Goal: Task Accomplishment & Management: Manage account settings

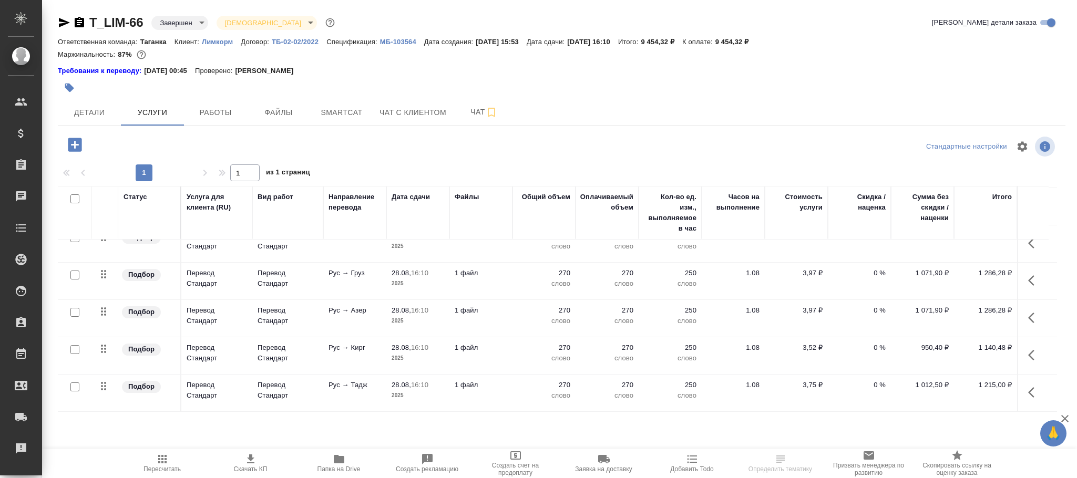
scroll to position [141, 0]
click at [157, 461] on icon "button" at bounding box center [162, 459] width 13 height 13
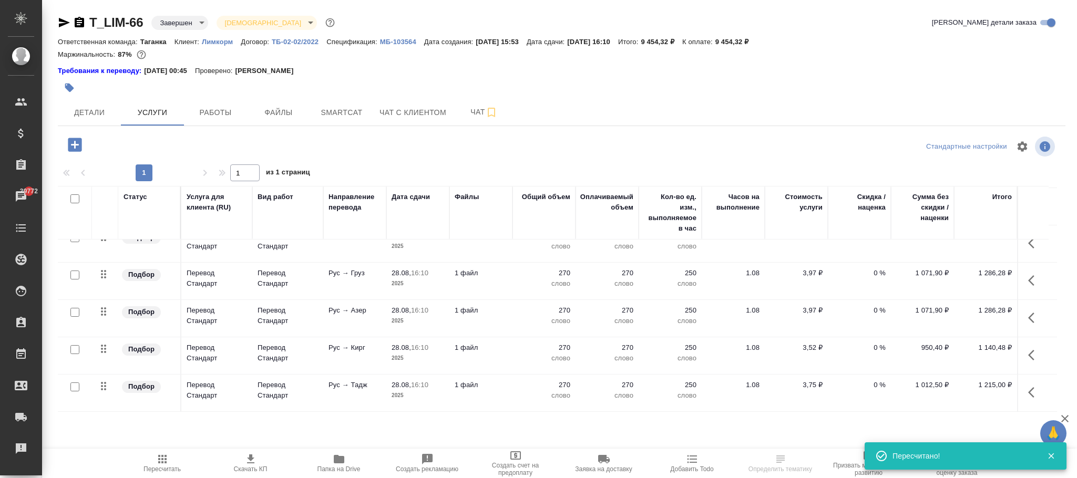
click at [300, 40] on p "ТБ-02-02/2022" at bounding box center [299, 42] width 55 height 8
drag, startPoint x: 157, startPoint y: 456, endPoint x: 188, endPoint y: 461, distance: 31.3
click at [167, 456] on icon "button" at bounding box center [162, 459] width 13 height 13
click at [398, 43] on p "МБ-103564" at bounding box center [402, 42] width 44 height 8
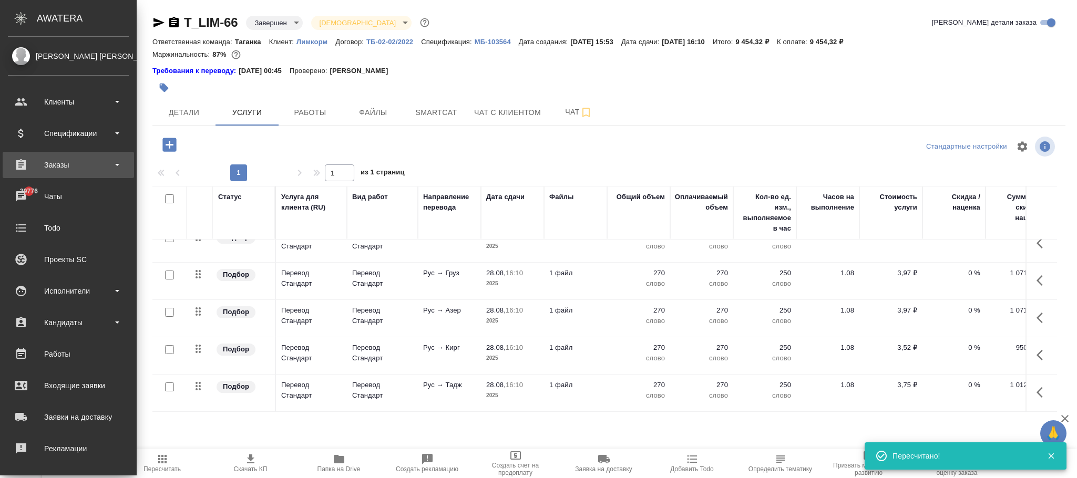
click at [79, 165] on div "Заказы" at bounding box center [68, 165] width 121 height 16
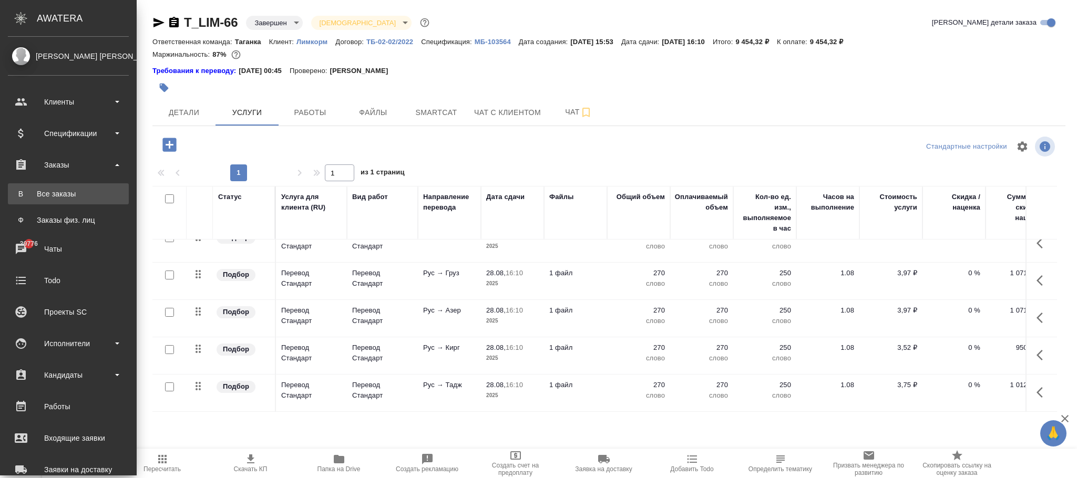
click at [77, 188] on link "В Все заказы" at bounding box center [68, 193] width 121 height 21
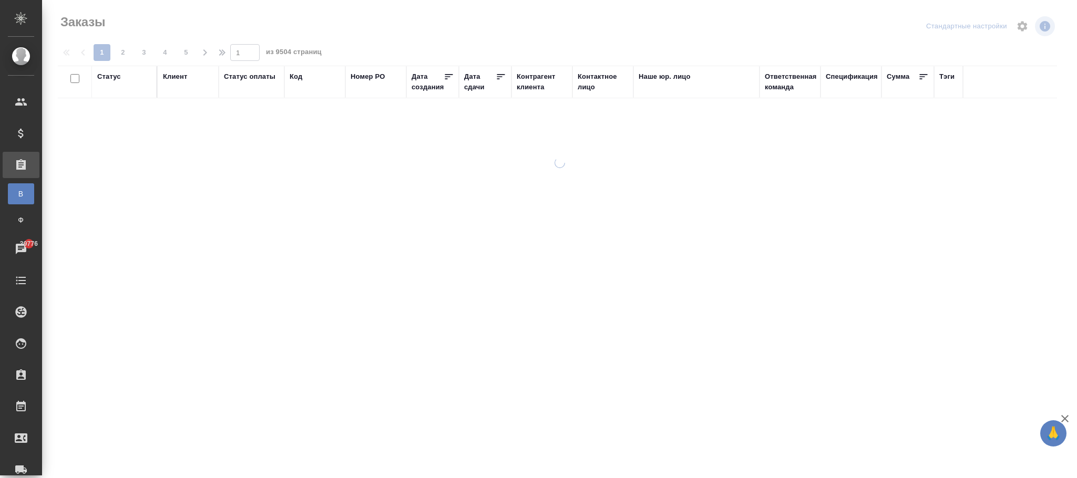
click at [300, 79] on div "Код" at bounding box center [296, 76] width 13 height 11
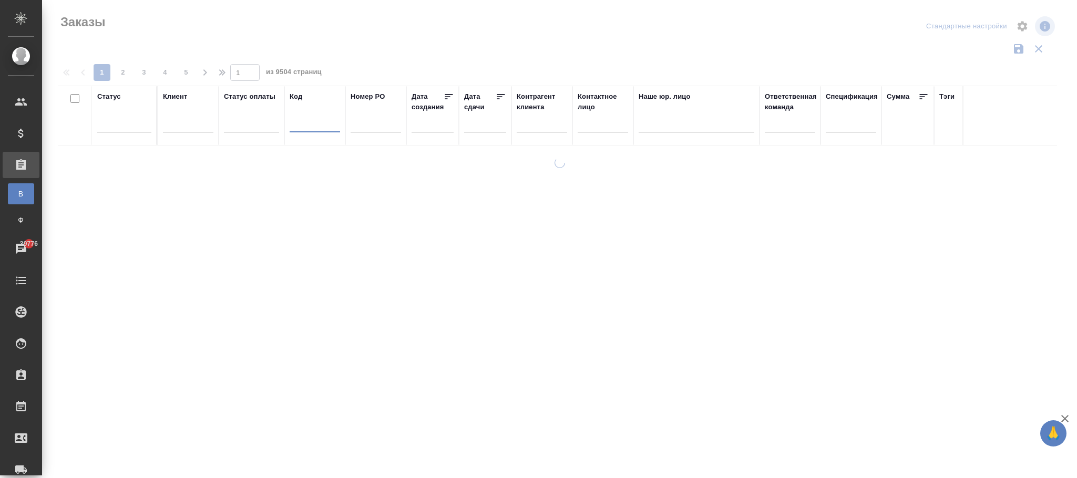
click at [308, 125] on input "text" at bounding box center [315, 125] width 50 height 13
paste input "C_ENKA-581"
type input "C_ENKA-581"
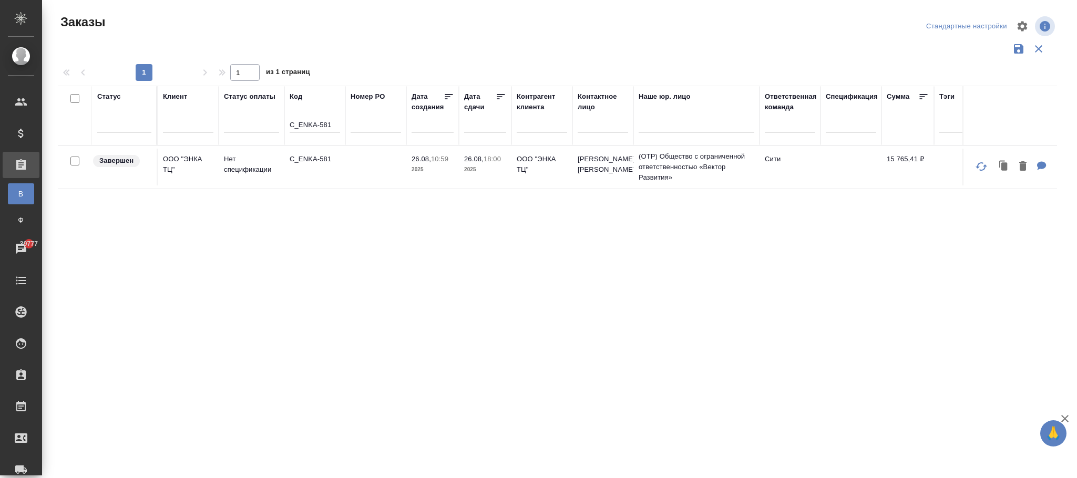
click at [393, 158] on td at bounding box center [375, 167] width 61 height 37
click at [391, 159] on td at bounding box center [375, 167] width 61 height 37
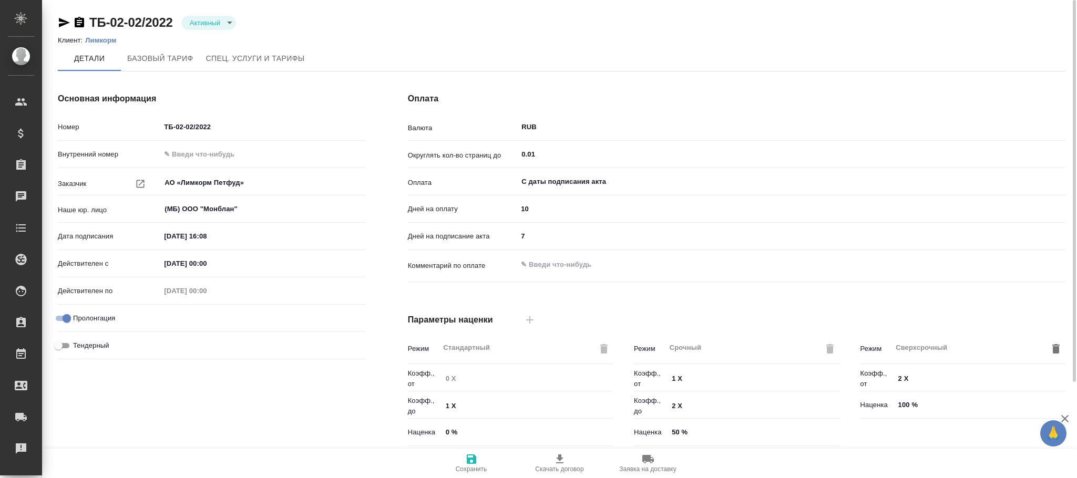
scroll to position [236, 0]
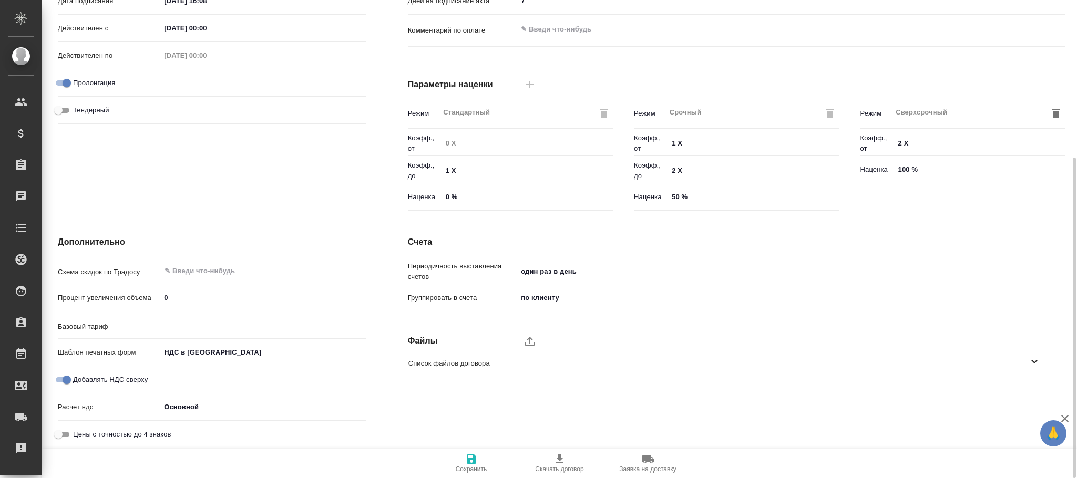
type input "Белгород_ 2023"
click at [478, 462] on span "Сохранить" at bounding box center [472, 463] width 76 height 20
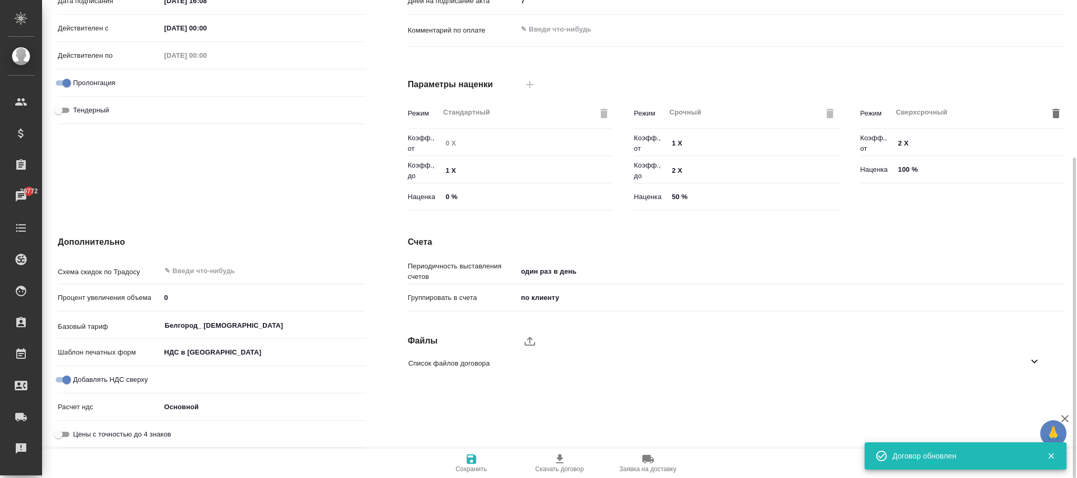
type input "Белгород_ 2023"
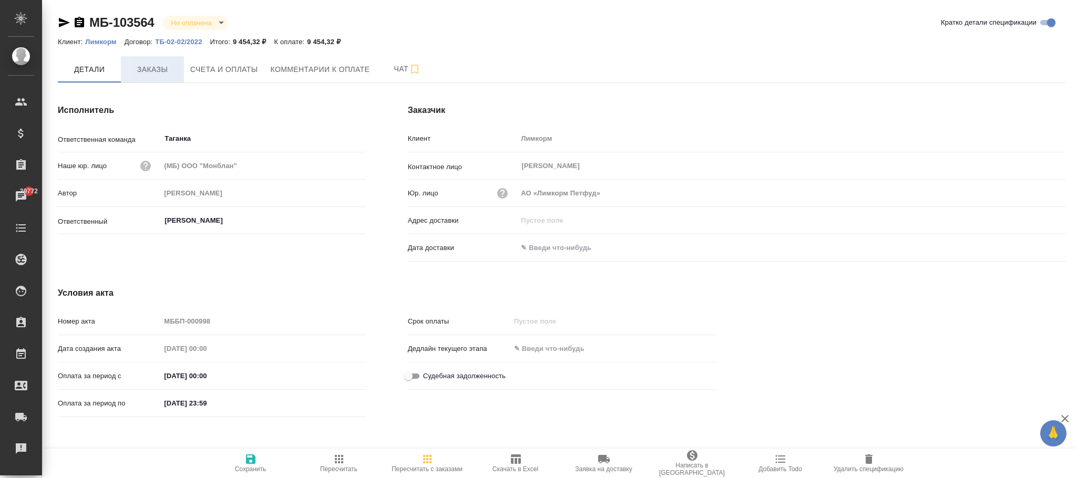
click at [161, 76] on span "Заказы" at bounding box center [152, 69] width 50 height 13
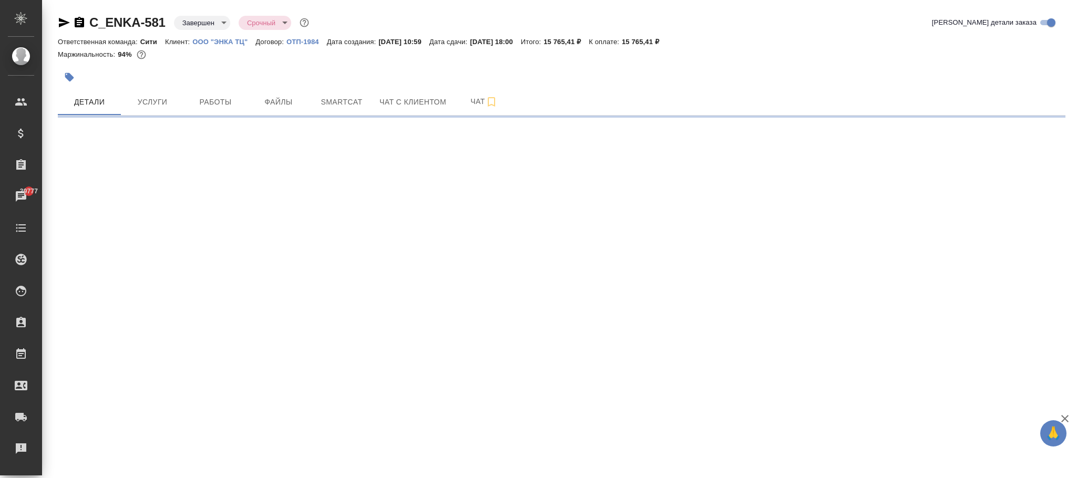
select select "RU"
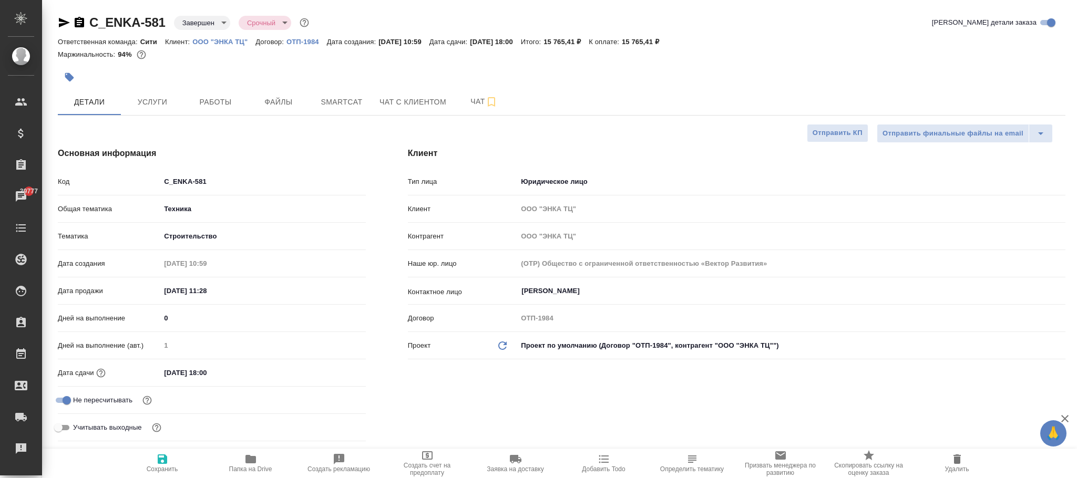
type textarea "x"
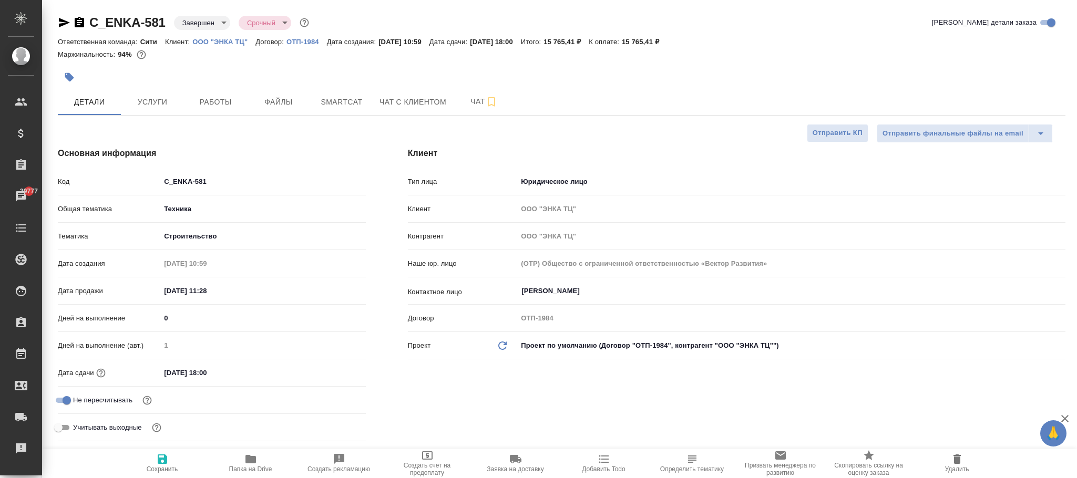
type textarea "x"
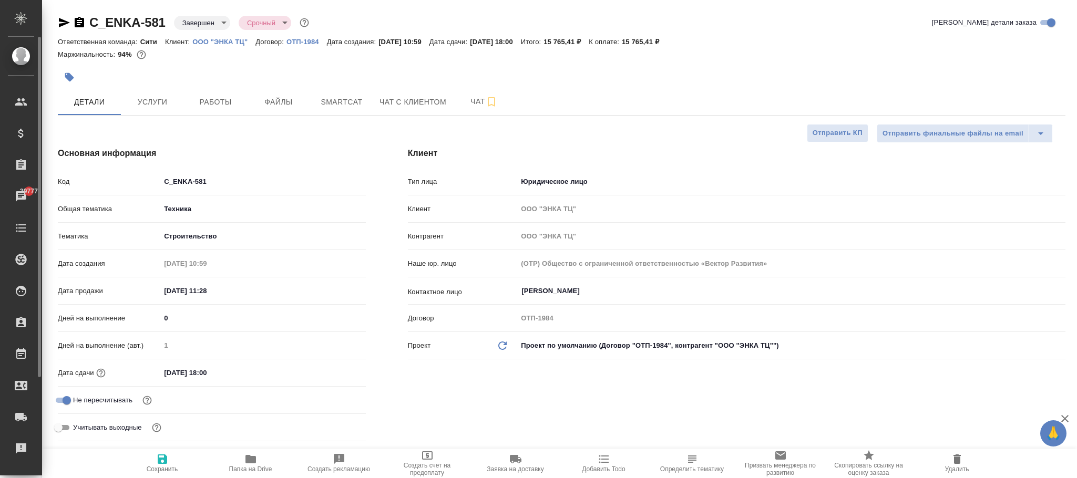
type textarea "x"
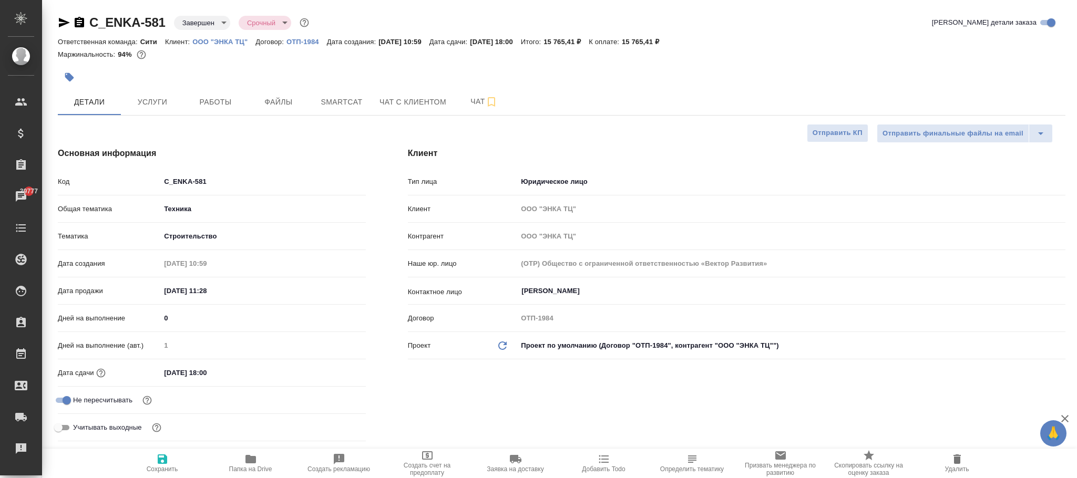
type textarea "x"
click at [163, 109] on span "Услуги" at bounding box center [152, 102] width 50 height 13
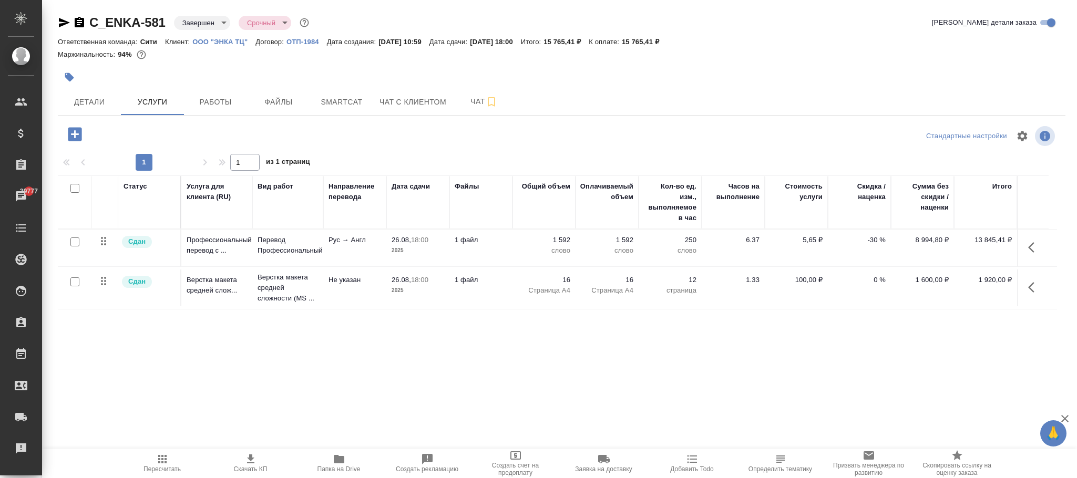
click at [76, 133] on icon "button" at bounding box center [75, 134] width 14 height 14
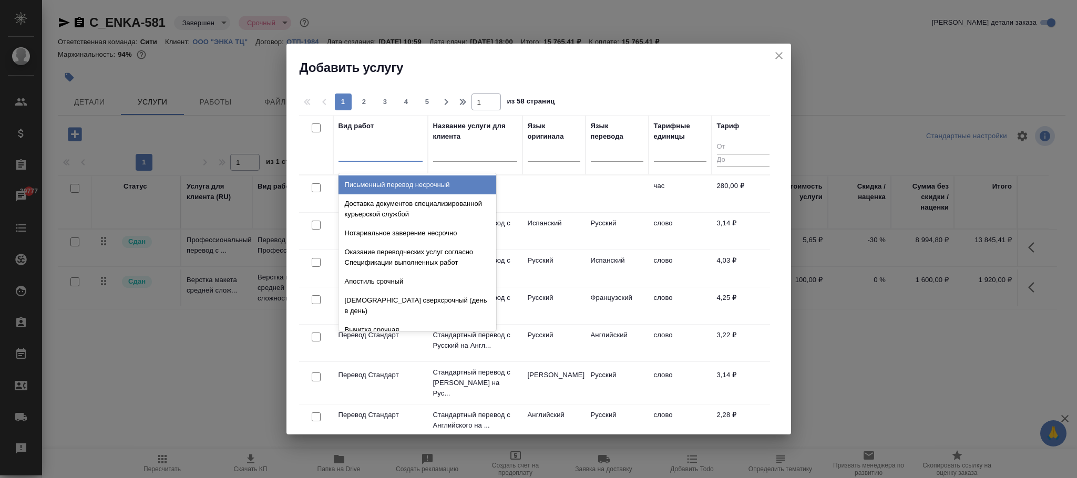
click at [360, 150] on div at bounding box center [381, 151] width 84 height 15
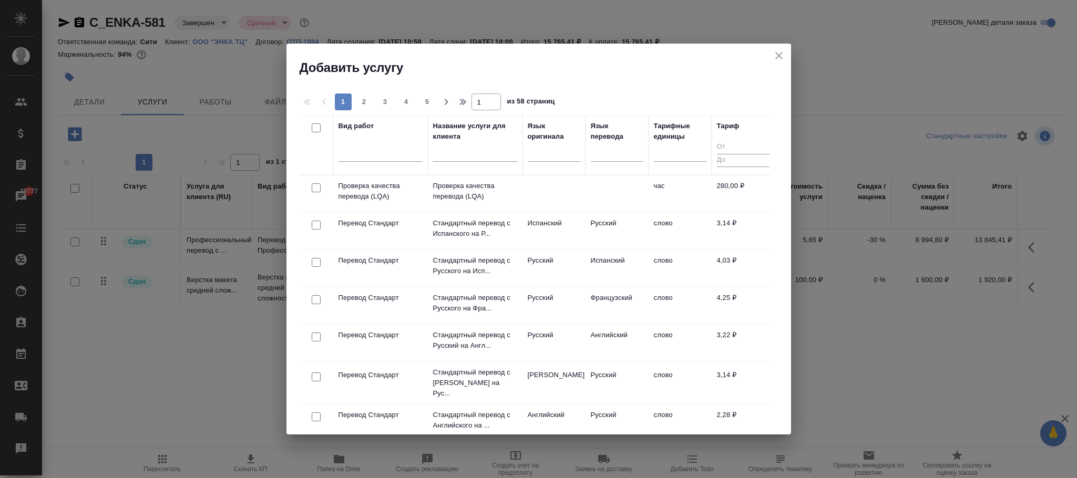
click at [548, 181] on td at bounding box center [554, 194] width 63 height 37
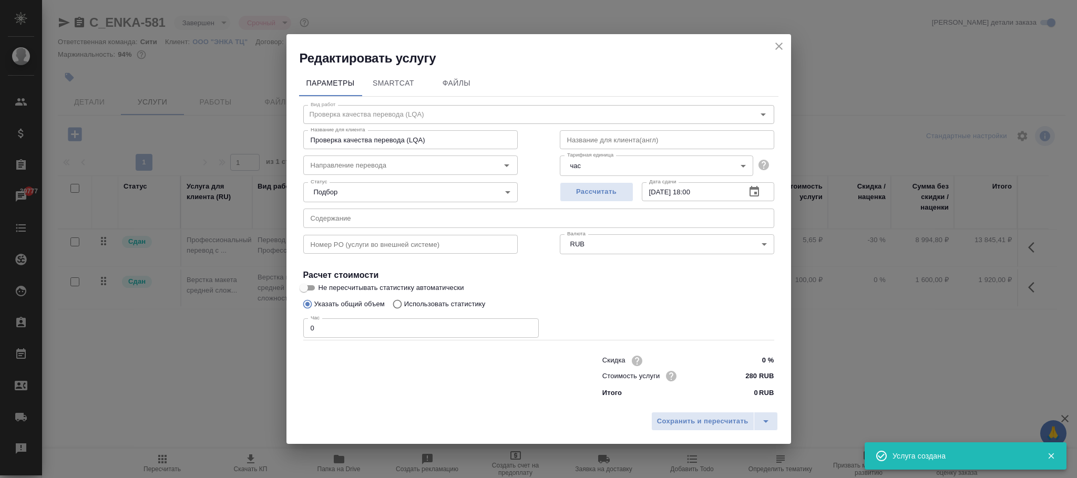
drag, startPoint x: 220, startPoint y: 330, endPoint x: 229, endPoint y: 325, distance: 9.9
click at [220, 328] on div "Редактировать услугу Параметры SmartCat Файлы Вид работ Проверка качества перев…" at bounding box center [538, 239] width 1077 height 478
type input "1"
click at [705, 423] on span "Сохранить и пересчитать" at bounding box center [702, 422] width 91 height 12
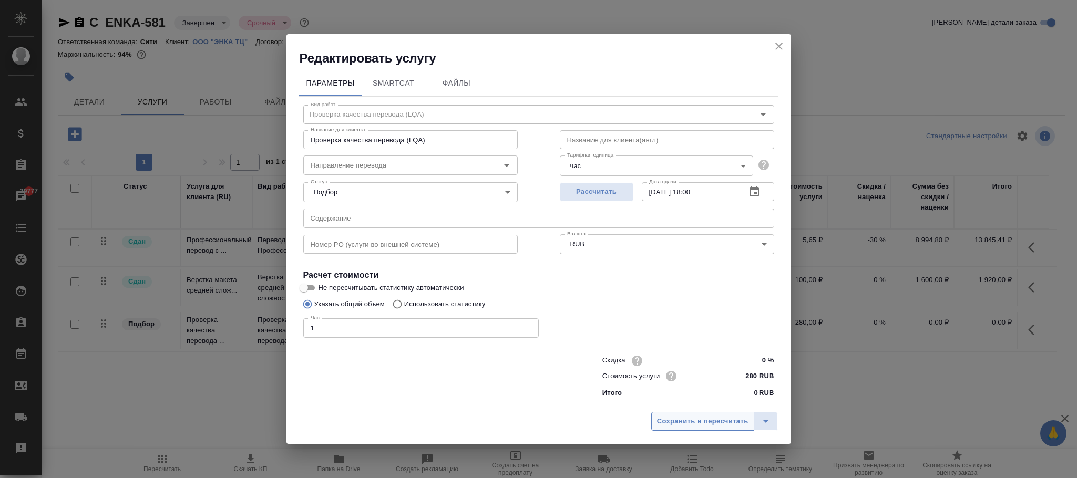
click at [707, 418] on span "Сохранить и пересчитать" at bounding box center [702, 422] width 91 height 12
click at [713, 422] on span "Сохранить и пересчитать" at bounding box center [702, 422] width 91 height 12
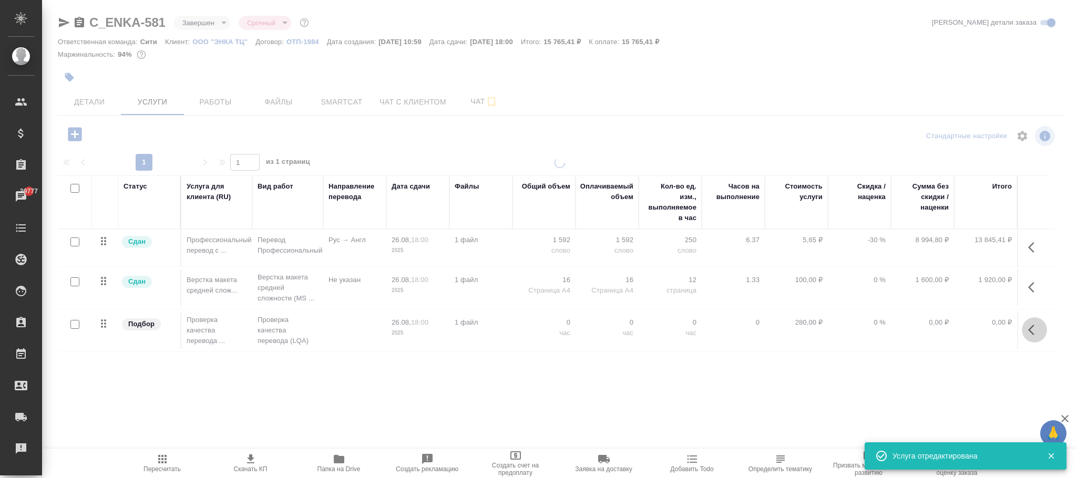
click at [1028, 325] on icon "button" at bounding box center [1034, 330] width 13 height 13
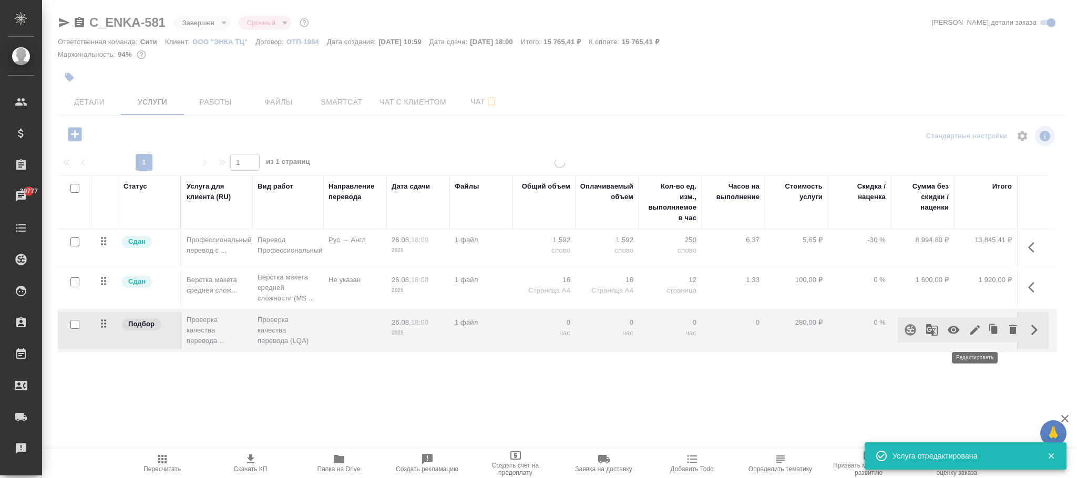
click at [975, 336] on icon "button" at bounding box center [975, 330] width 13 height 13
click at [975, 331] on icon "button" at bounding box center [974, 329] width 9 height 9
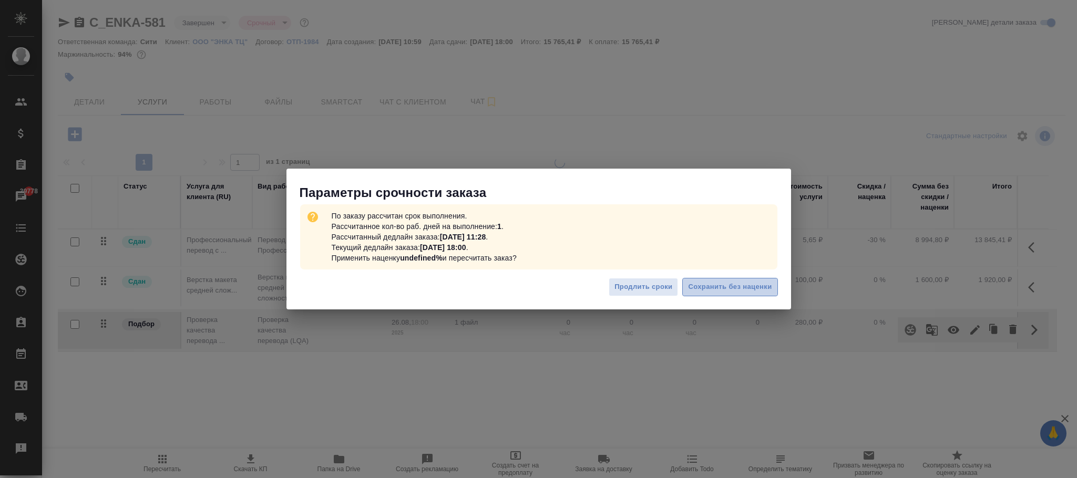
click at [745, 290] on span "Сохранить без наценки" at bounding box center [730, 287] width 84 height 12
click at [745, 284] on span "Сохранить без наценки" at bounding box center [730, 287] width 84 height 12
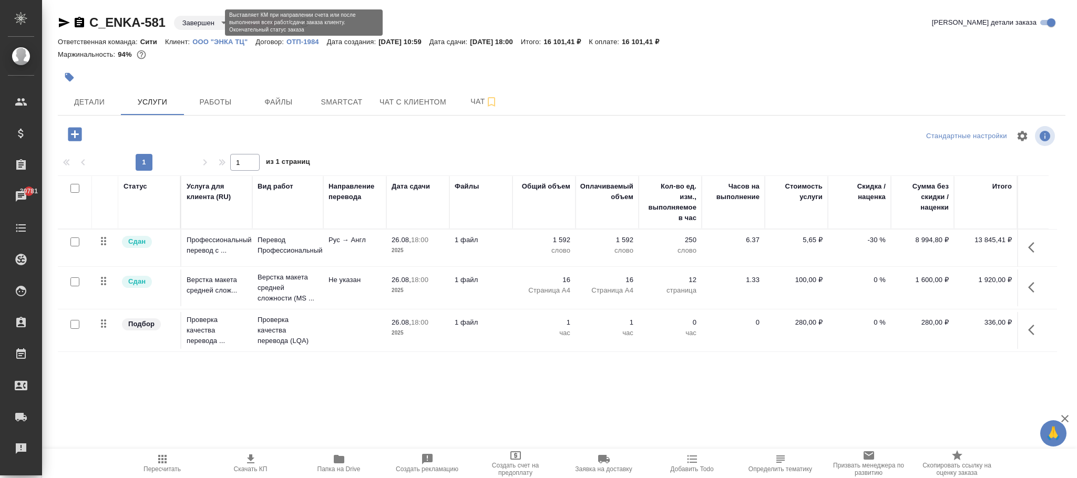
click at [205, 22] on body "🙏 .cls-1 fill:#fff; AWATERA Фокина Наталья n.fokina Клиенты Спецификации Заказы…" at bounding box center [538, 239] width 1077 height 478
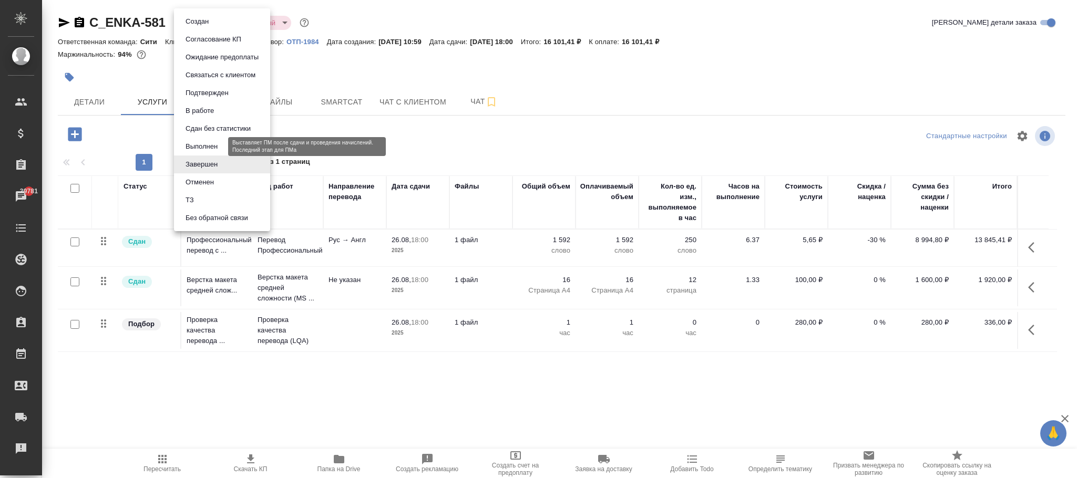
click at [215, 144] on button "Выполнен" at bounding box center [201, 147] width 38 height 12
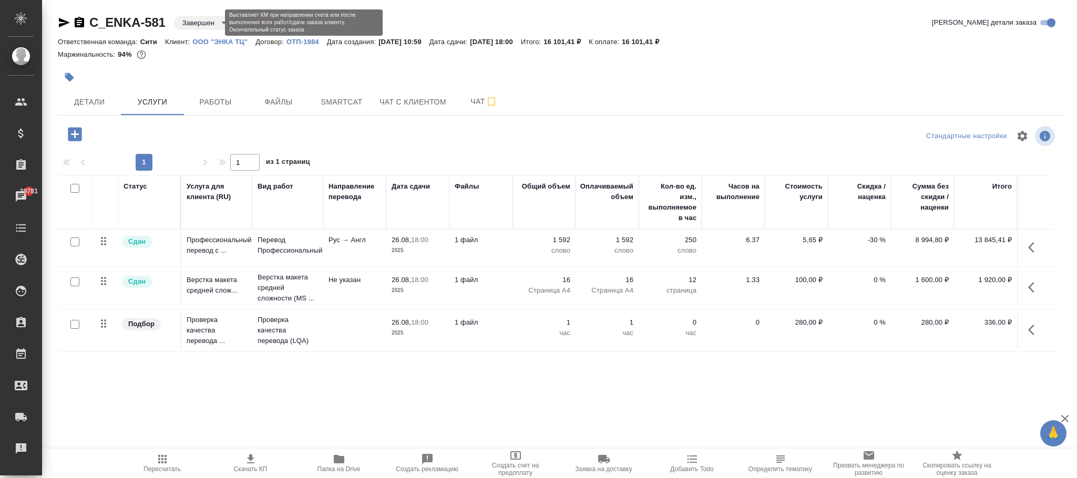
click at [207, 23] on body "🙏 .cls-1 fill:#fff; AWATERA Фокина Наталья n.fokina Клиенты Спецификации Заказы…" at bounding box center [538, 239] width 1077 height 478
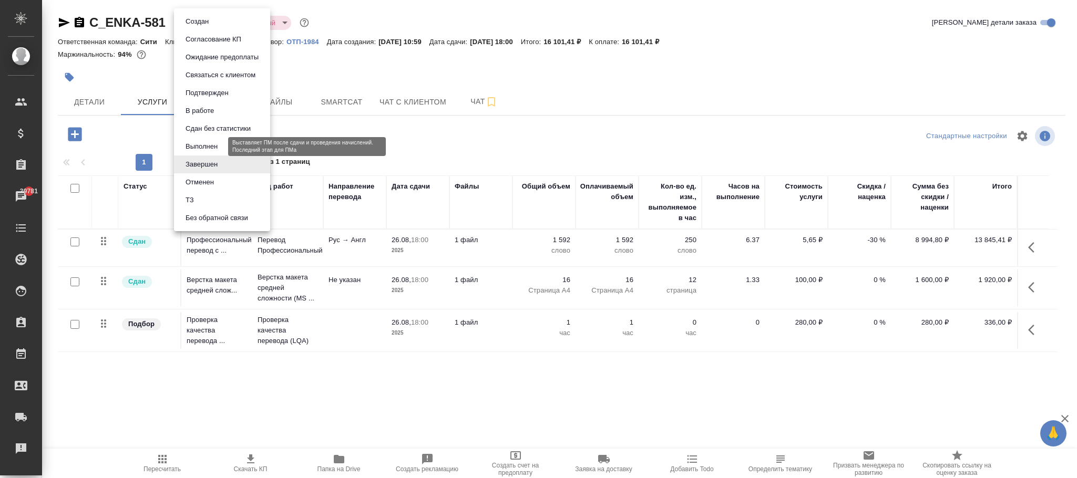
click at [206, 145] on button "Выполнен" at bounding box center [201, 147] width 38 height 12
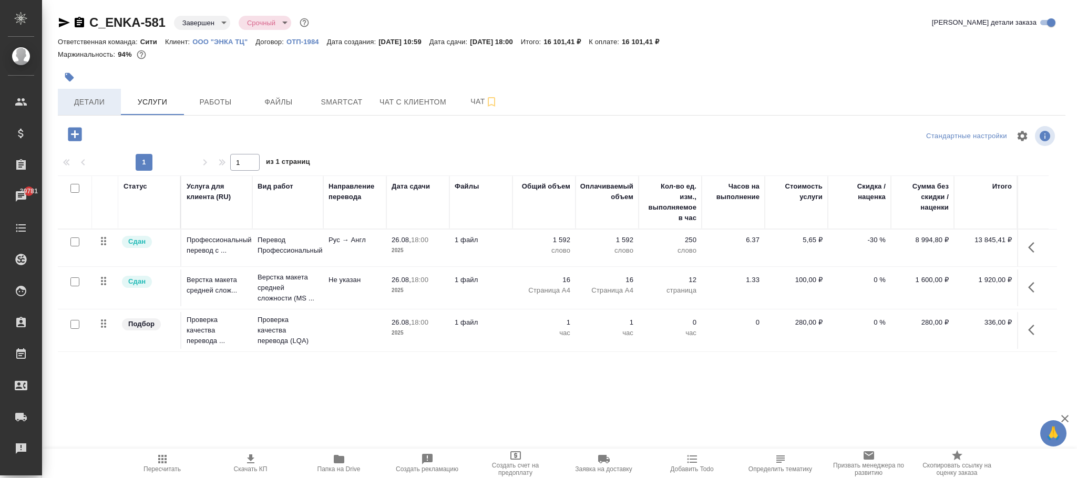
click at [95, 101] on span "Детали" at bounding box center [89, 102] width 50 height 13
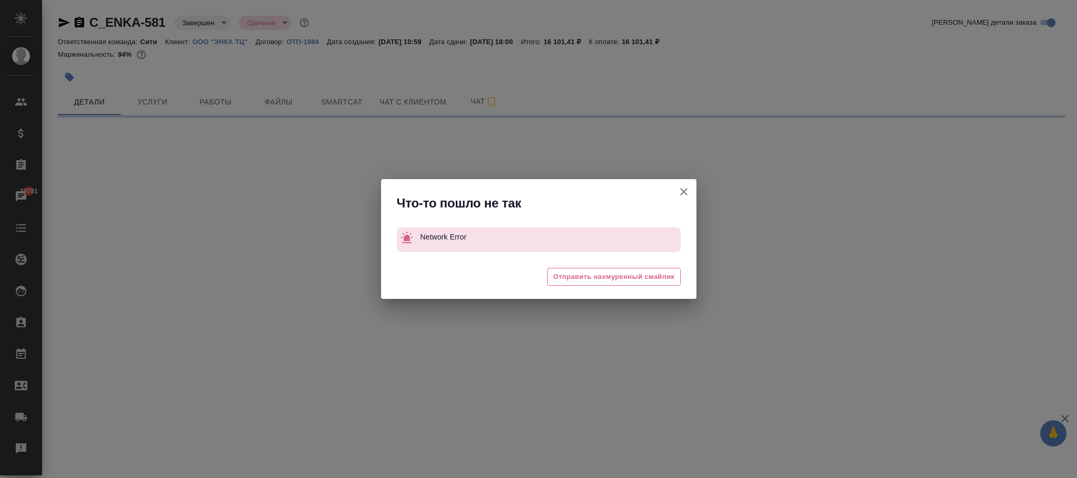
select select "RU"
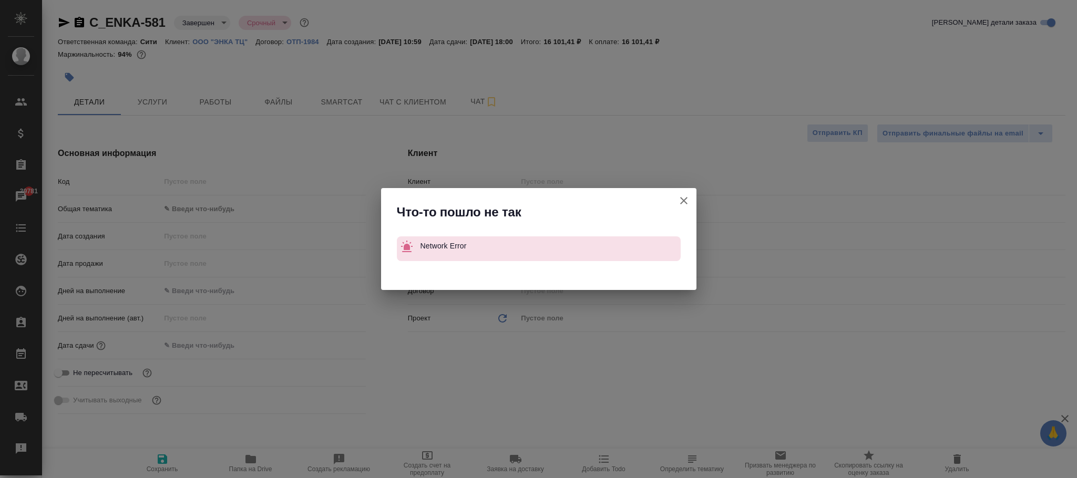
drag, startPoint x: 685, startPoint y: 199, endPoint x: 65, endPoint y: 108, distance: 627.0
click at [685, 199] on icon "button" at bounding box center [683, 200] width 7 height 7
type textarea "x"
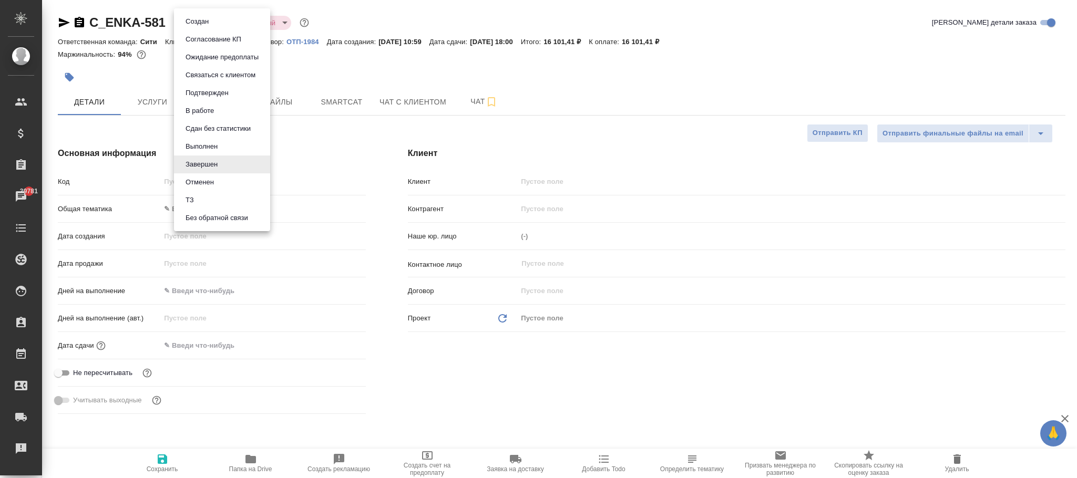
click at [211, 18] on body "🙏 .cls-1 fill:#fff; AWATERA Фокина Наталья n.fokina Клиенты Спецификации Заказы…" at bounding box center [538, 239] width 1077 height 478
type textarea "x"
click at [215, 144] on button "Выполнен" at bounding box center [201, 147] width 38 height 12
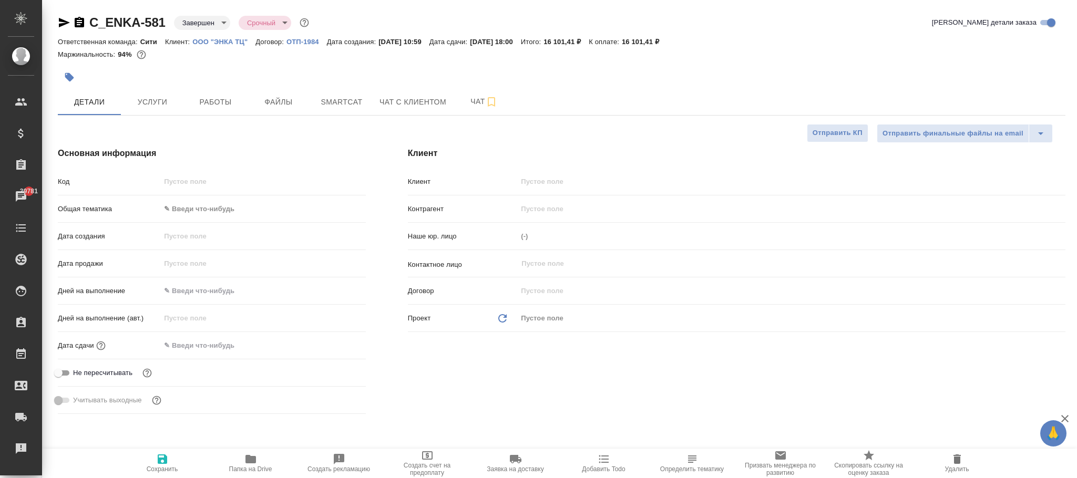
type textarea "x"
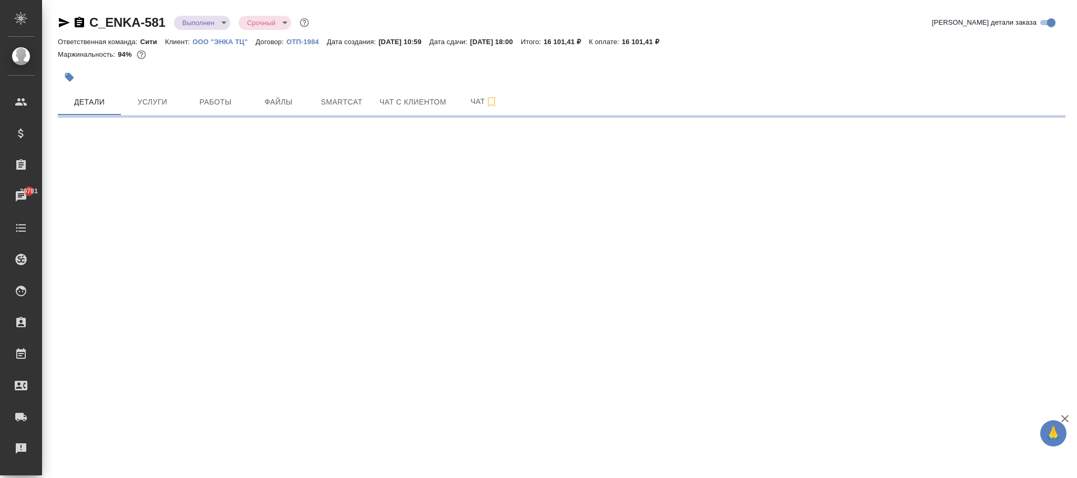
select select "RU"
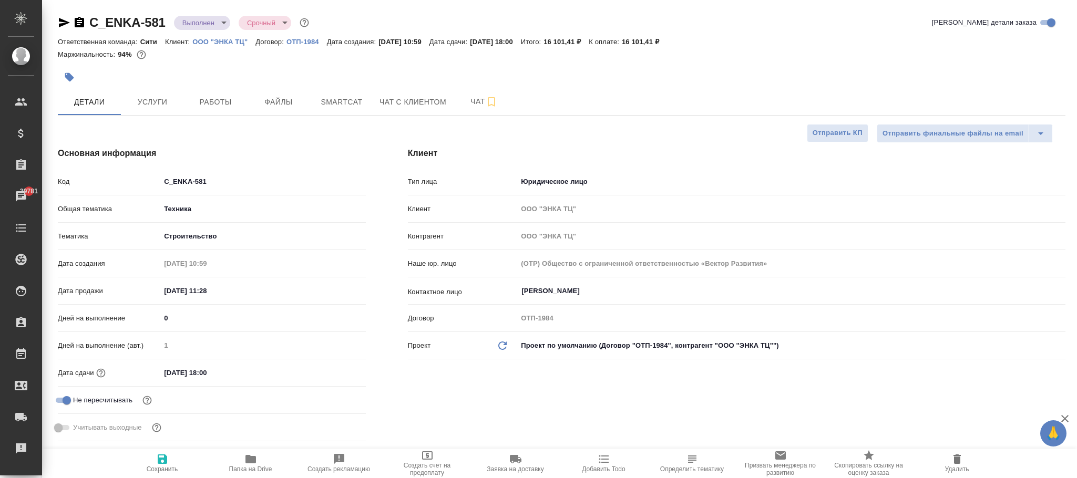
type textarea "x"
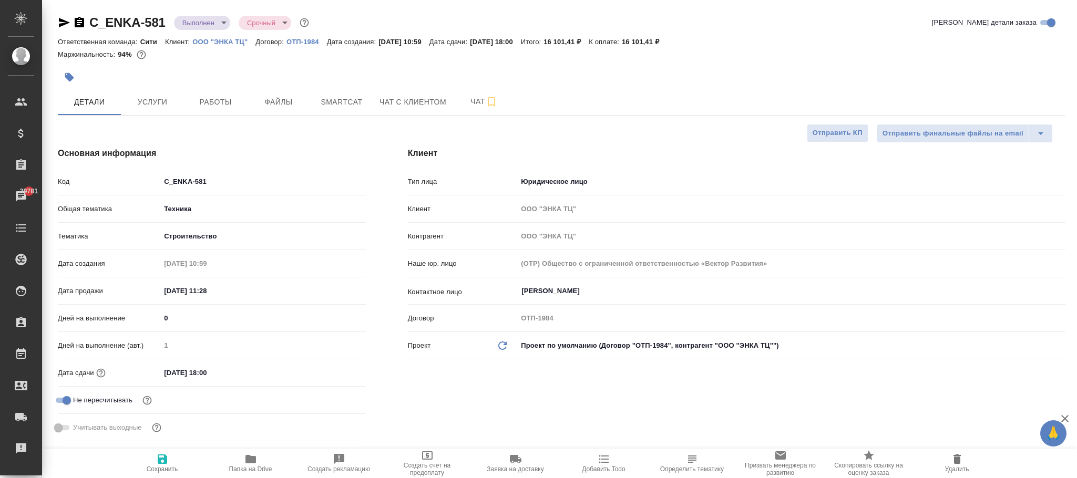
type textarea "x"
click at [166, 461] on icon "button" at bounding box center [162, 459] width 9 height 9
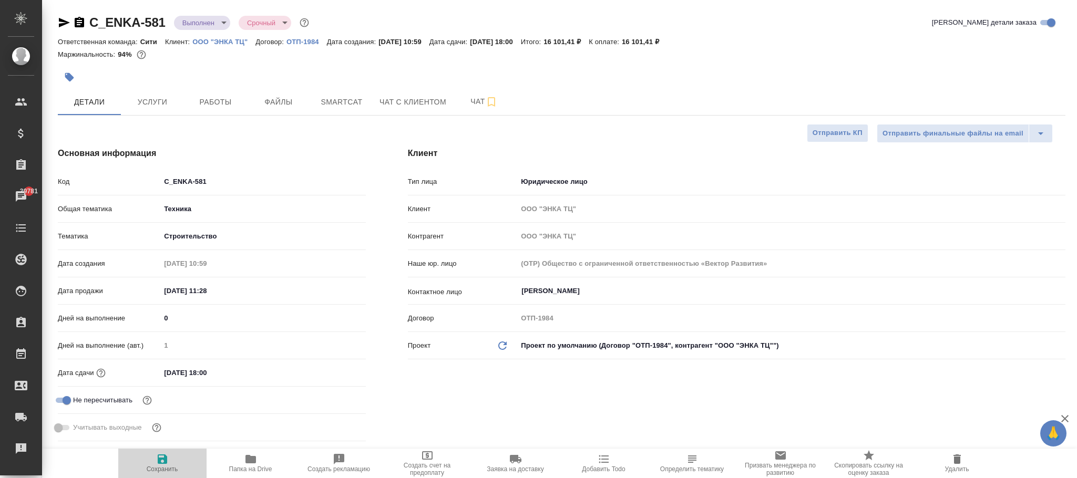
type textarea "x"
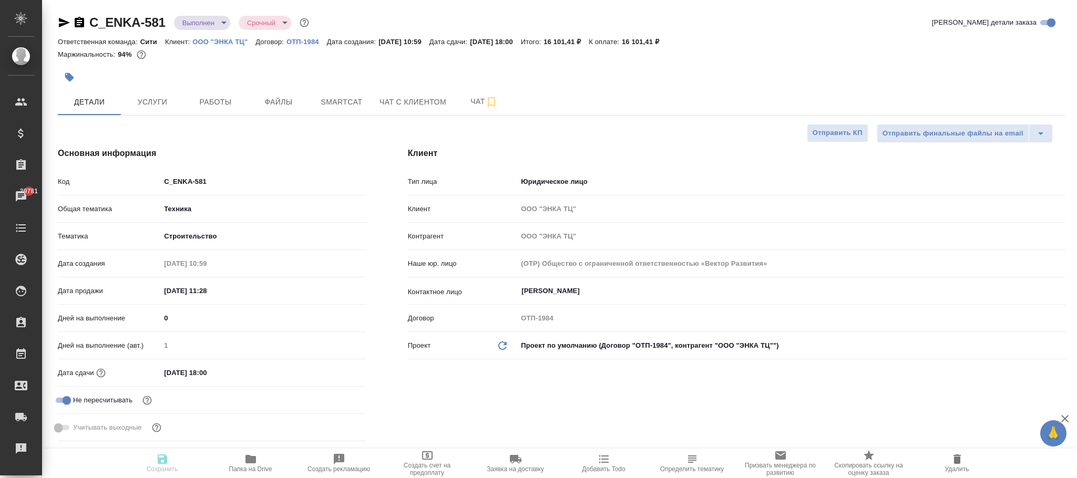
type textarea "x"
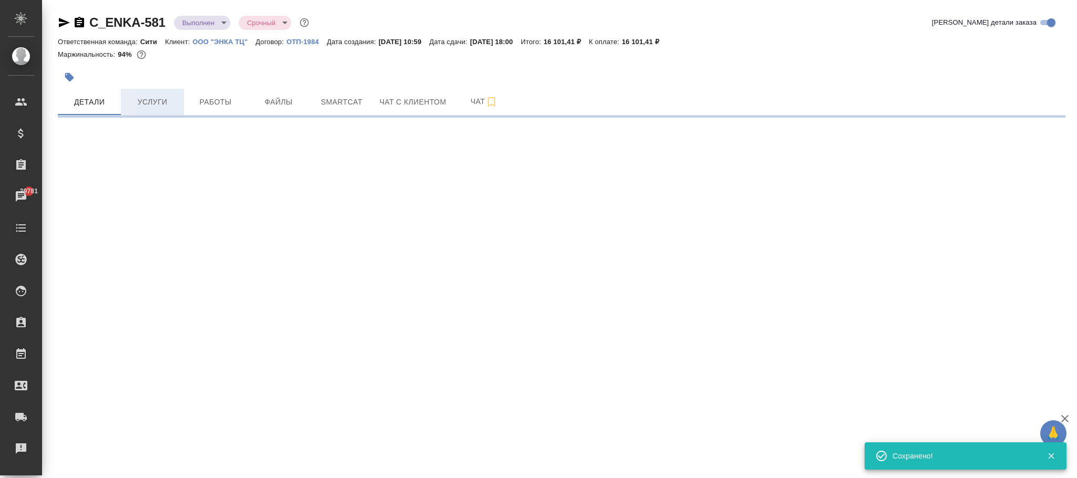
select select "RU"
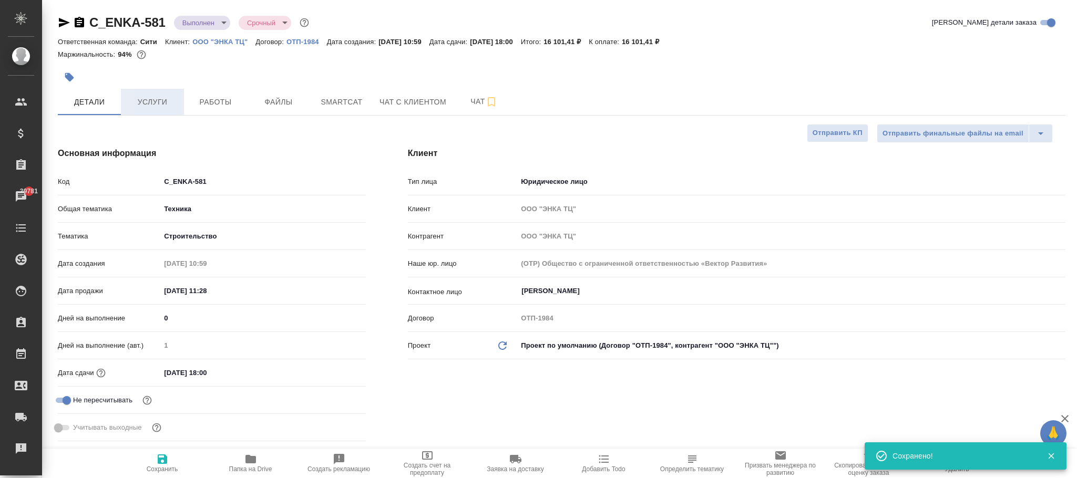
click at [164, 104] on span "Услуги" at bounding box center [152, 102] width 50 height 13
type textarea "x"
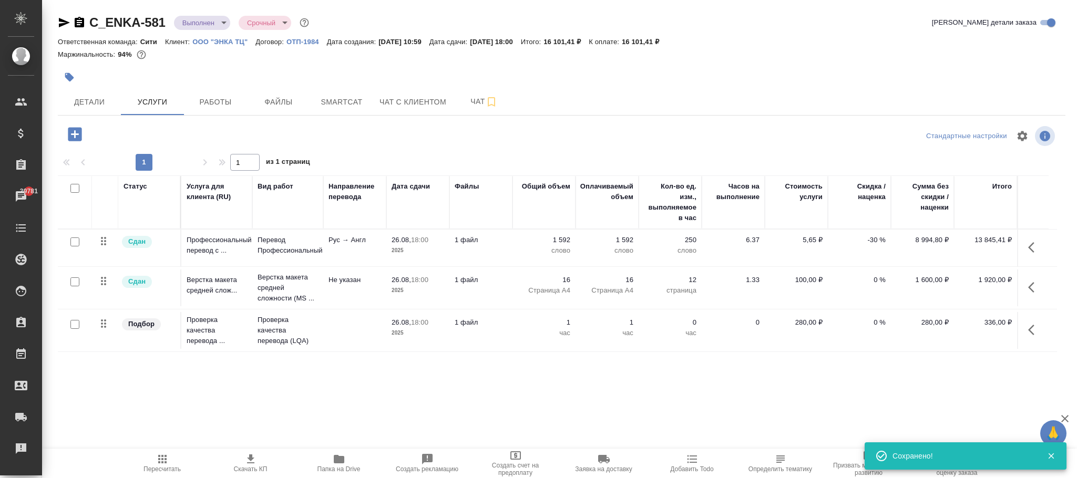
click at [1033, 330] on icon "button" at bounding box center [1034, 330] width 13 height 13
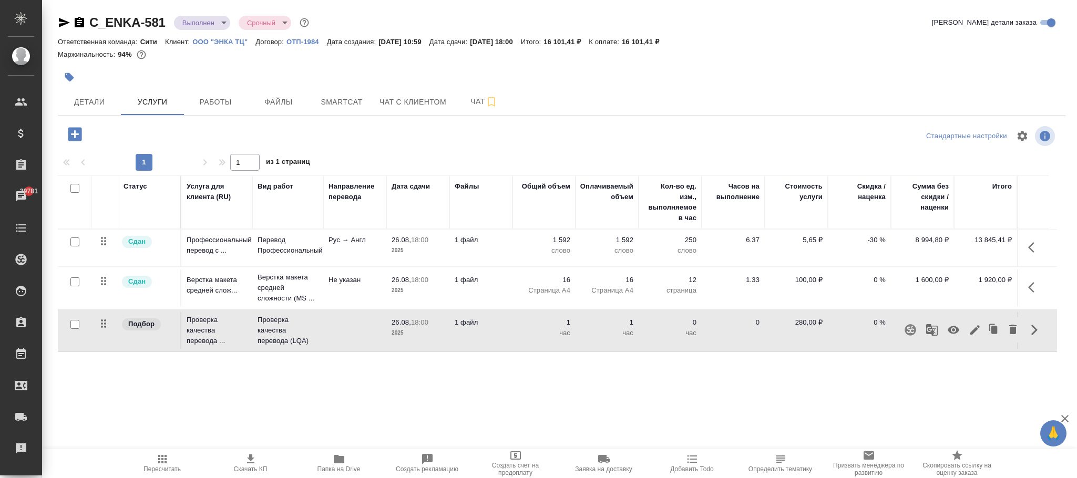
drag, startPoint x: 953, startPoint y: 332, endPoint x: 953, endPoint y: 337, distance: 5.8
click at [953, 332] on icon "button" at bounding box center [954, 330] width 12 height 8
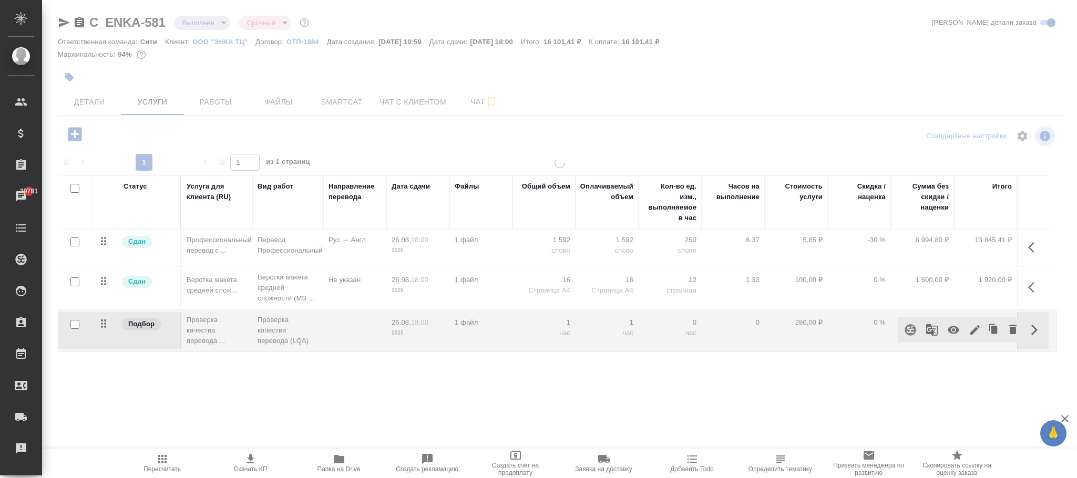
click at [164, 459] on icon "button" at bounding box center [162, 459] width 13 height 13
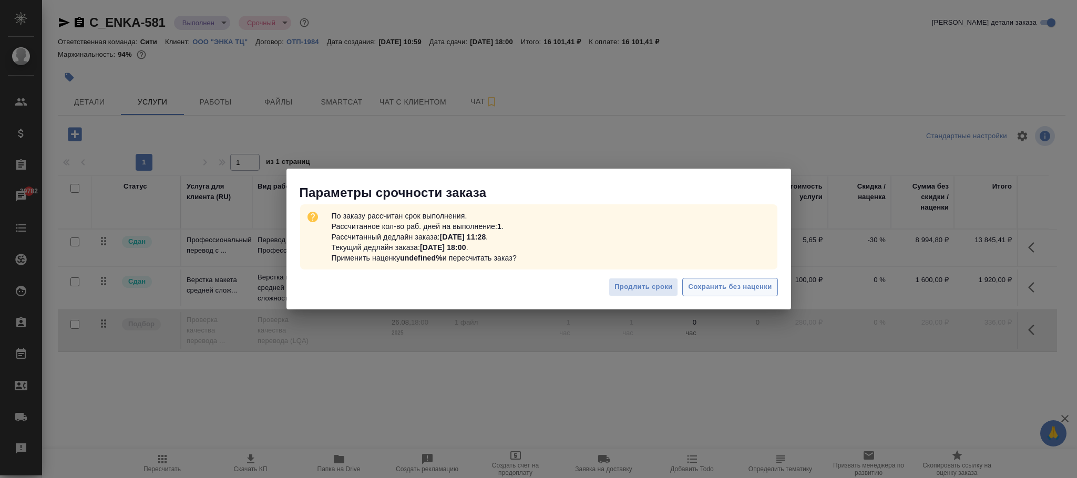
click at [724, 283] on span "Сохранить без наценки" at bounding box center [730, 287] width 84 height 12
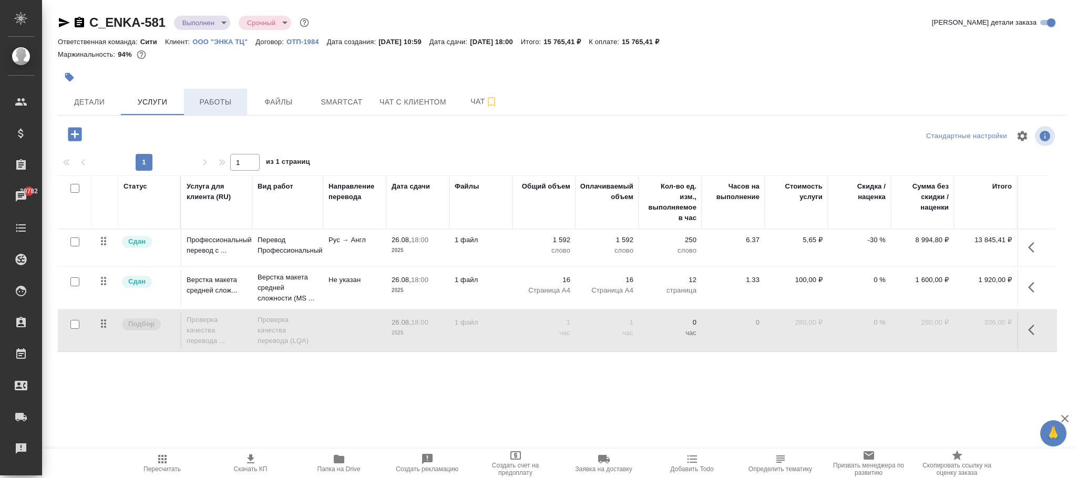
drag, startPoint x: 226, startPoint y: 100, endPoint x: 243, endPoint y: 109, distance: 19.3
click at [227, 100] on span "Работы" at bounding box center [215, 102] width 50 height 13
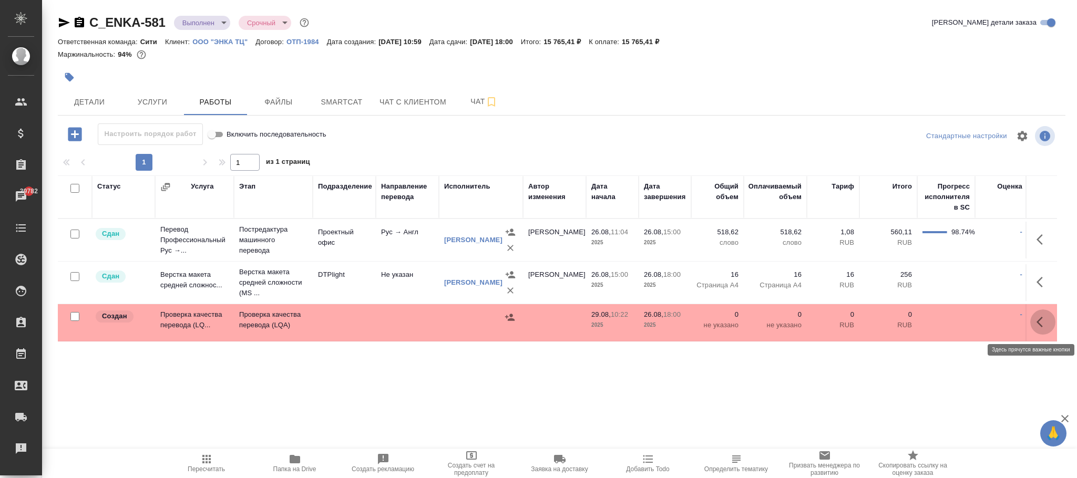
click at [1046, 323] on icon "button" at bounding box center [1043, 322] width 13 height 13
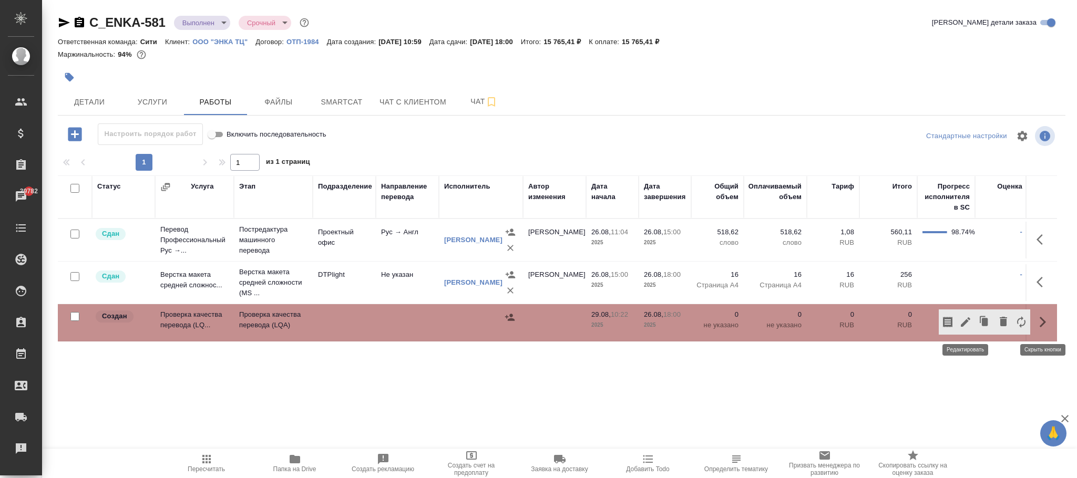
click at [965, 321] on icon "button" at bounding box center [965, 322] width 13 height 13
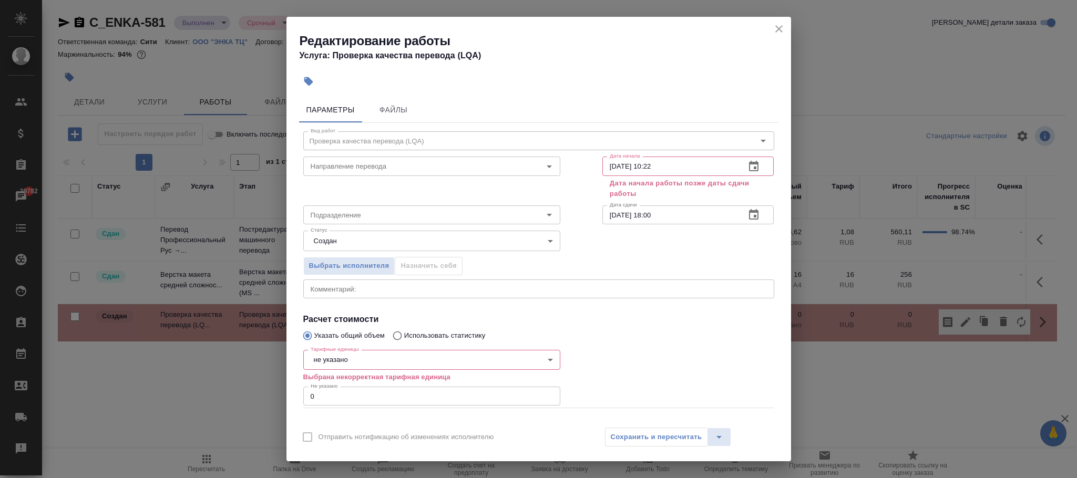
click at [609, 161] on input "29.08.2025 10:22" at bounding box center [669, 166] width 135 height 19
click at [680, 166] on input "28.08.2025 10:22" at bounding box center [669, 166] width 135 height 19
type input "28.08.2025 15:00"
click at [609, 214] on input "26.08.2025 18:00" at bounding box center [669, 215] width 135 height 19
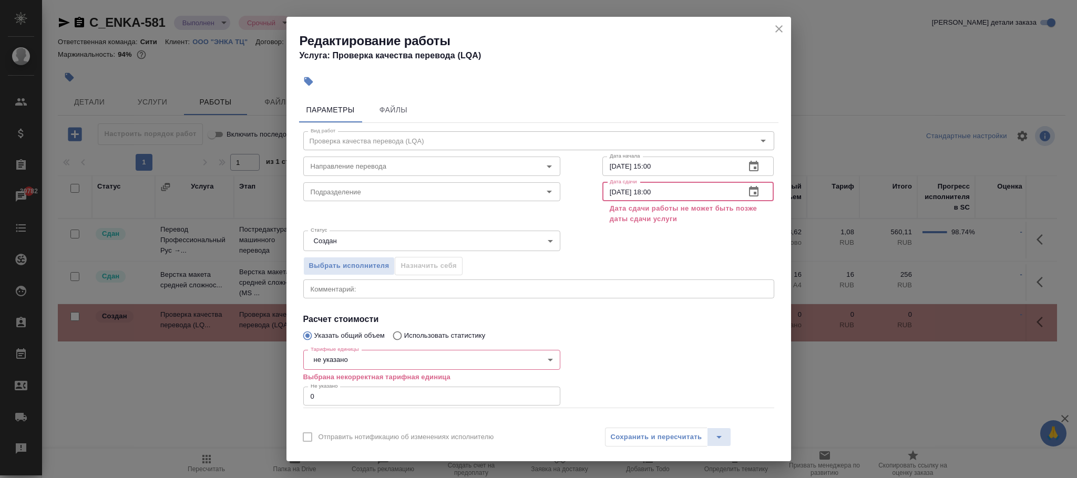
type input "28.08.2025 18:00"
drag, startPoint x: 609, startPoint y: 238, endPoint x: 632, endPoint y: 251, distance: 26.8
click at [609, 238] on div "Выбрать исполнителя Назначить себя" at bounding box center [538, 264] width 513 height 64
click at [360, 367] on body "🙏 .cls-1 fill:#fff; AWATERA Фокина Наталья n.fokina Клиенты Спецификации Заказы…" at bounding box center [538, 239] width 1077 height 478
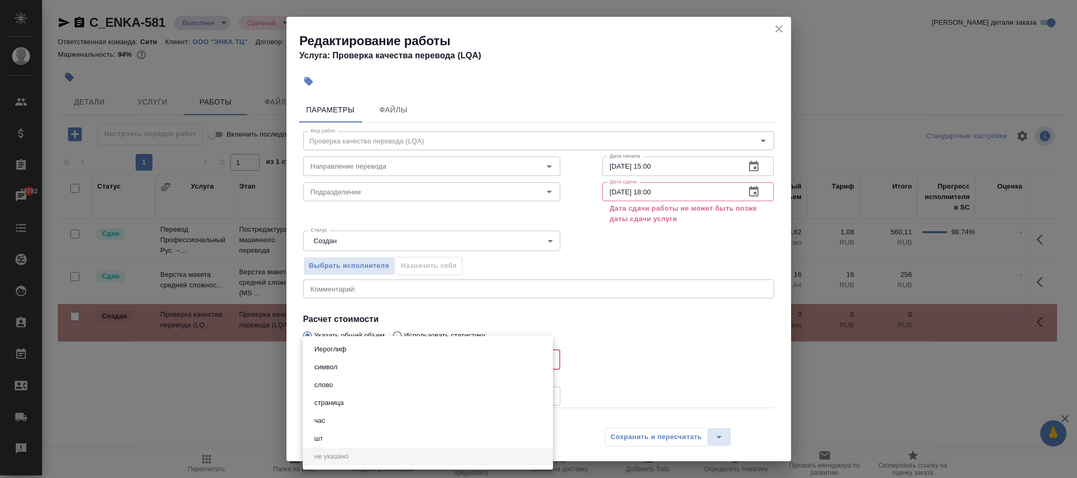
click at [335, 418] on li "час" at bounding box center [428, 421] width 250 height 18
type input "5a8b1489cc6b4906c91bfd93"
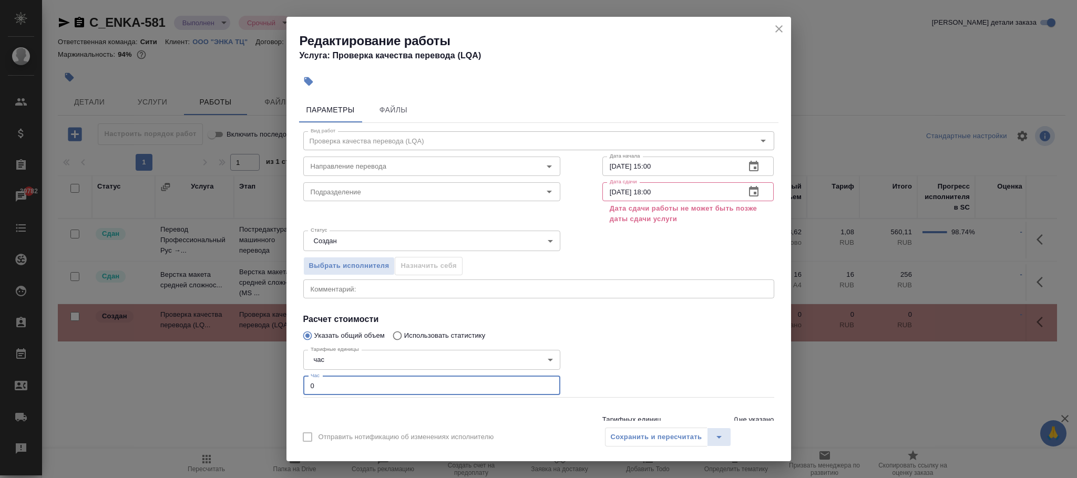
drag, startPoint x: 338, startPoint y: 380, endPoint x: 244, endPoint y: 378, distance: 93.6
click at [244, 378] on div "Редактирование работы Услуга: Проверка качества перевода (LQA) Параметры Файлы …" at bounding box center [538, 239] width 1077 height 478
type input "1"
drag, startPoint x: 657, startPoint y: 439, endPoint x: 703, endPoint y: 386, distance: 70.4
click at [656, 438] on div "Сохранить и пересчитать" at bounding box center [668, 437] width 127 height 19
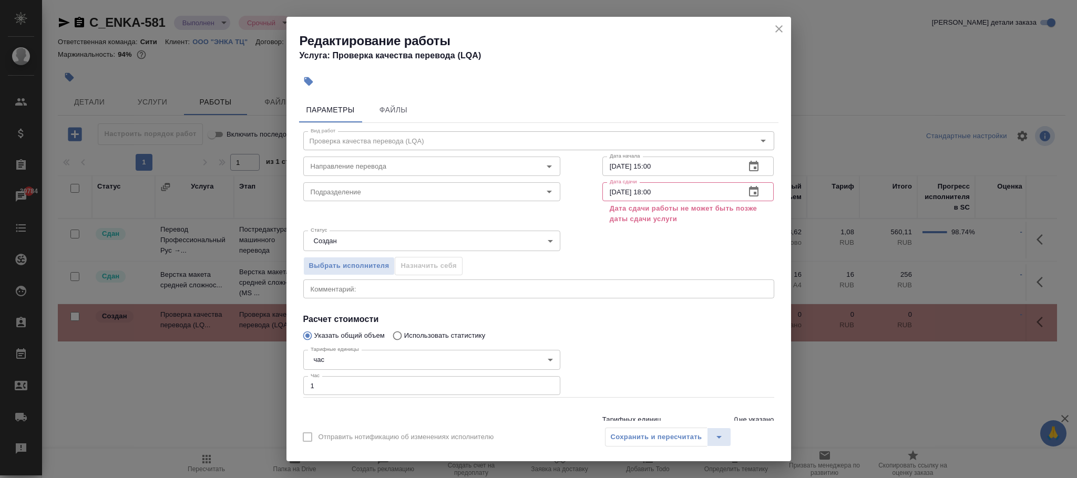
drag, startPoint x: 779, startPoint y: 32, endPoint x: 446, endPoint y: 47, distance: 333.1
click at [778, 32] on icon "close" at bounding box center [779, 29] width 13 height 13
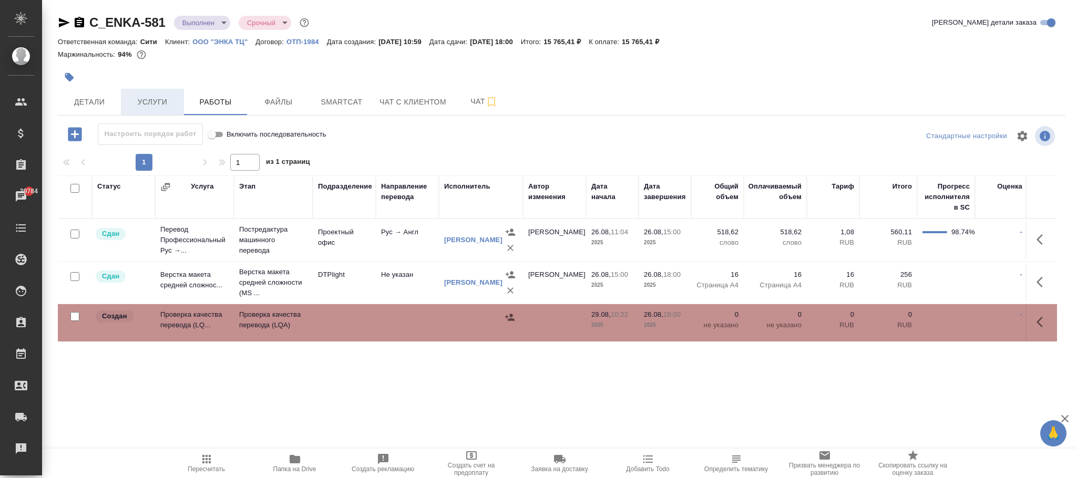
click at [156, 105] on span "Услуги" at bounding box center [152, 102] width 50 height 13
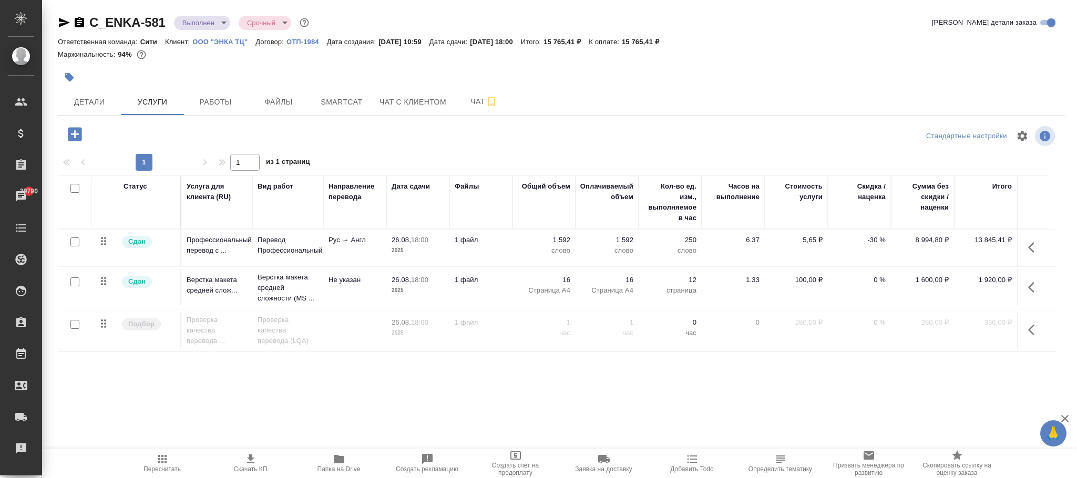
click at [1037, 331] on icon "button" at bounding box center [1034, 330] width 13 height 13
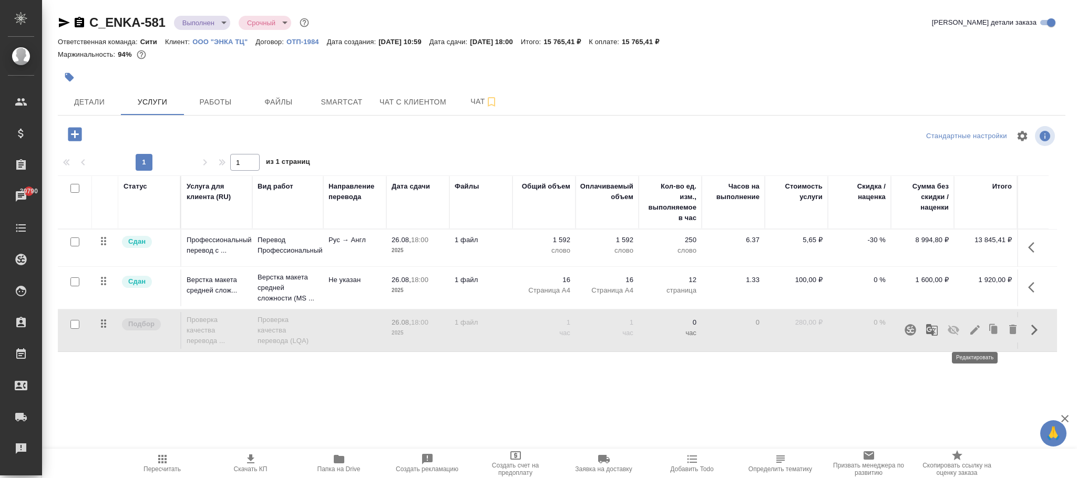
click at [978, 328] on icon "button" at bounding box center [974, 329] width 9 height 9
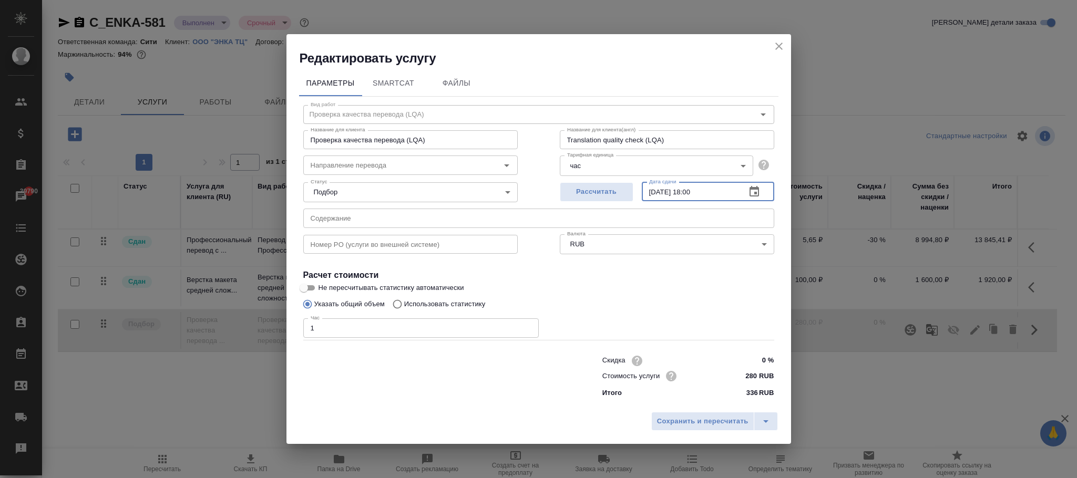
click at [659, 190] on input "26.08.2025 18:00" at bounding box center [690, 191] width 96 height 19
type input "28.08.2025 18:00"
click at [697, 421] on span "Сохранить и пересчитать" at bounding box center [702, 422] width 91 height 12
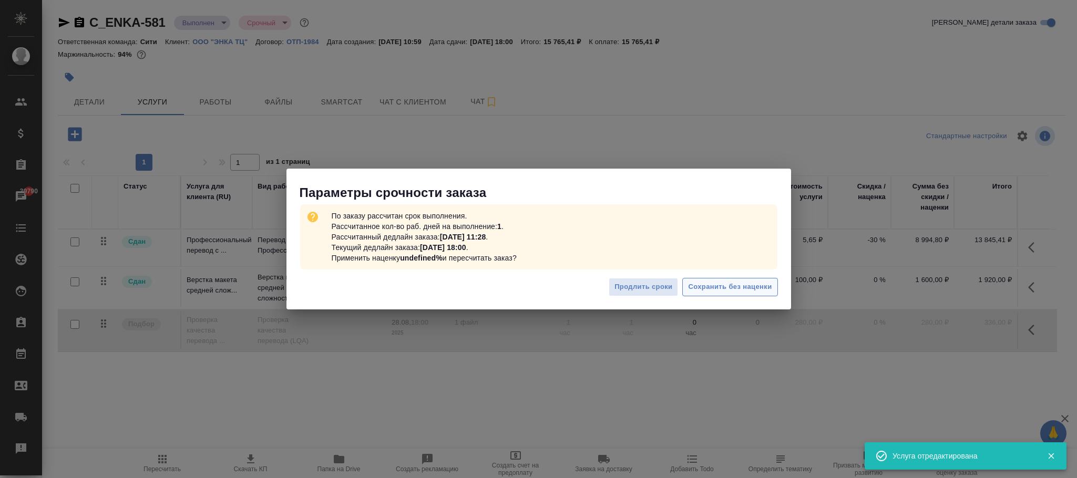
click at [731, 280] on button "Сохранить без наценки" at bounding box center [729, 287] width 95 height 18
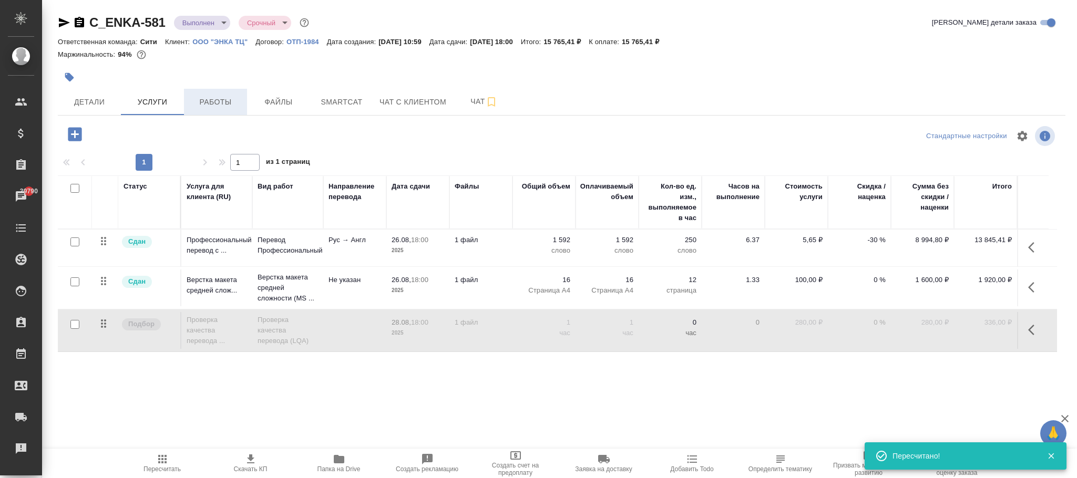
click at [227, 103] on span "Работы" at bounding box center [215, 102] width 50 height 13
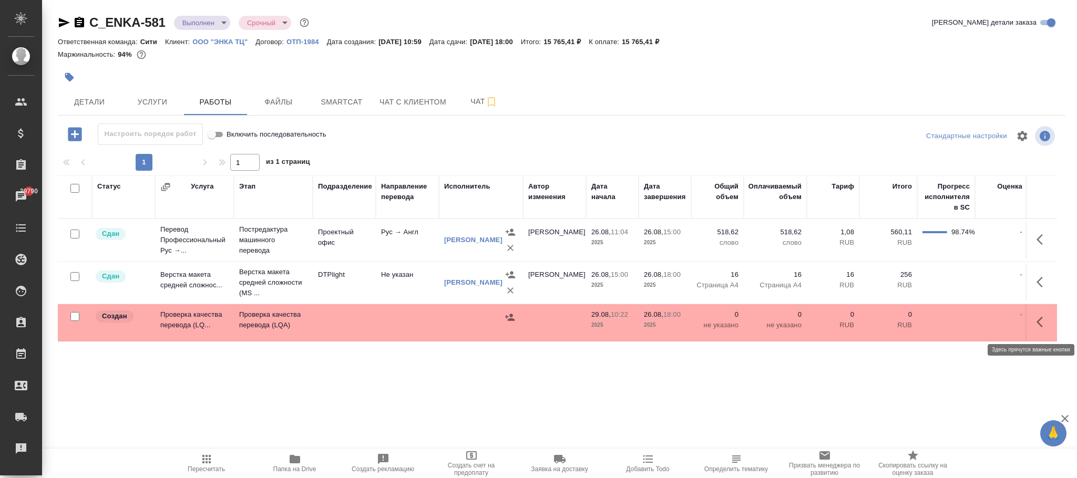
click at [1048, 322] on icon "button" at bounding box center [1043, 322] width 13 height 13
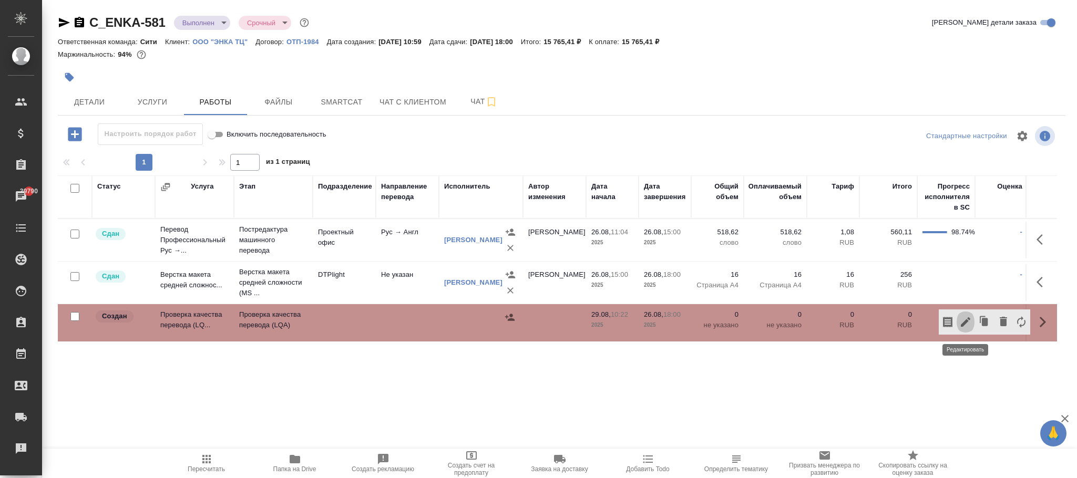
click at [967, 322] on icon "button" at bounding box center [965, 322] width 9 height 9
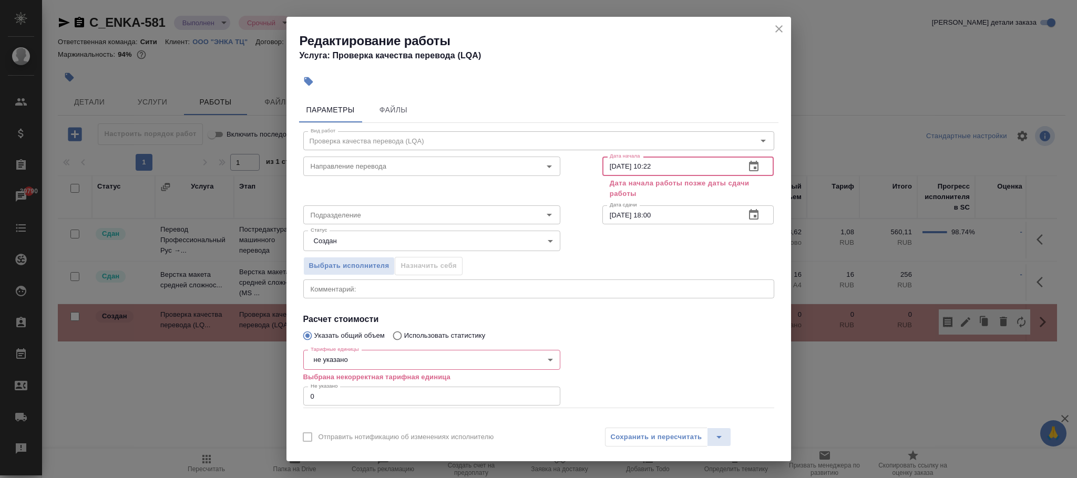
click at [609, 167] on input "29.08.2025 10:22" at bounding box center [669, 166] width 135 height 19
click at [664, 163] on input "28.08.2025 10:22" at bounding box center [669, 166] width 135 height 19
type input "28.08.2025 15:00"
click at [609, 211] on input "26.08.2025 18:00" at bounding box center [669, 215] width 135 height 19
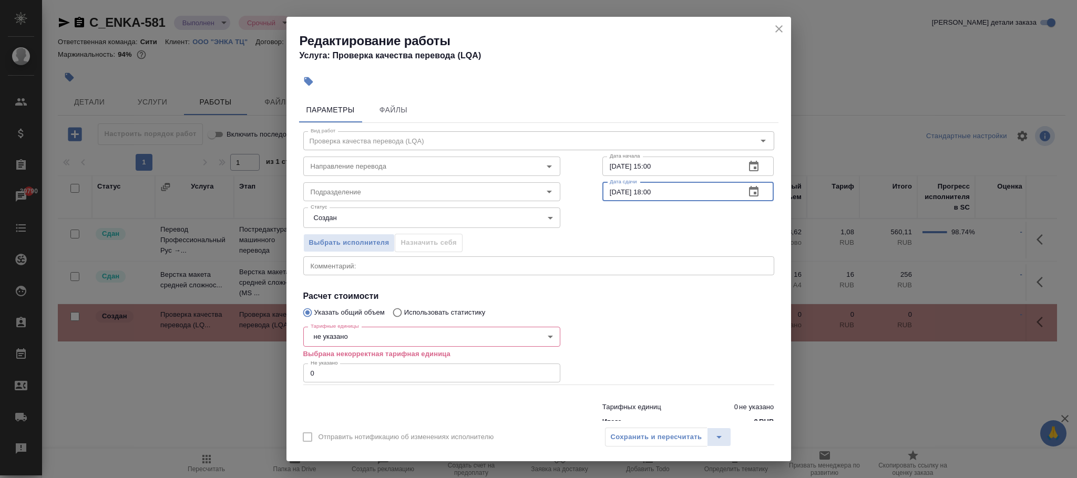
click at [661, 193] on input "28.08.2025 18:00" at bounding box center [669, 191] width 135 height 19
type input "28.08.2025 18:00"
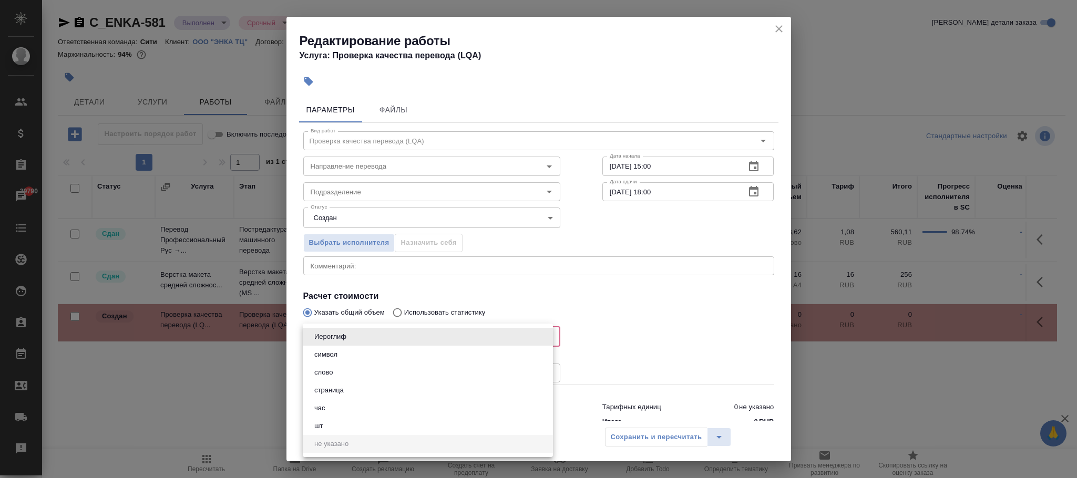
click at [363, 330] on body "🙏 .cls-1 fill:#fff; AWATERA Фокина Наталья n.fokina Клиенты Спецификации Заказы…" at bounding box center [538, 239] width 1077 height 478
click at [340, 412] on li "час" at bounding box center [428, 409] width 250 height 18
type input "5a8b1489cc6b4906c91bfd93"
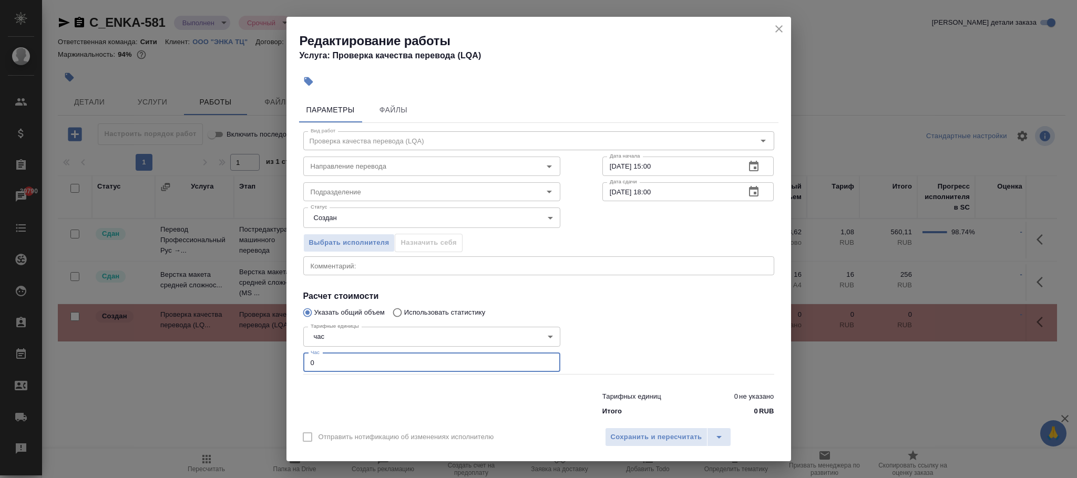
drag, startPoint x: 361, startPoint y: 354, endPoint x: 275, endPoint y: 352, distance: 86.2
click at [275, 352] on div "Редактирование работы Услуга: Проверка качества перевода (LQA) Параметры Файлы …" at bounding box center [538, 239] width 1077 height 478
type input "1"
click at [681, 437] on span "Сохранить и пересчитать" at bounding box center [656, 438] width 91 height 12
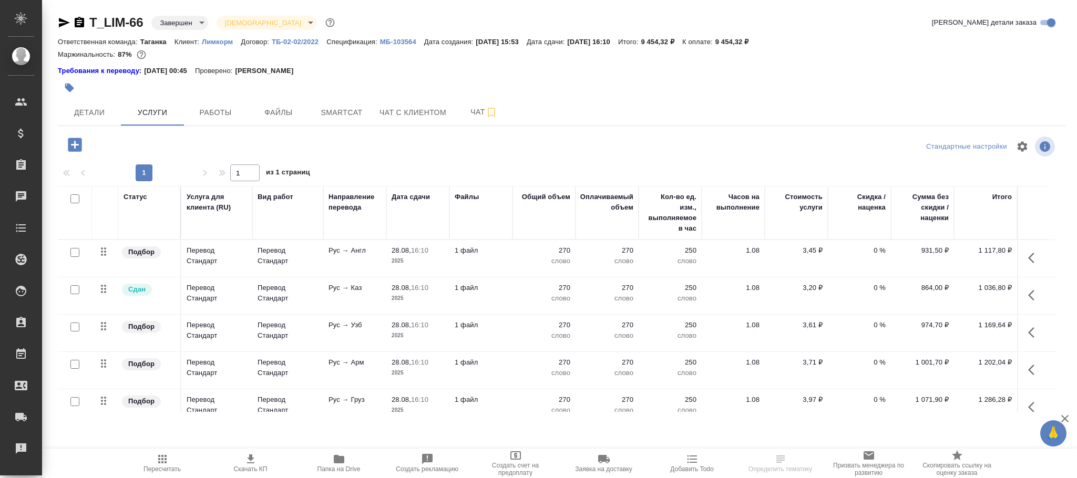
click at [401, 38] on p "МБ-103564" at bounding box center [402, 42] width 44 height 8
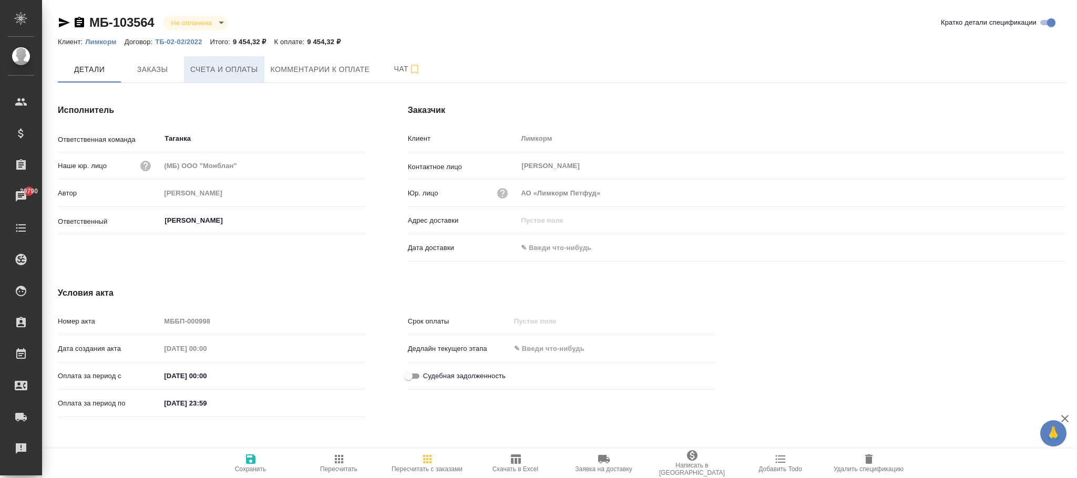
click at [196, 76] on span "Счета и оплаты" at bounding box center [224, 69] width 68 height 13
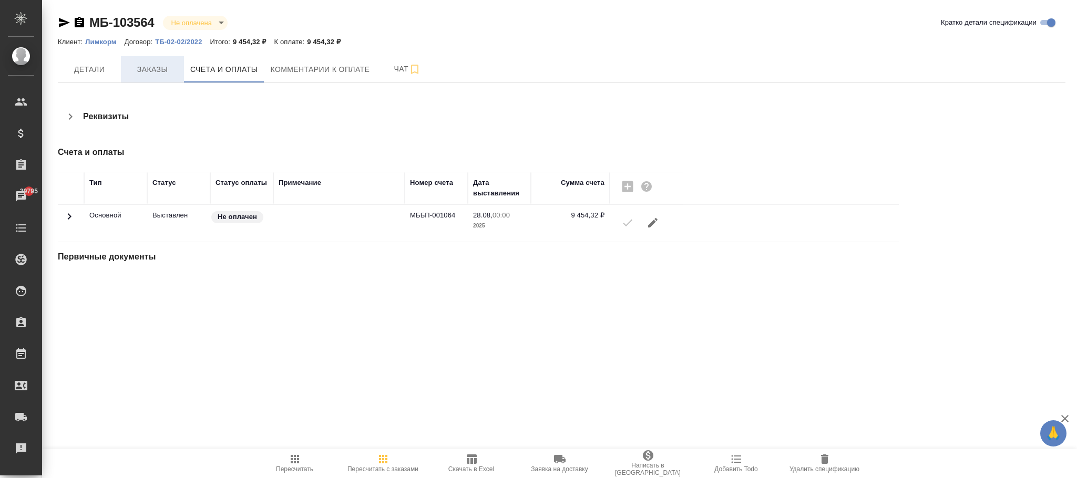
click at [155, 70] on span "Заказы" at bounding box center [152, 69] width 50 height 13
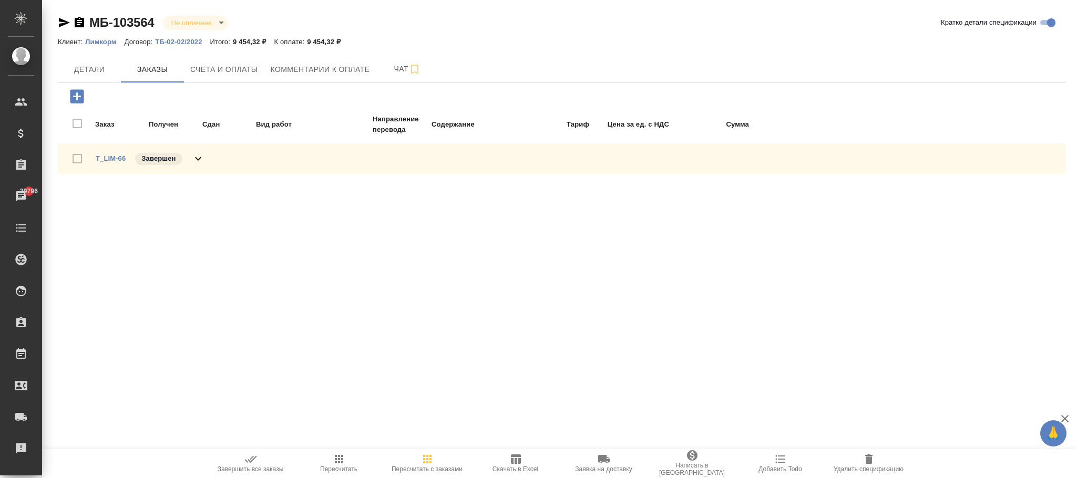
click at [204, 160] on div "T_LIM-66 Завершен" at bounding box center [562, 159] width 1008 height 30
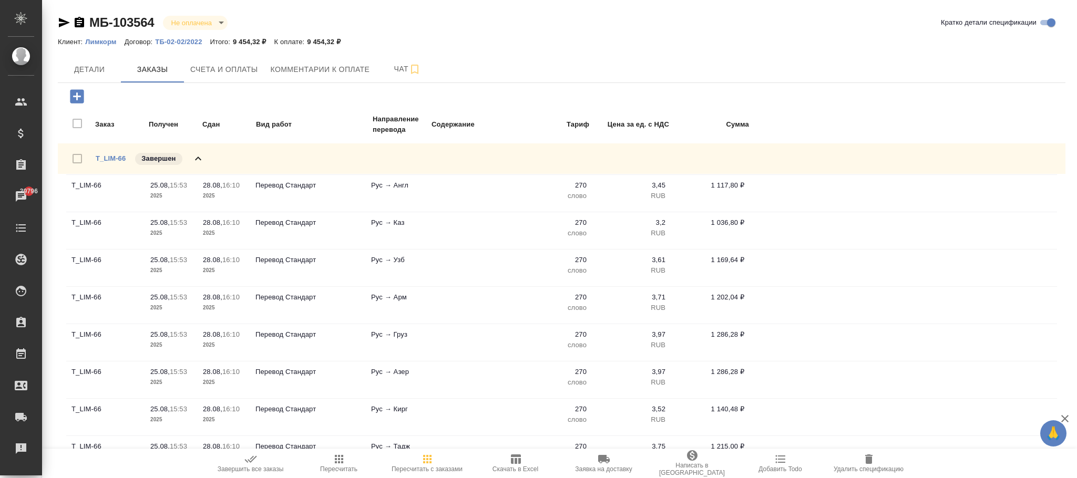
scroll to position [27, 0]
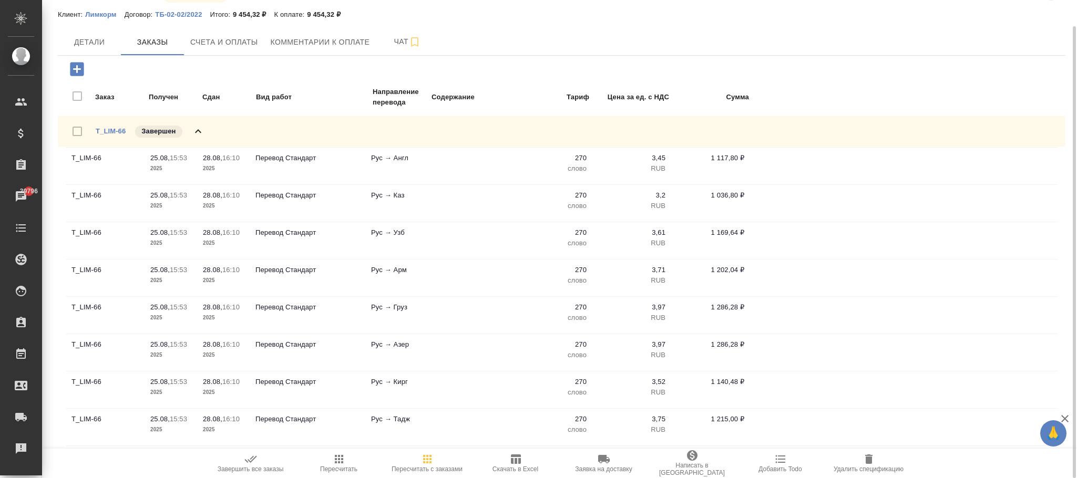
click at [427, 461] on icon "button" at bounding box center [427, 459] width 8 height 8
click at [344, 459] on icon "button" at bounding box center [339, 459] width 13 height 13
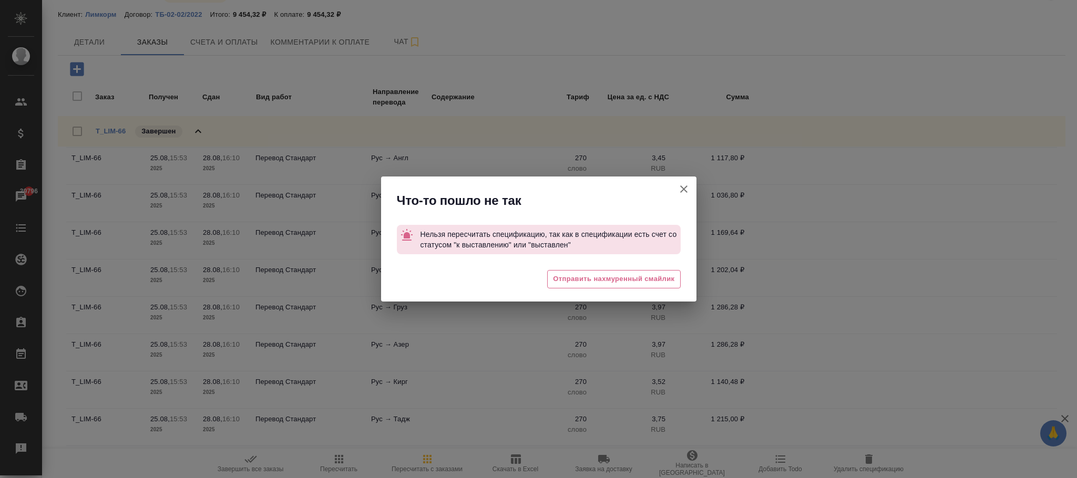
click at [426, 461] on div "Что-то пошло не так Нельзя пересчитать спецификацию, так как в спецификации ест…" at bounding box center [538, 239] width 1077 height 478
drag, startPoint x: 683, startPoint y: 193, endPoint x: 396, endPoint y: 88, distance: 305.5
click at [683, 191] on icon "button" at bounding box center [684, 189] width 13 height 13
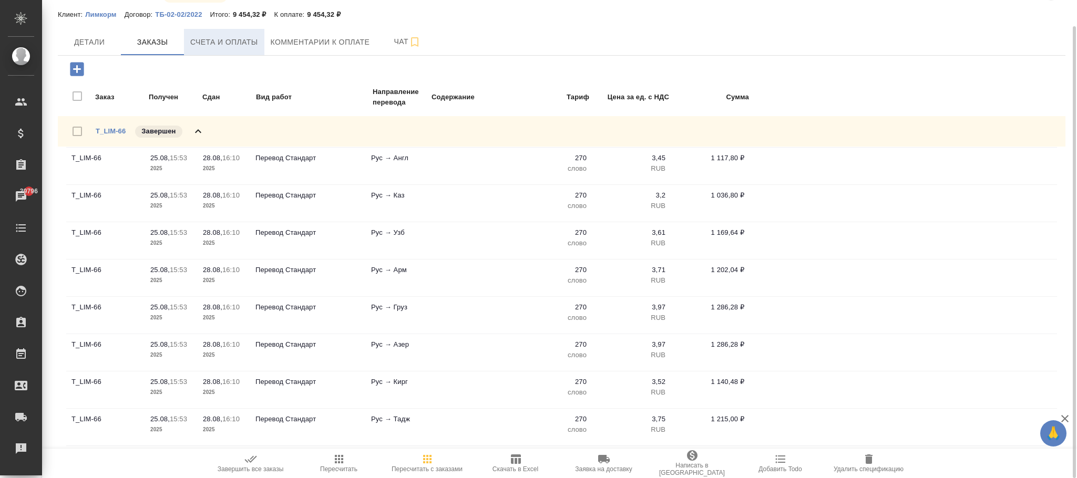
click at [227, 49] on button "Счета и оплаты" at bounding box center [224, 42] width 80 height 26
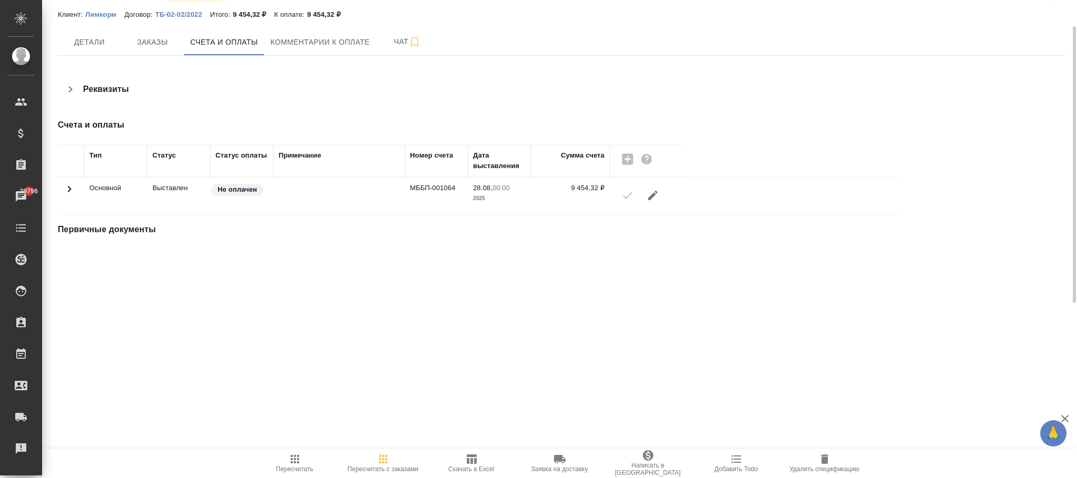
click at [65, 188] on icon at bounding box center [69, 189] width 13 height 13
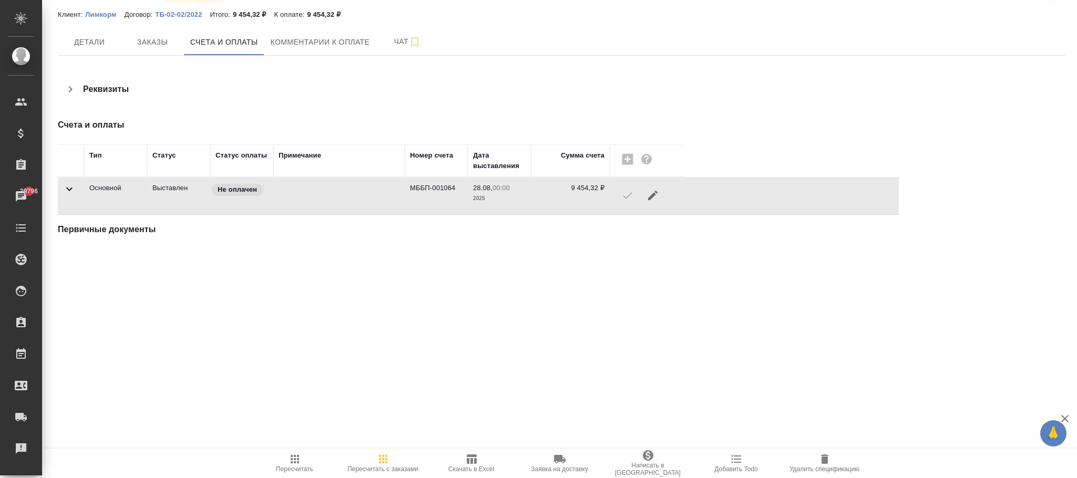
drag, startPoint x: 473, startPoint y: 461, endPoint x: 619, endPoint y: 402, distance: 156.9
click at [473, 458] on icon "button" at bounding box center [471, 459] width 13 height 13
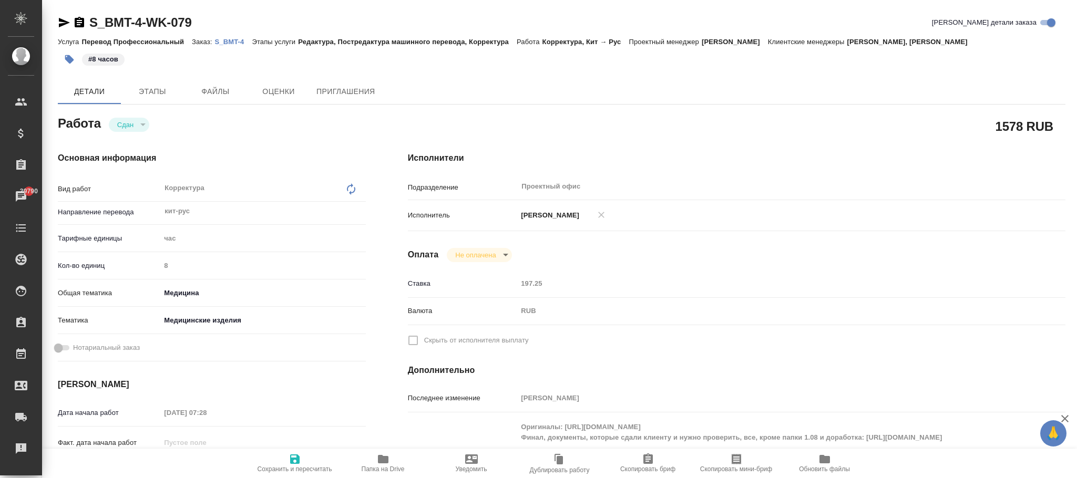
type textarea "x"
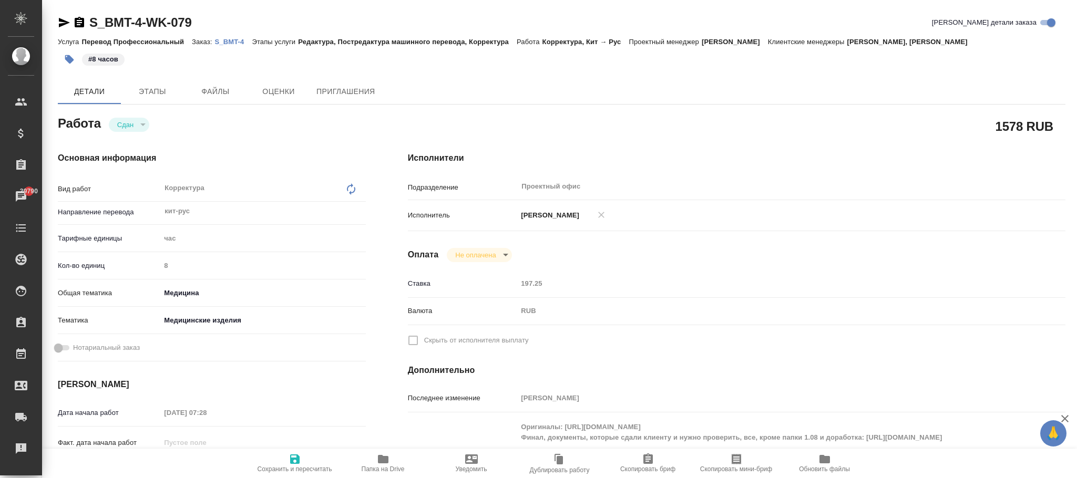
type textarea "x"
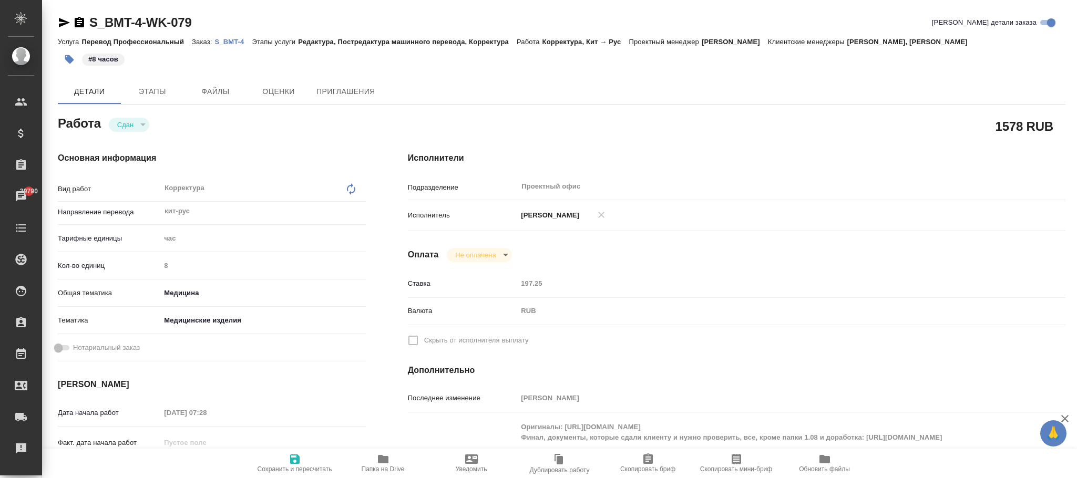
type textarea "x"
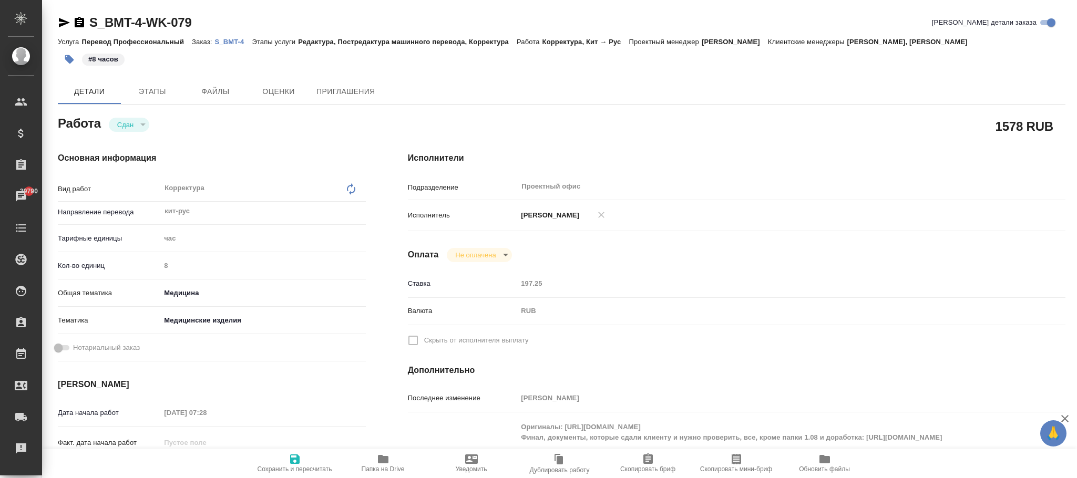
click at [234, 43] on p "S_BMT-4" at bounding box center [233, 42] width 37 height 8
type textarea "x"
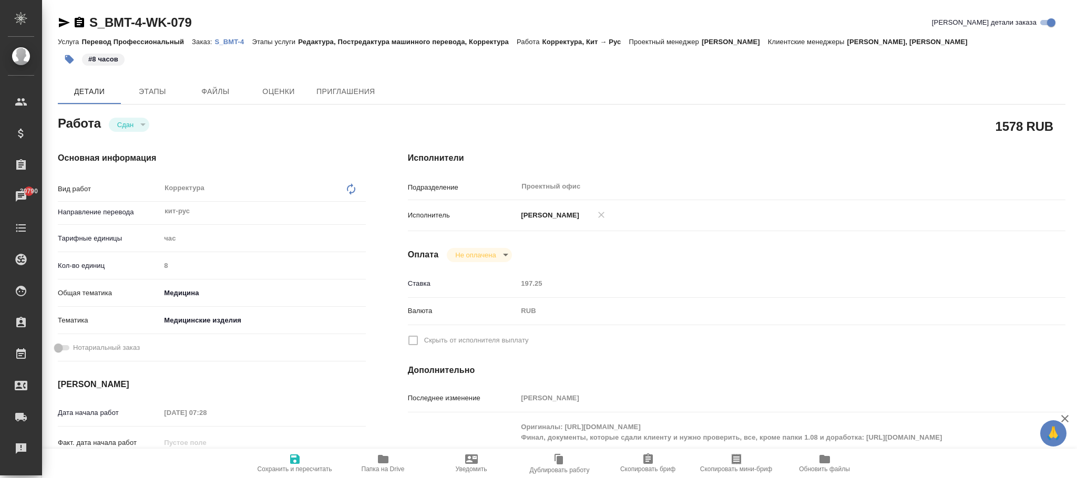
type textarea "x"
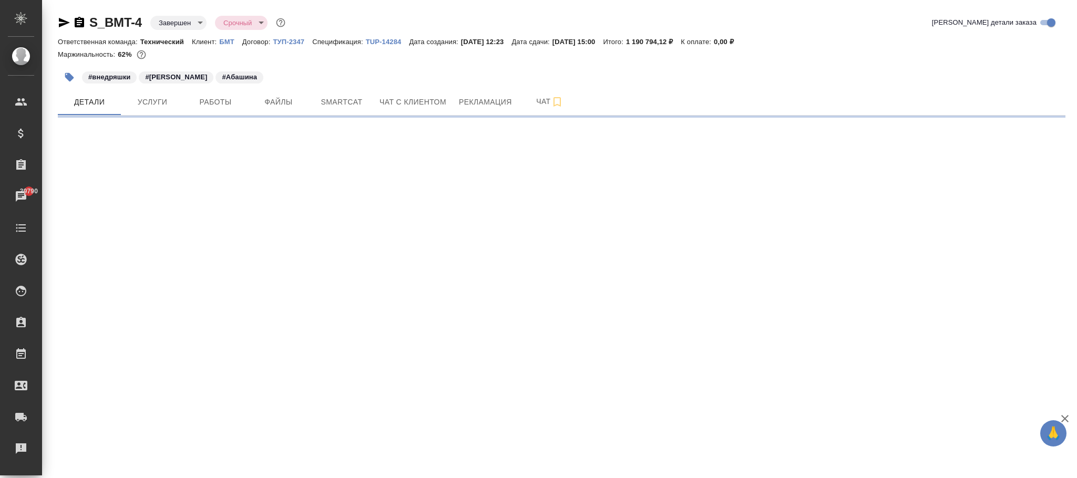
select select "RU"
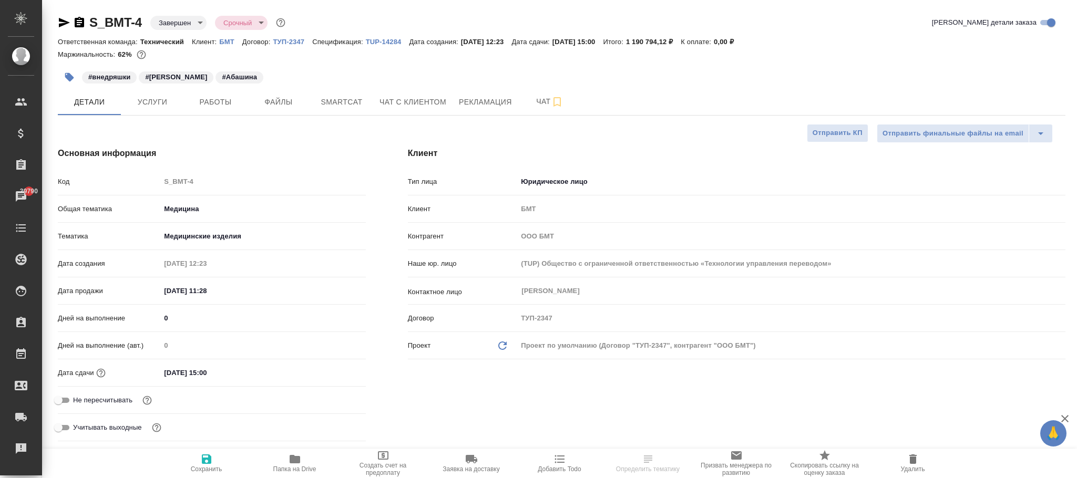
type textarea "x"
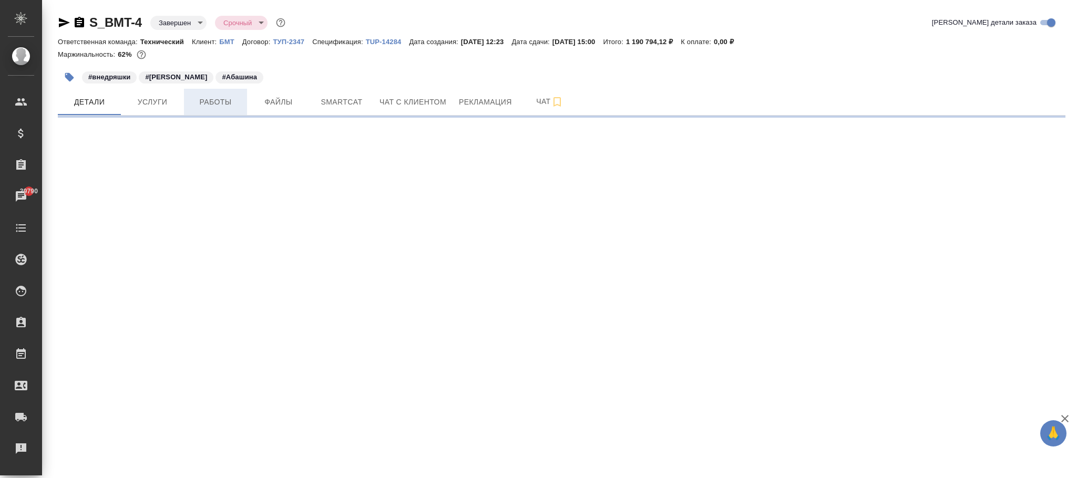
select select "RU"
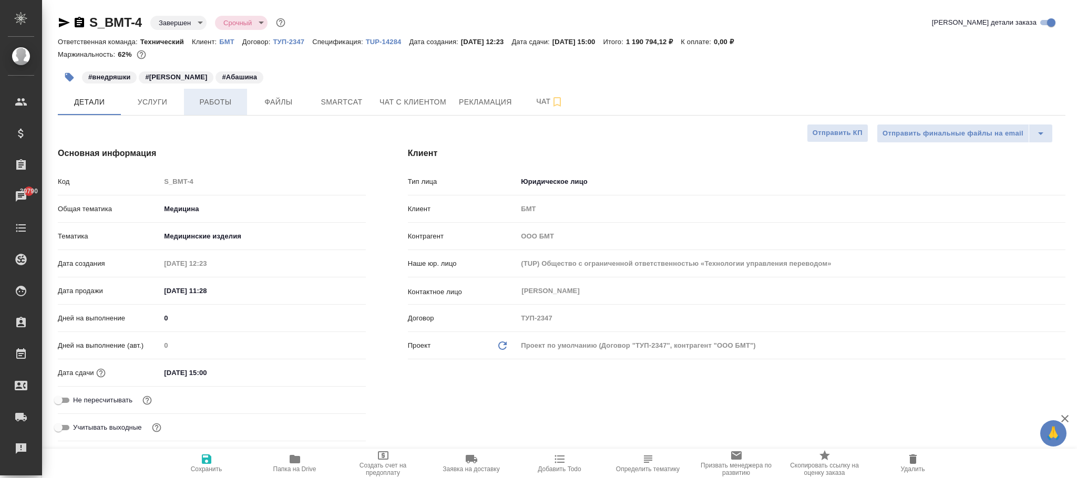
click at [224, 103] on span "Работы" at bounding box center [215, 102] width 50 height 13
type textarea "x"
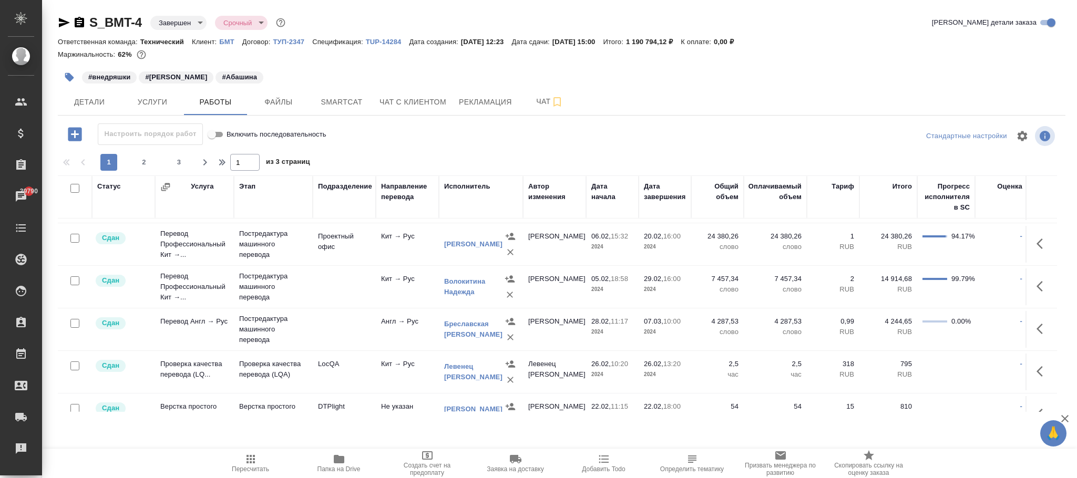
scroll to position [158, 0]
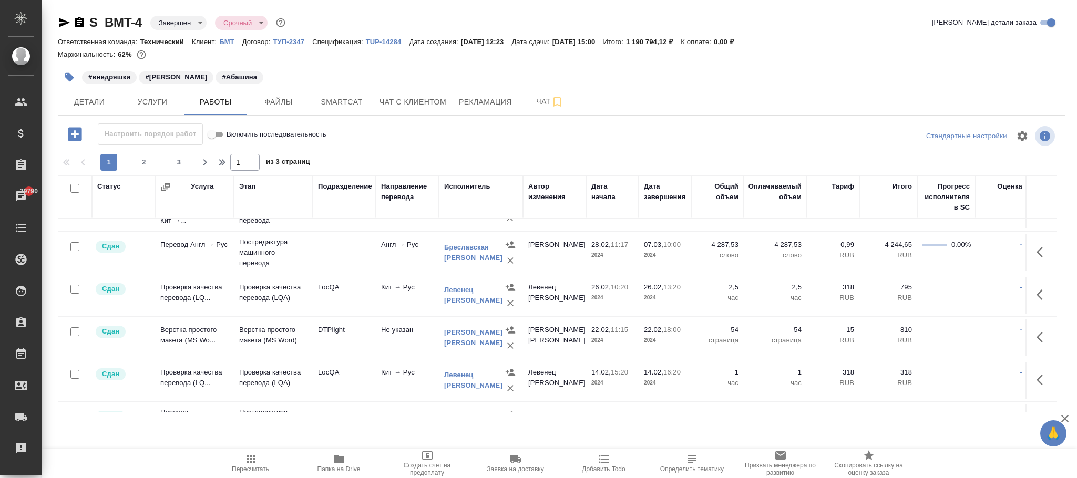
click at [464, 185] on div "Исполнитель" at bounding box center [467, 186] width 46 height 11
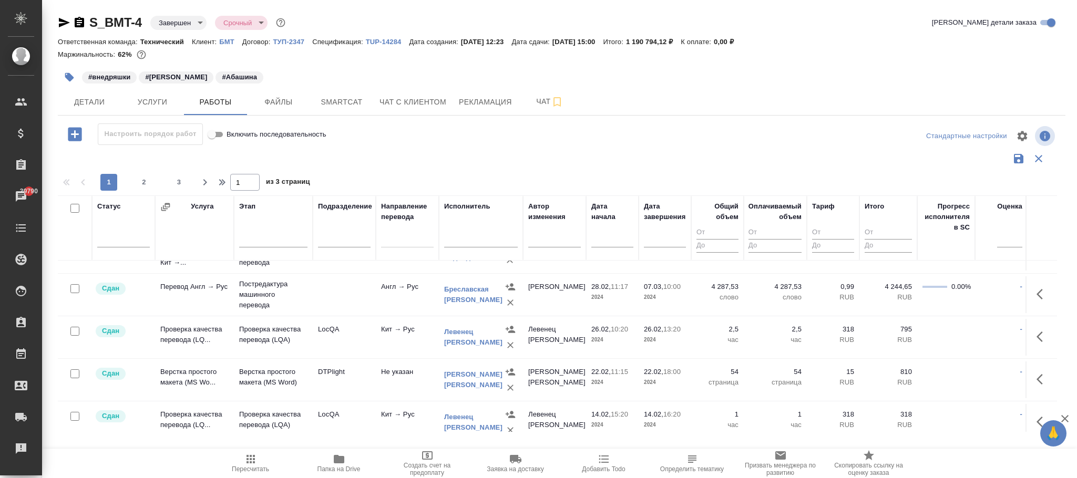
click at [464, 242] on input "text" at bounding box center [481, 240] width 74 height 13
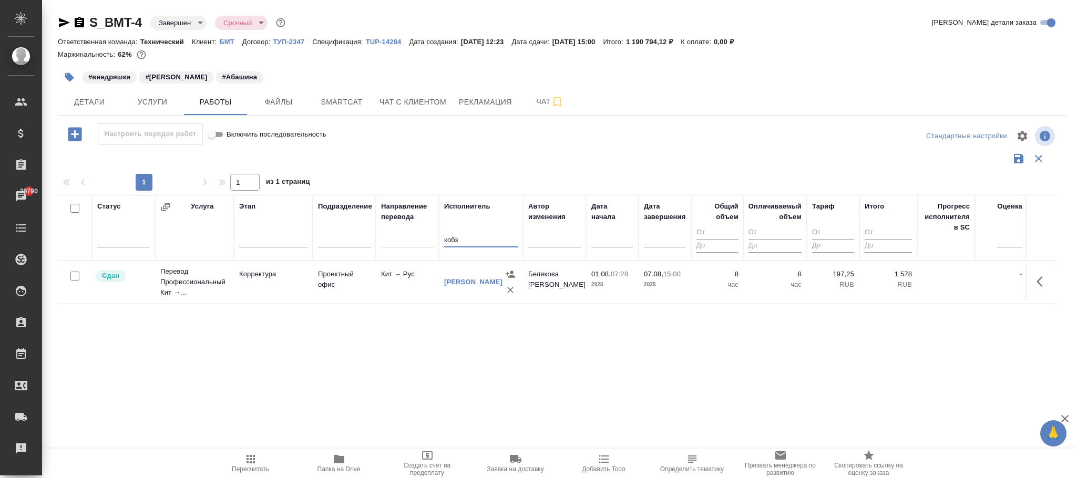
scroll to position [0, 0]
type input "кобз"
click at [463, 281] on link "Кобзева Елизавета" at bounding box center [473, 282] width 58 height 8
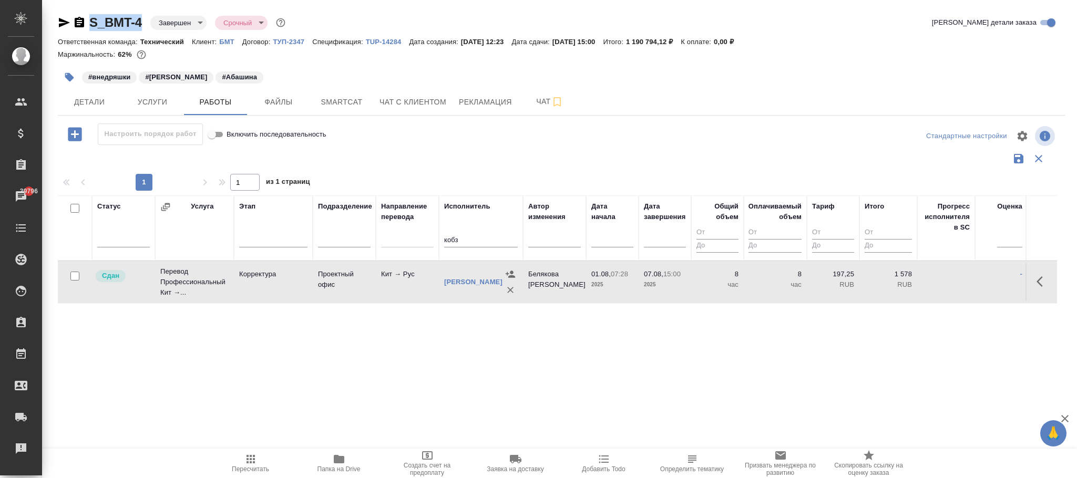
drag, startPoint x: 147, startPoint y: 14, endPoint x: 90, endPoint y: 16, distance: 56.3
click at [90, 16] on div "S_BMT-4 Завершен closed Срочный urgent" at bounding box center [173, 22] width 230 height 17
copy link "S_BMT-4"
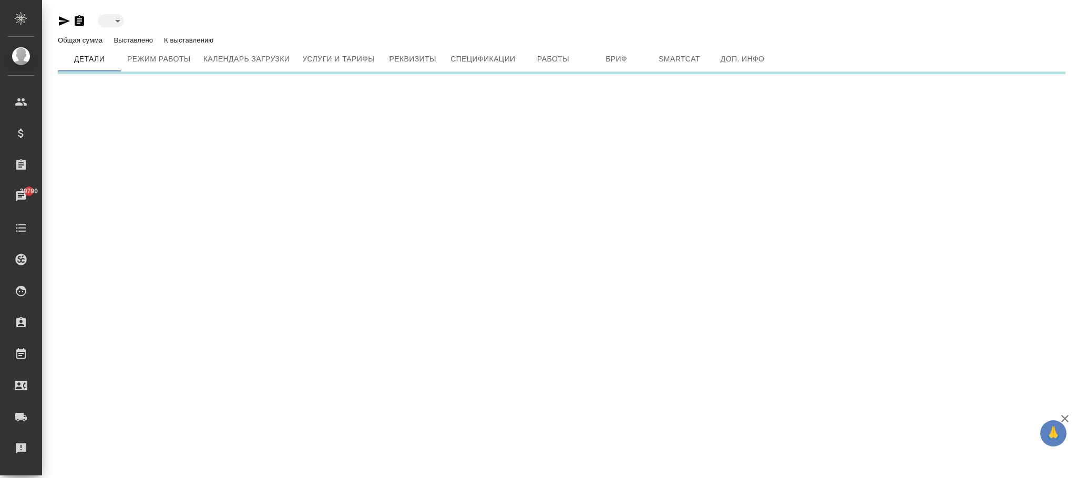
type input "active"
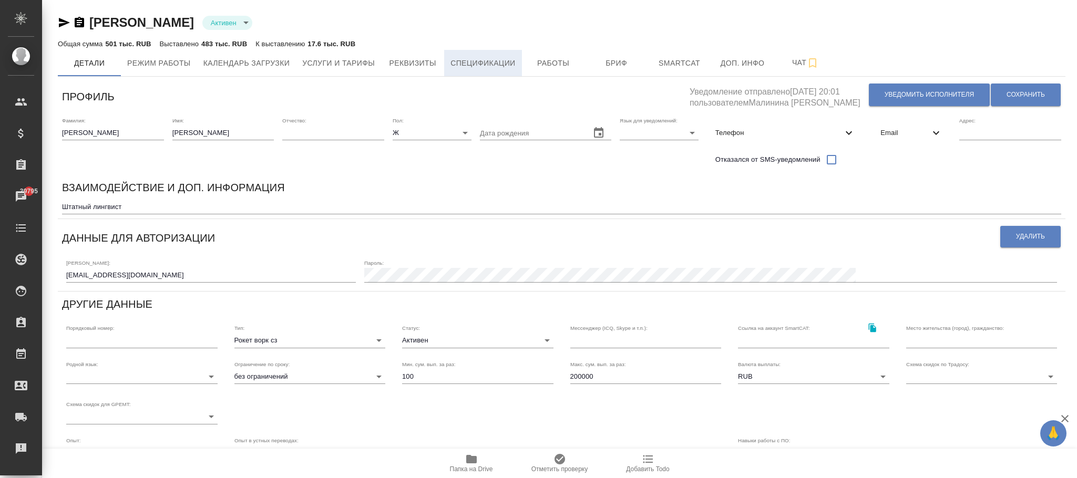
click at [480, 68] on span "Спецификации" at bounding box center [483, 63] width 65 height 13
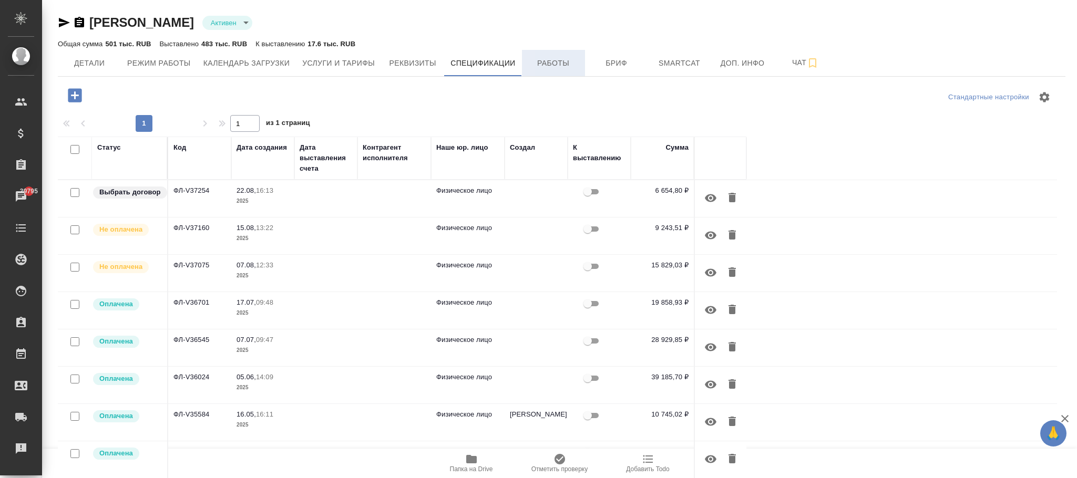
click at [564, 58] on span "Работы" at bounding box center [553, 63] width 50 height 13
click at [546, 63] on span "Работы" at bounding box center [553, 63] width 50 height 13
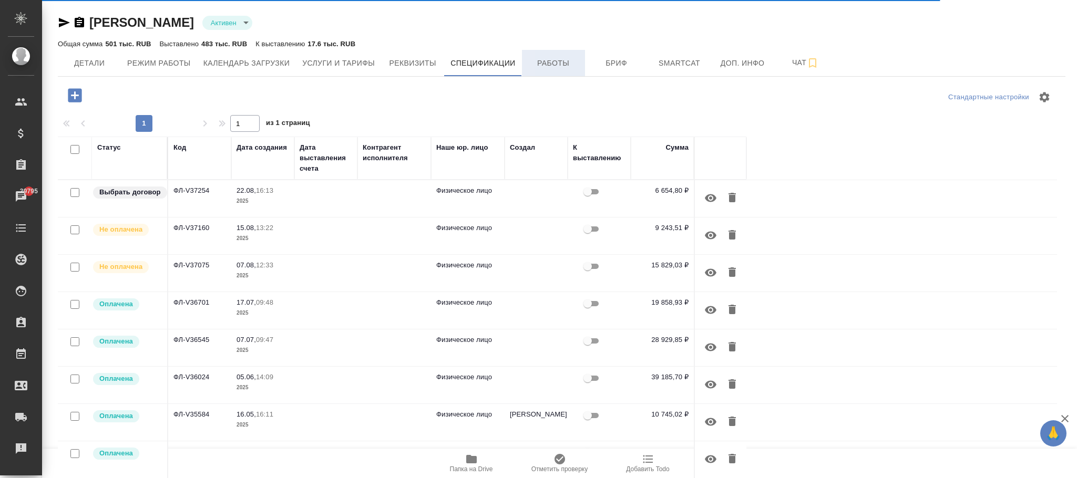
drag, startPoint x: 560, startPoint y: 70, endPoint x: 554, endPoint y: 66, distance: 7.3
click at [554, 66] on button "Работы" at bounding box center [553, 63] width 63 height 26
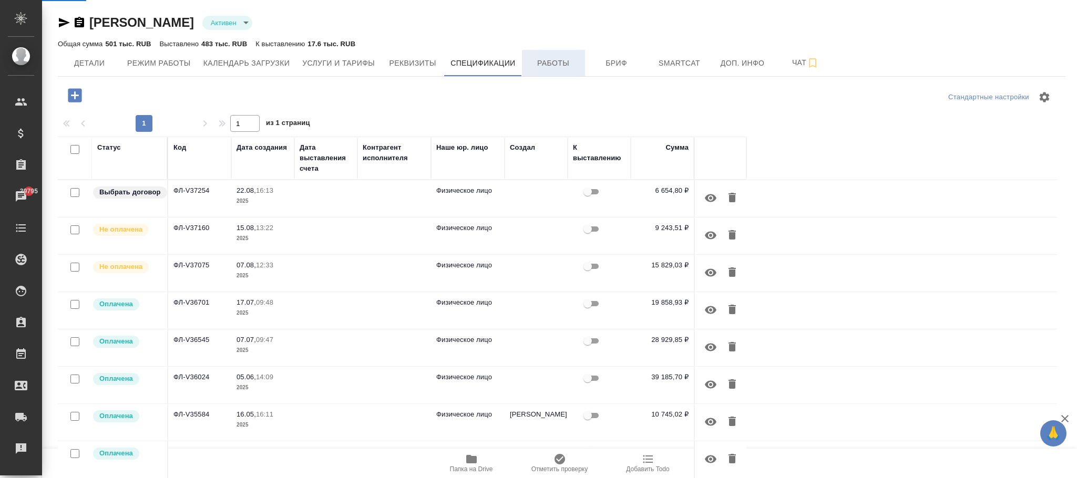
click at [554, 66] on span "Работы" at bounding box center [553, 63] width 50 height 13
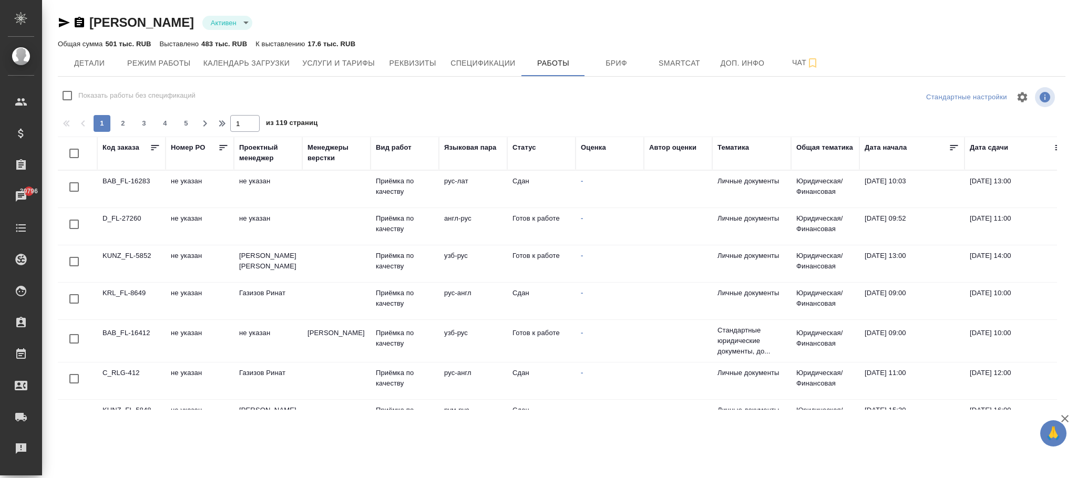
checkbox input "false"
click at [121, 147] on div "Код заказа" at bounding box center [121, 147] width 37 height 11
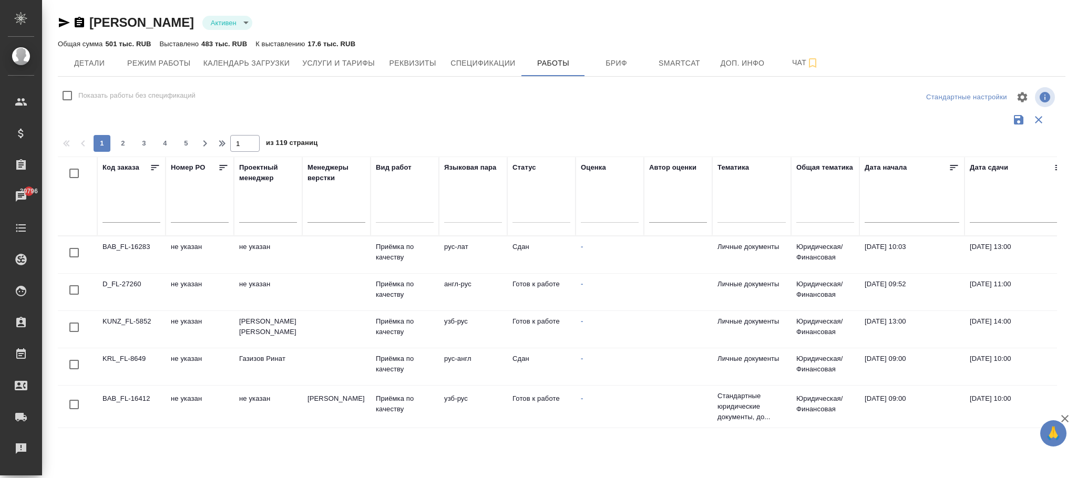
click at [117, 216] on input "text" at bounding box center [132, 215] width 58 height 15
paste input "S_BMT-4"
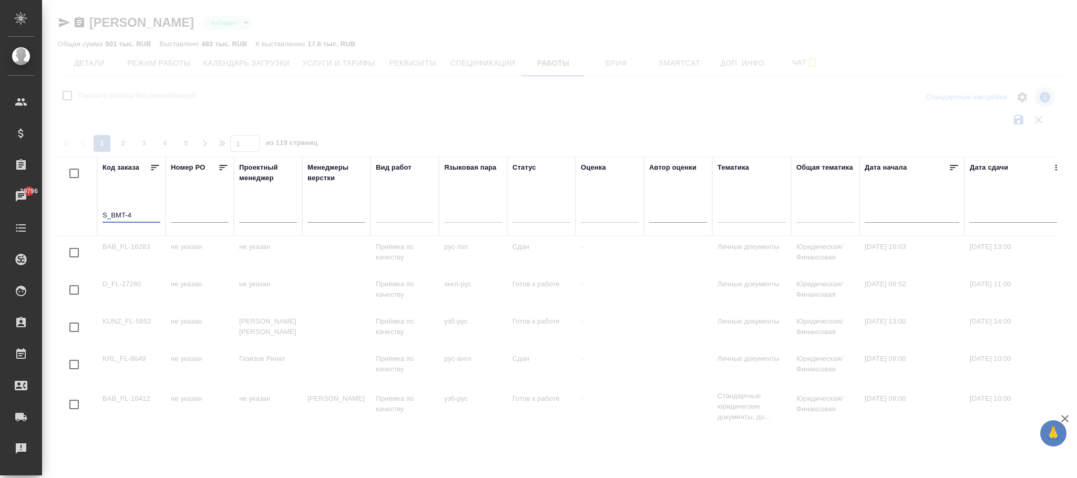
type input "S_BMT-4"
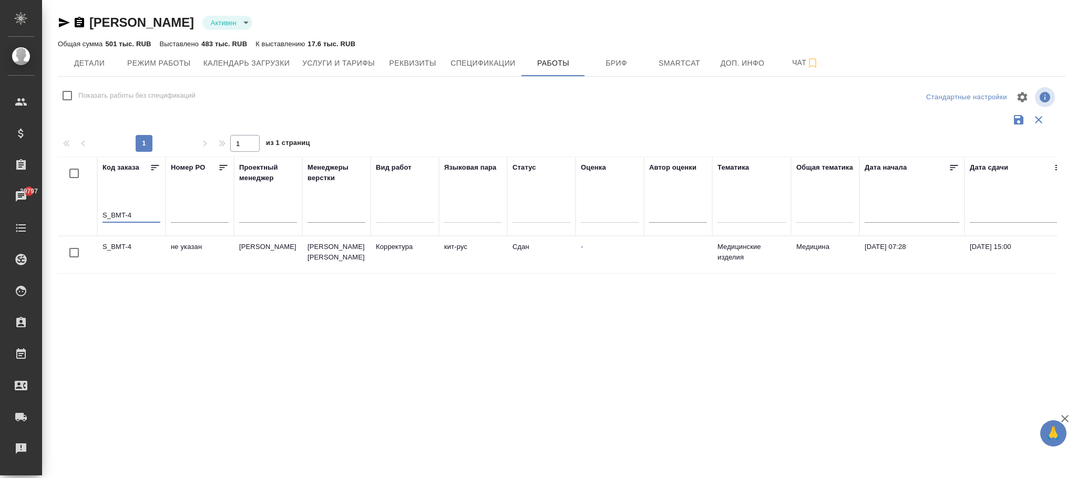
scroll to position [0, 559]
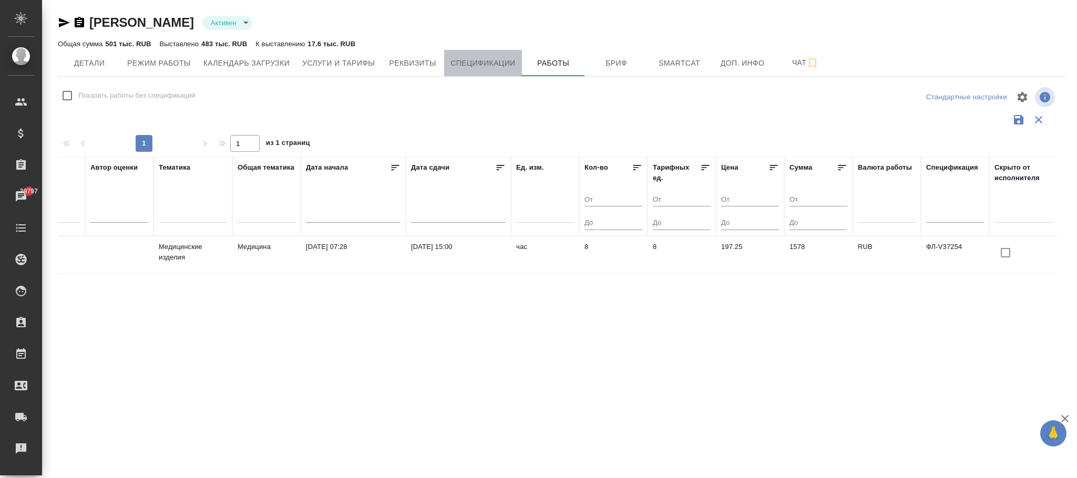
click at [463, 64] on span "Спецификации" at bounding box center [483, 63] width 65 height 13
click at [494, 59] on span "Спецификации" at bounding box center [483, 63] width 65 height 13
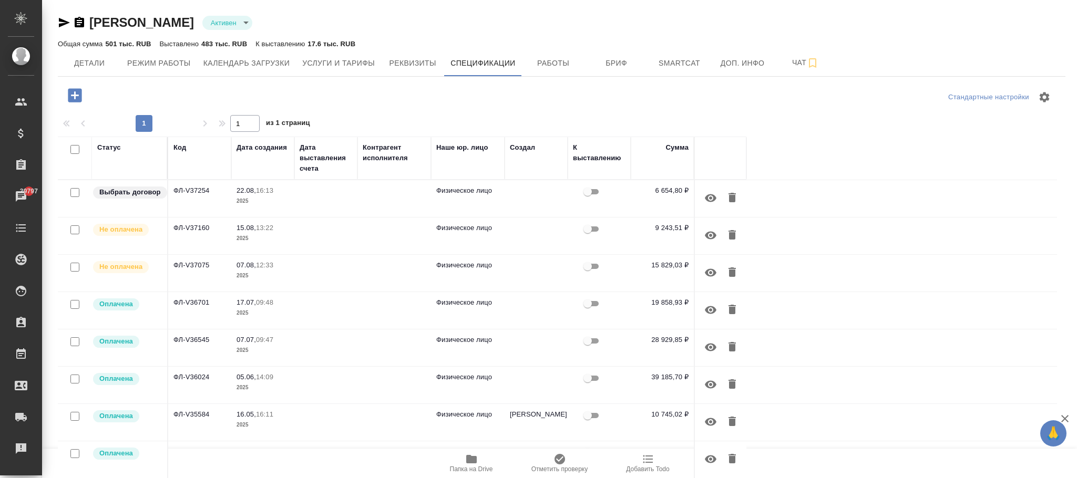
click at [407, 207] on td at bounding box center [394, 198] width 74 height 37
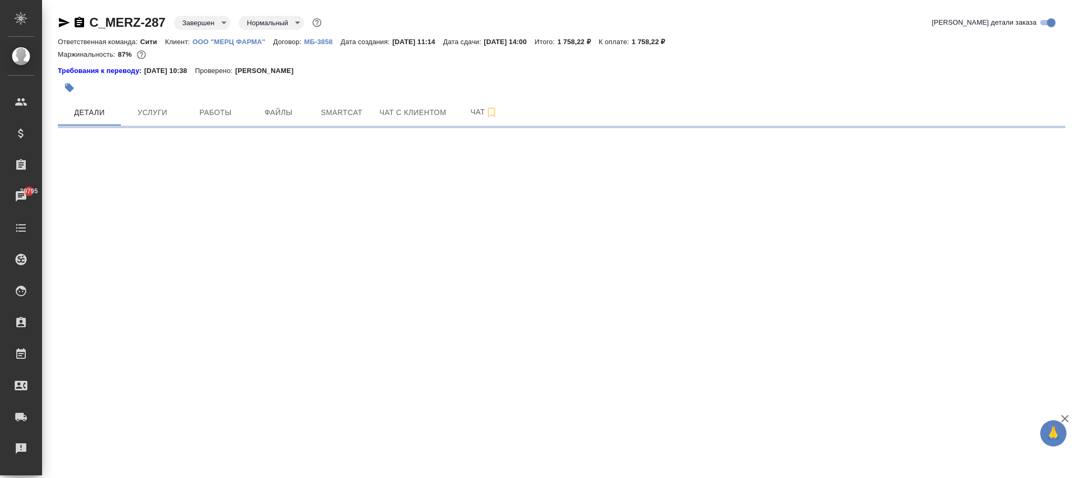
click at [206, 19] on body "🙏 .cls-1 fill:#fff; AWATERA [PERSON_NAME][PERSON_NAME] Спецификации Заказы 3979…" at bounding box center [538, 239] width 1077 height 478
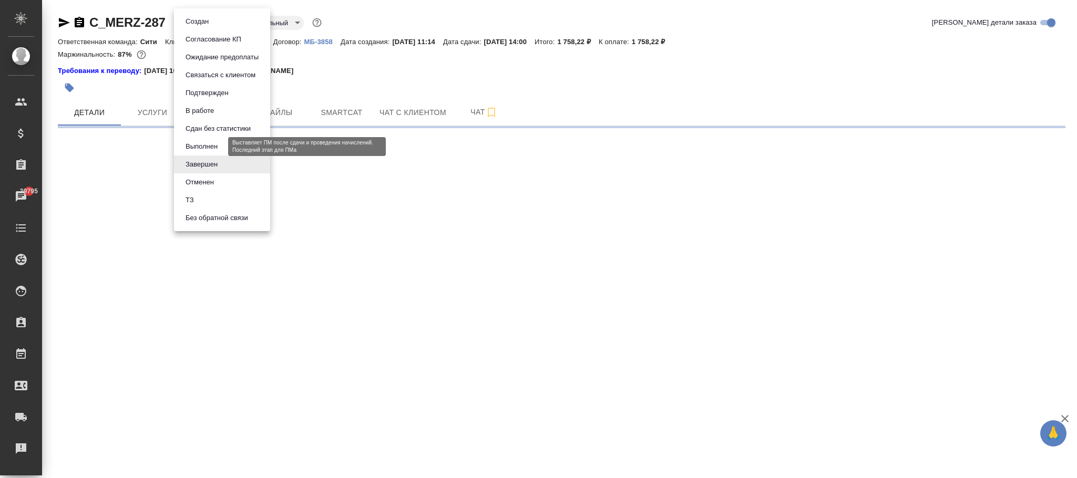
click at [207, 145] on button "Выполнен" at bounding box center [201, 147] width 38 height 12
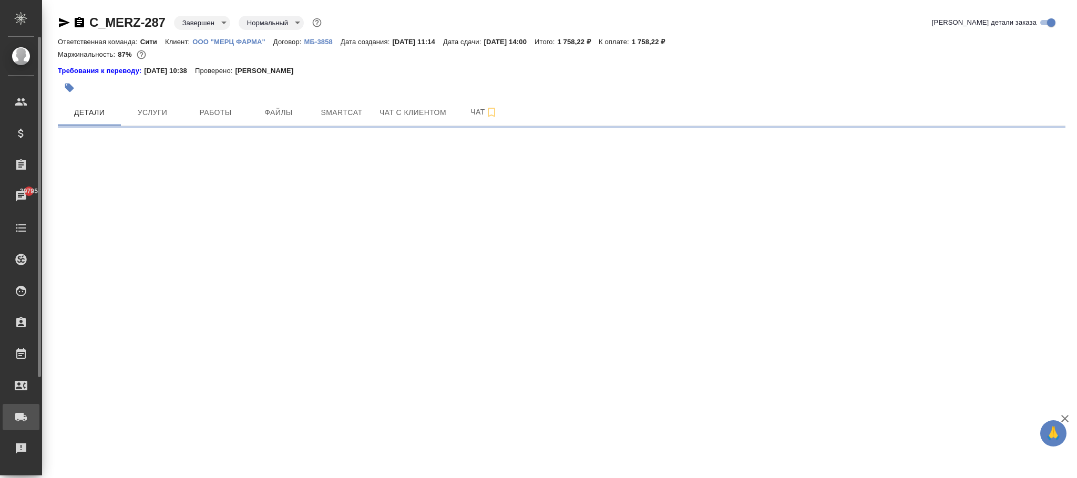
select select "RU"
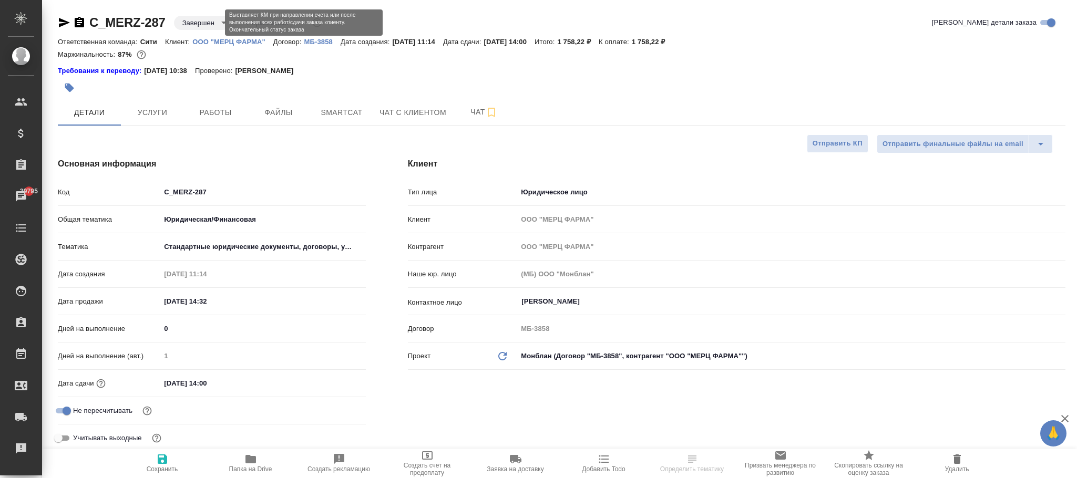
click at [199, 19] on body "🙏 .cls-1 fill:#fff; AWATERA [PERSON_NAME][PERSON_NAME] Спецификации Заказы 3979…" at bounding box center [538, 239] width 1077 height 478
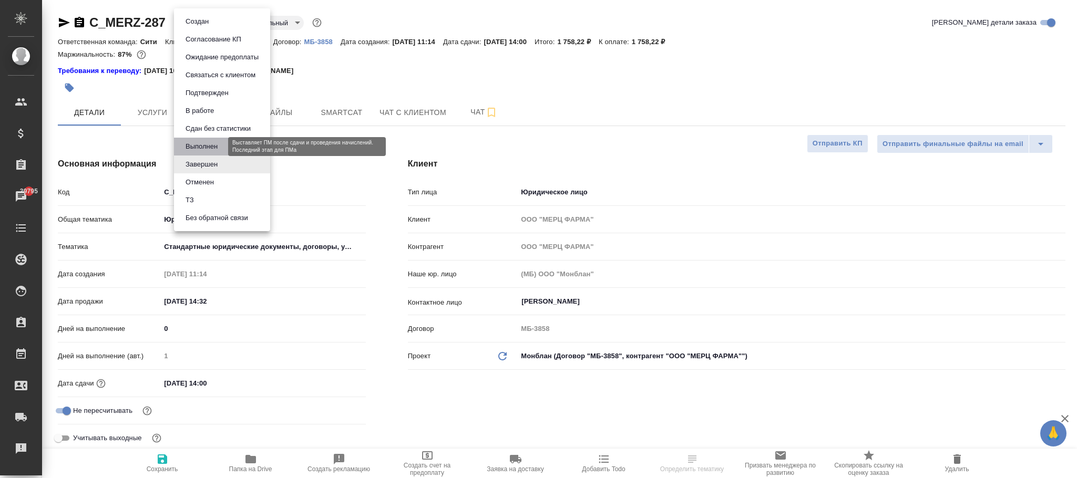
drag, startPoint x: 210, startPoint y: 150, endPoint x: 221, endPoint y: 152, distance: 11.2
click at [210, 149] on button "Выполнен" at bounding box center [201, 147] width 38 height 12
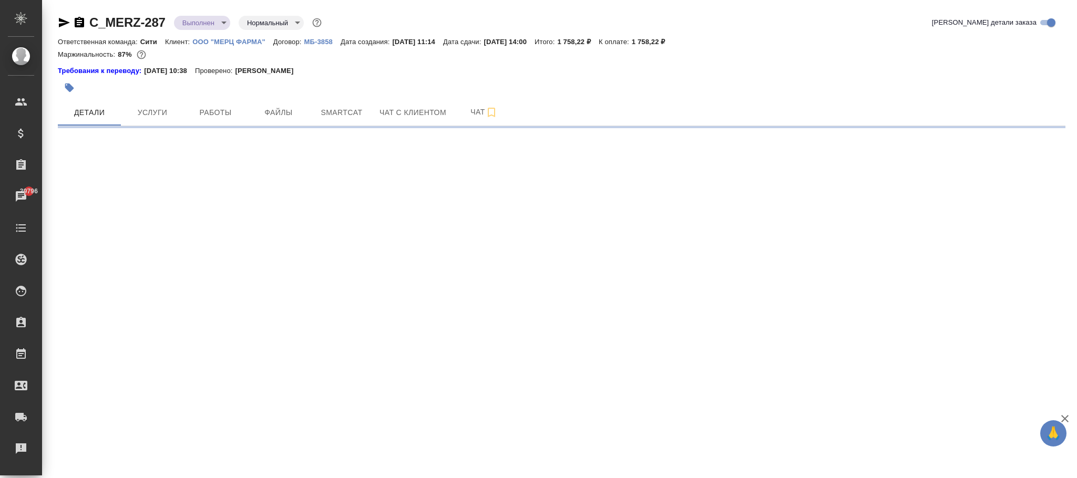
select select "RU"
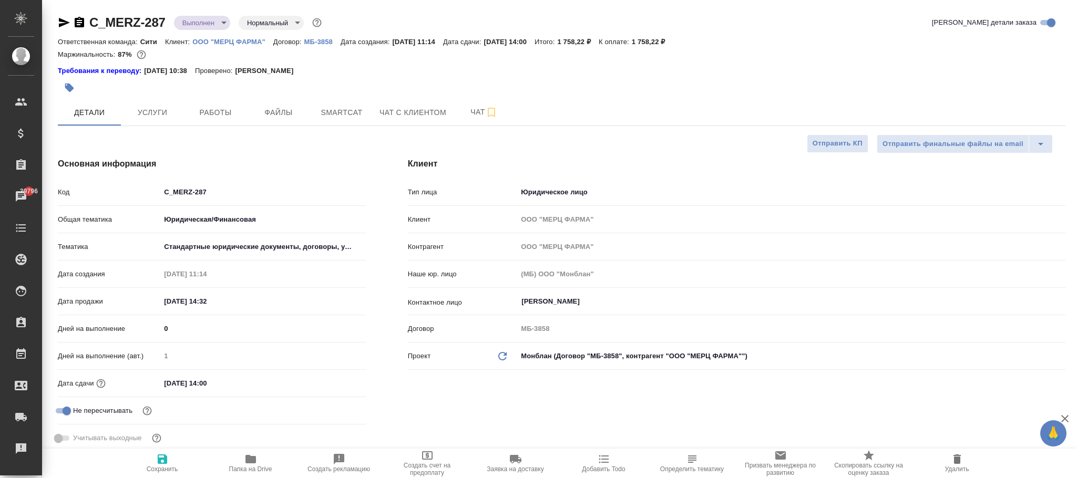
type textarea "x"
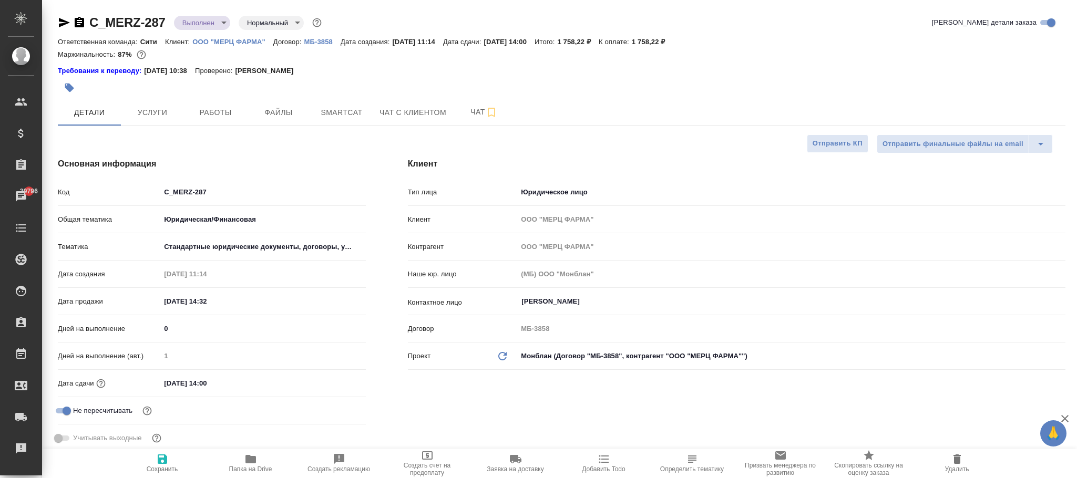
type textarea "x"
click at [159, 459] on icon "button" at bounding box center [162, 459] width 9 height 9
type textarea "x"
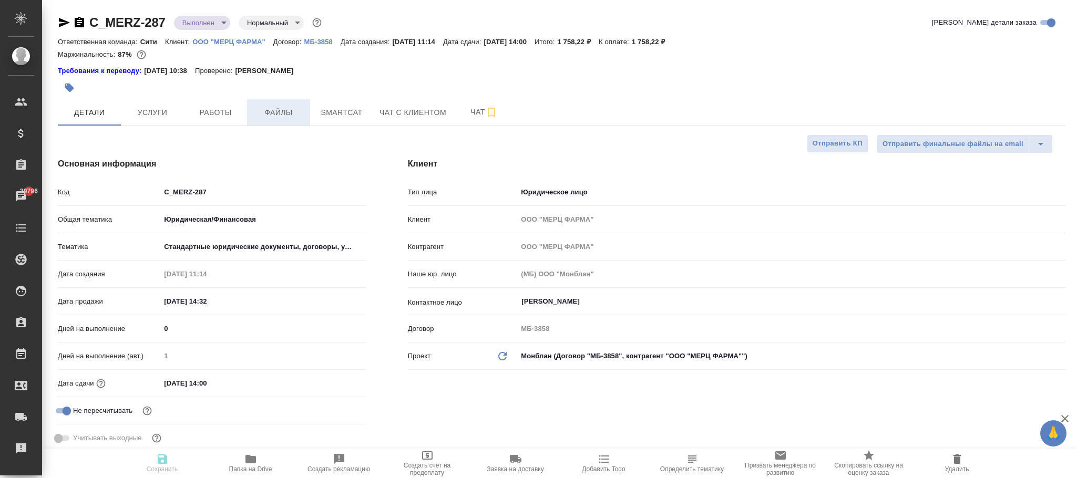
type textarea "x"
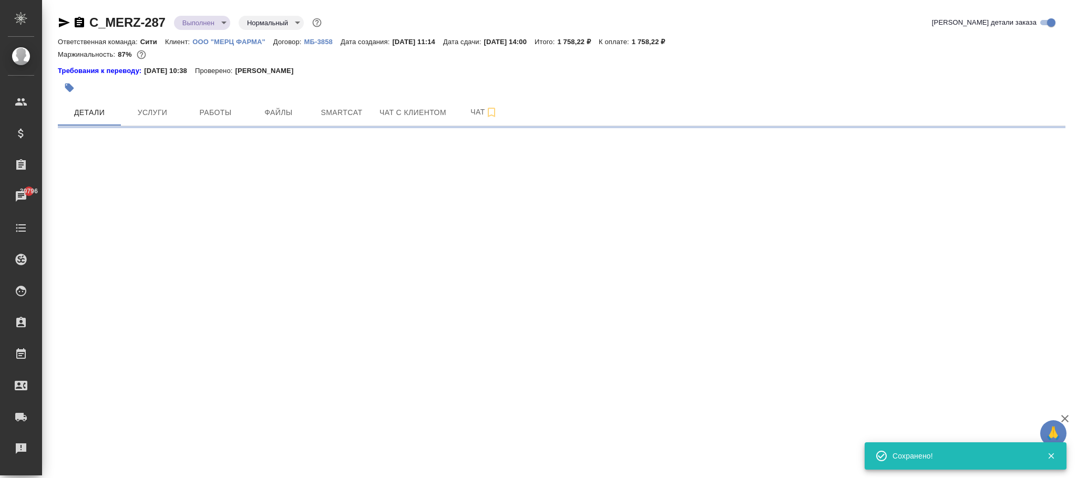
select select "RU"
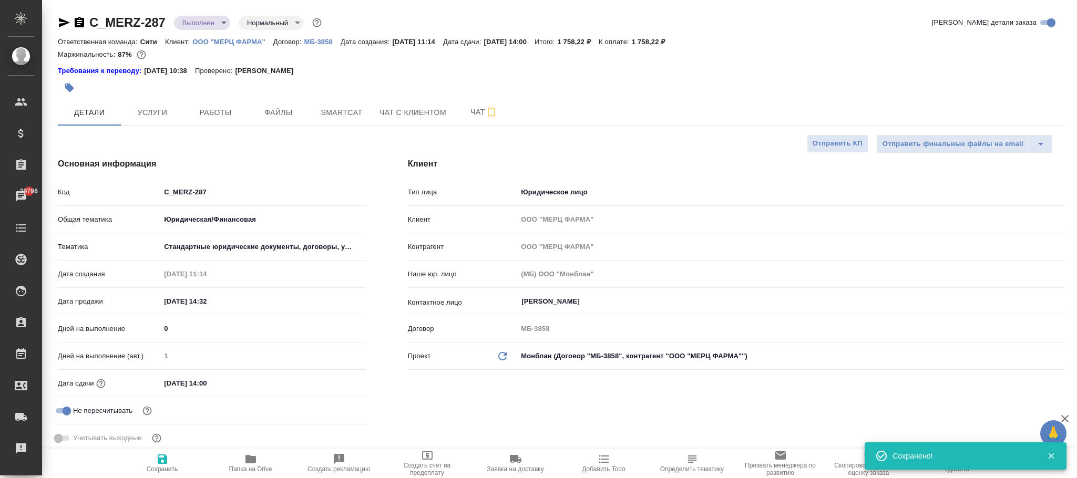
type textarea "x"
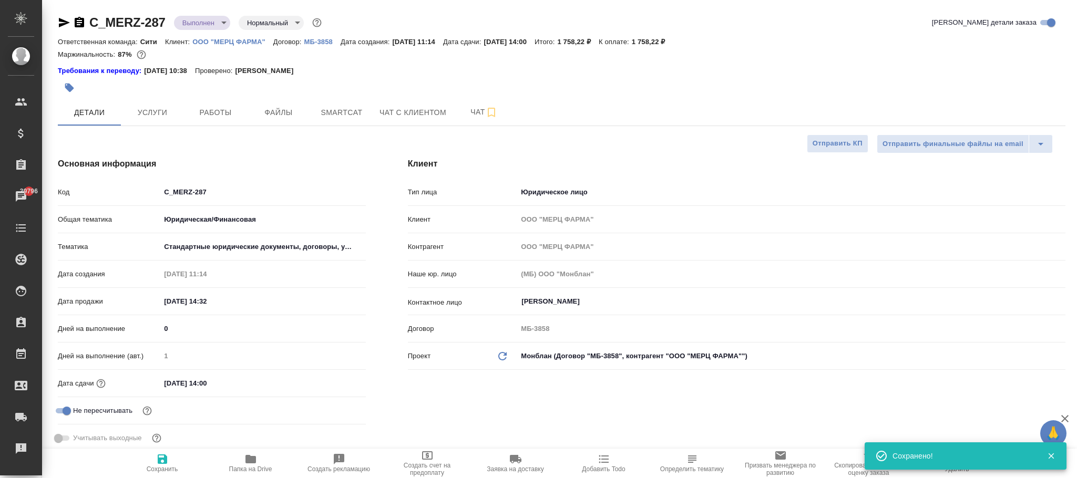
type textarea "x"
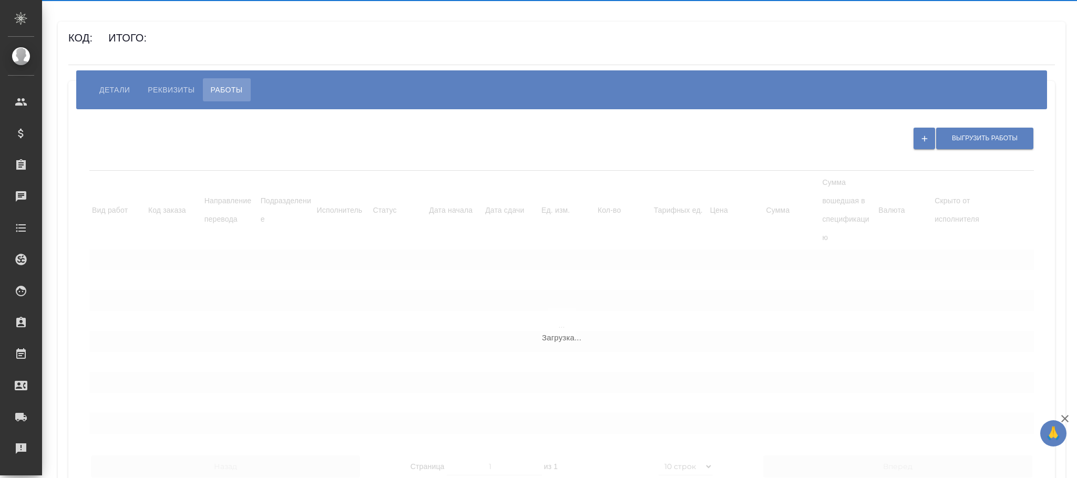
select select "10"
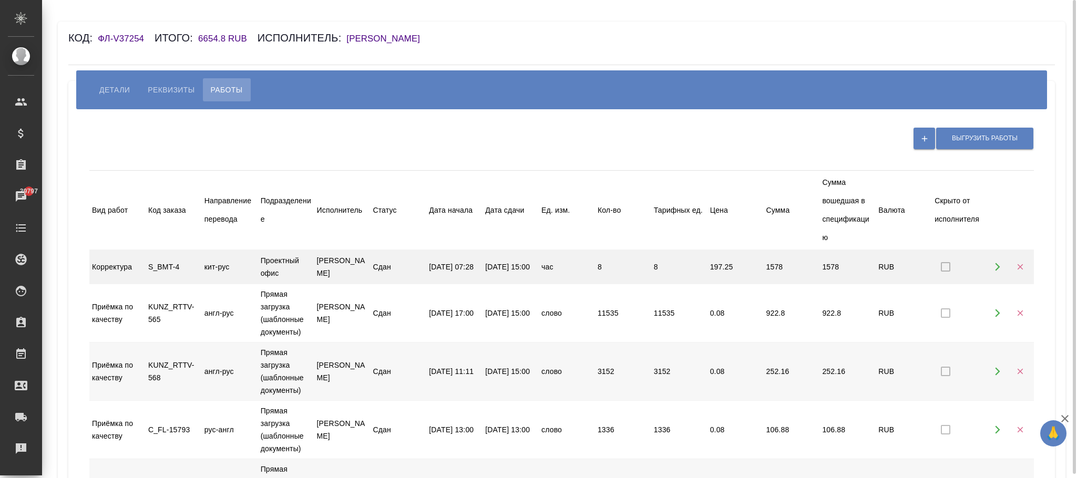
click at [1022, 269] on icon "button" at bounding box center [1020, 267] width 6 height 6
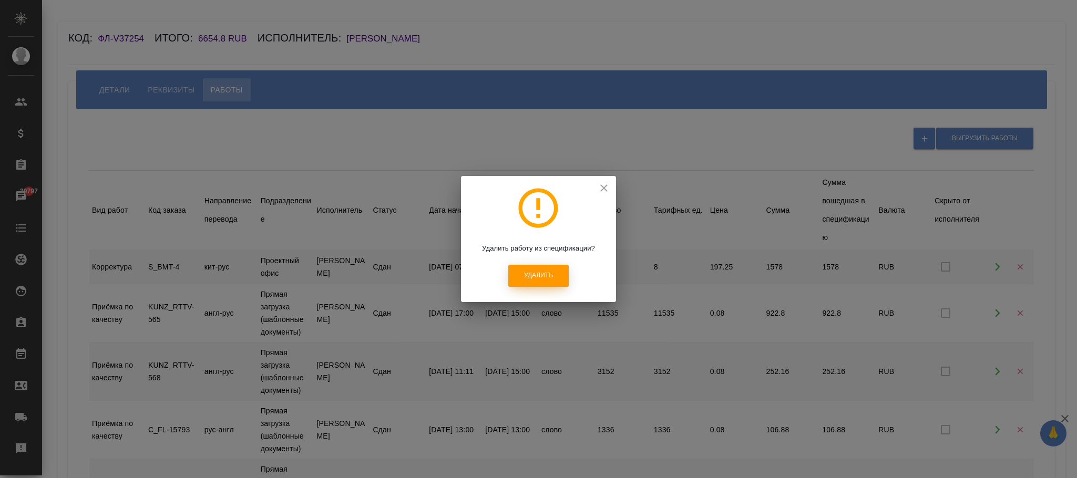
drag, startPoint x: 534, startPoint y: 278, endPoint x: 549, endPoint y: 278, distance: 15.8
click at [537, 277] on span "Удалить" at bounding box center [538, 275] width 29 height 9
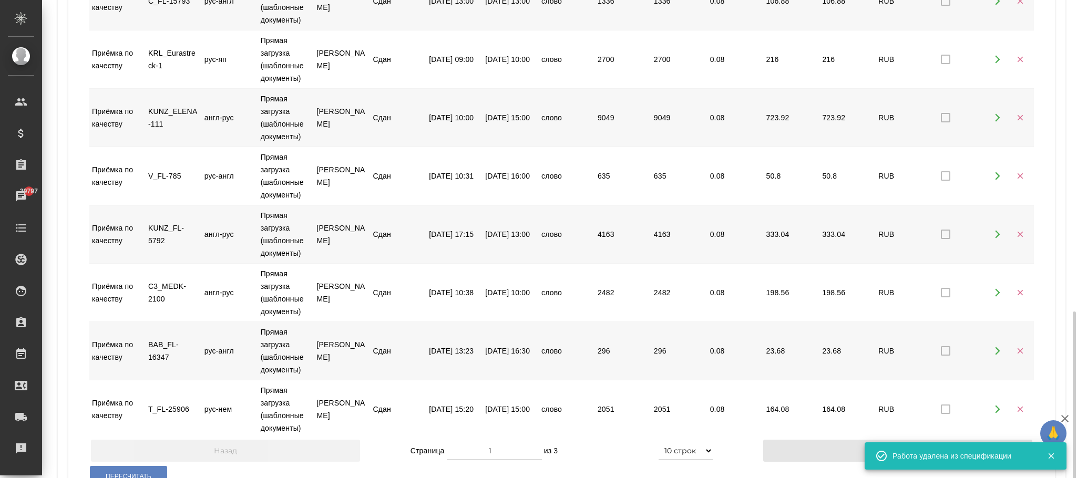
scroll to position [469, 0]
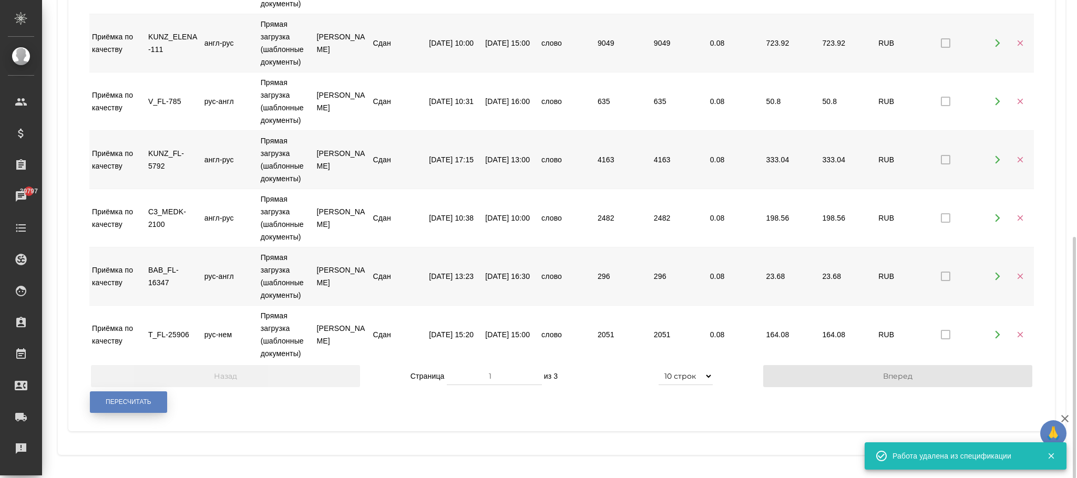
click at [152, 407] on button "Пересчитать" at bounding box center [128, 403] width 77 height 22
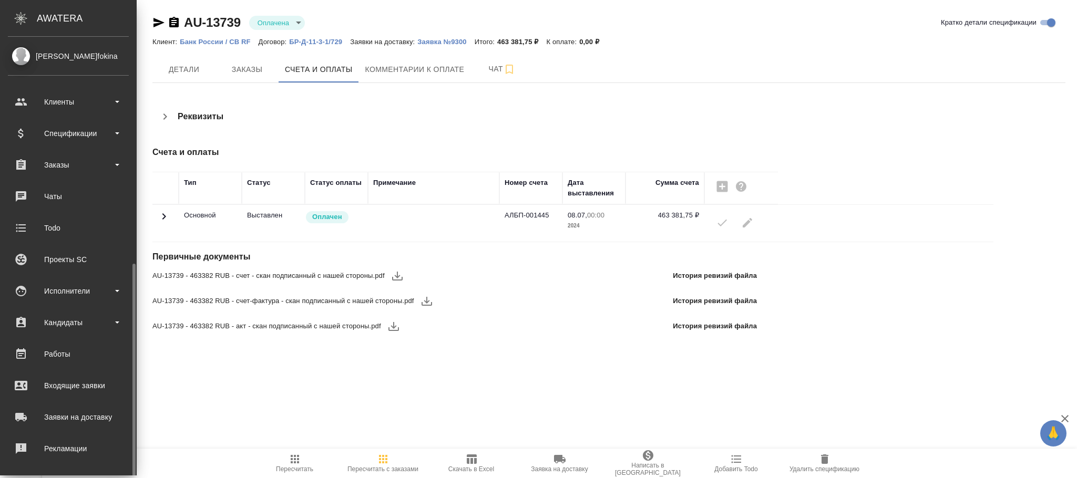
scroll to position [128, 0]
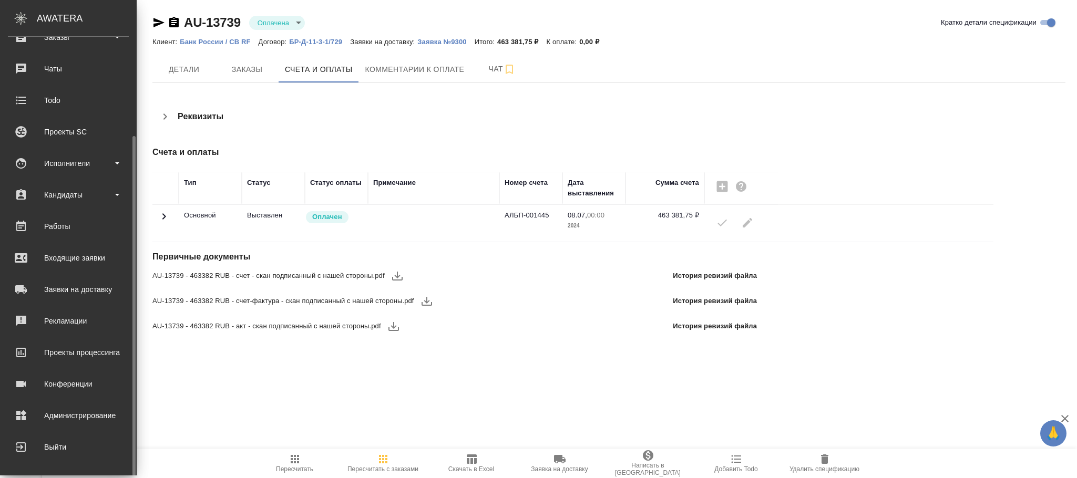
drag, startPoint x: 65, startPoint y: 417, endPoint x: 86, endPoint y: 400, distance: 26.9
click at [66, 416] on div "Администрирование" at bounding box center [68, 416] width 121 height 16
click at [68, 162] on div "Исполнители" at bounding box center [68, 164] width 121 height 16
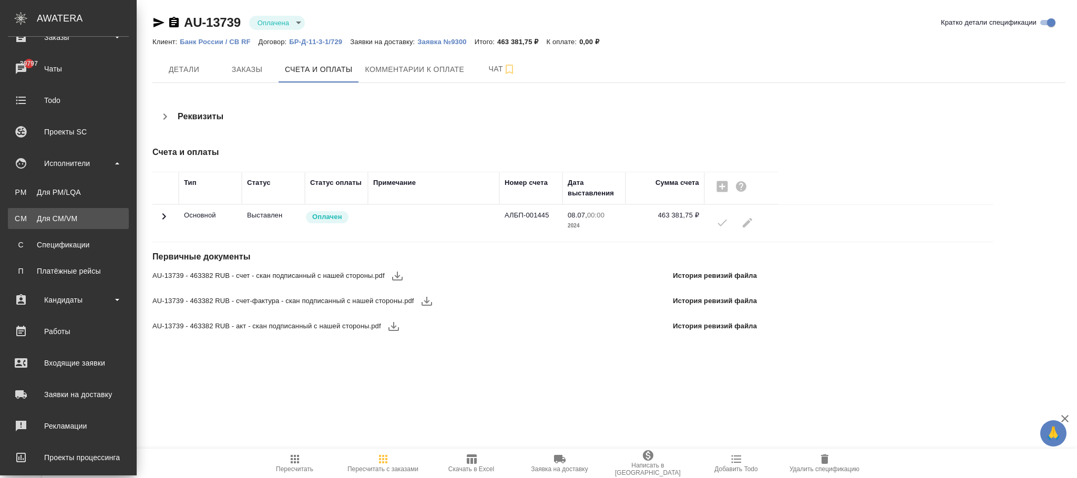
drag, startPoint x: 69, startPoint y: 211, endPoint x: 94, endPoint y: 224, distance: 27.5
click at [69, 212] on link "CM Для CM/VM" at bounding box center [68, 218] width 121 height 21
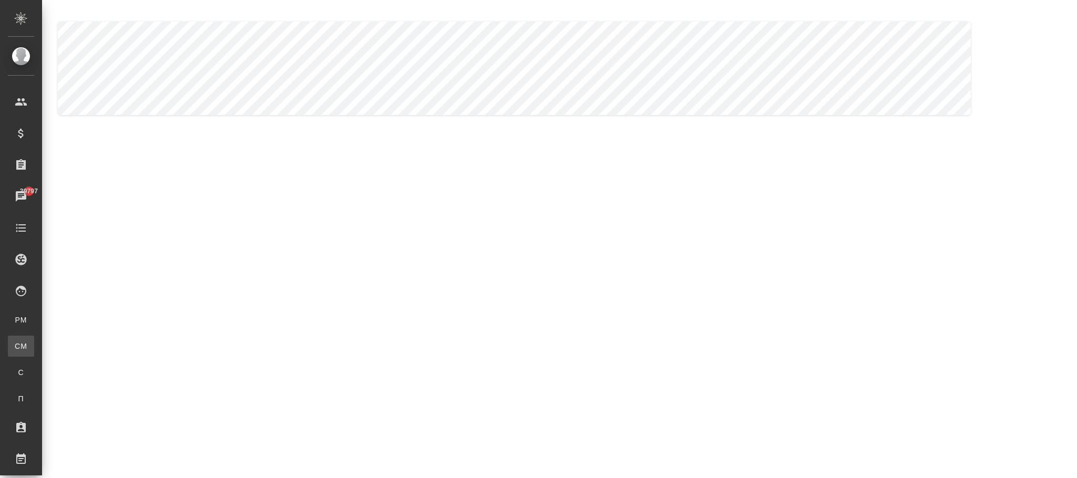
click at [16, 342] on div "Для CM/VM" at bounding box center [8, 346] width 16 height 11
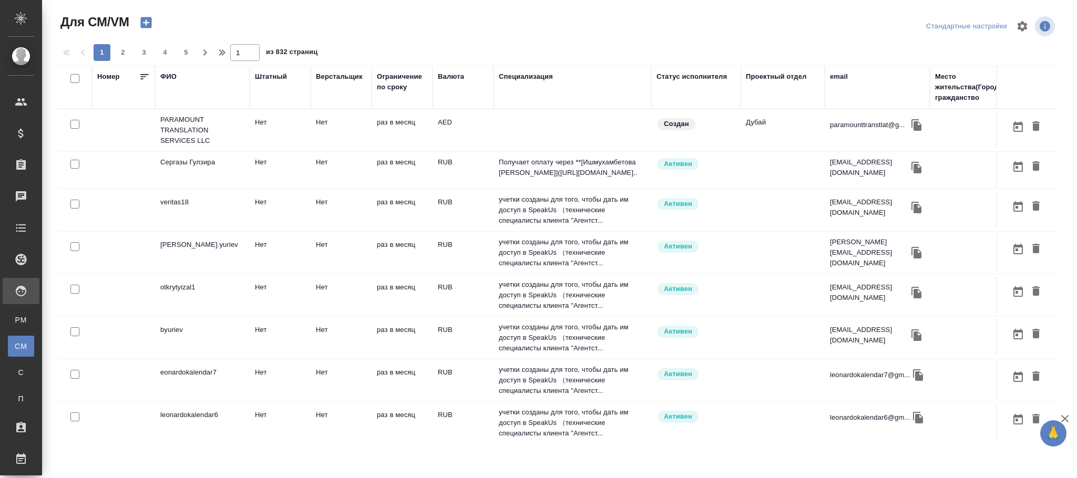
click at [171, 76] on div "ФИО" at bounding box center [168, 76] width 16 height 11
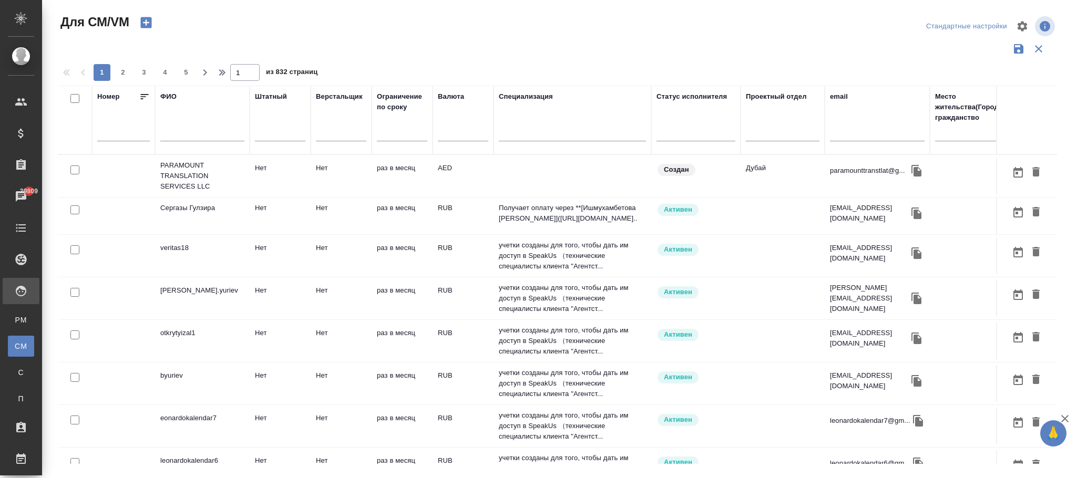
click at [189, 125] on div at bounding box center [202, 136] width 84 height 26
click at [189, 128] on input "text" at bounding box center [202, 134] width 84 height 13
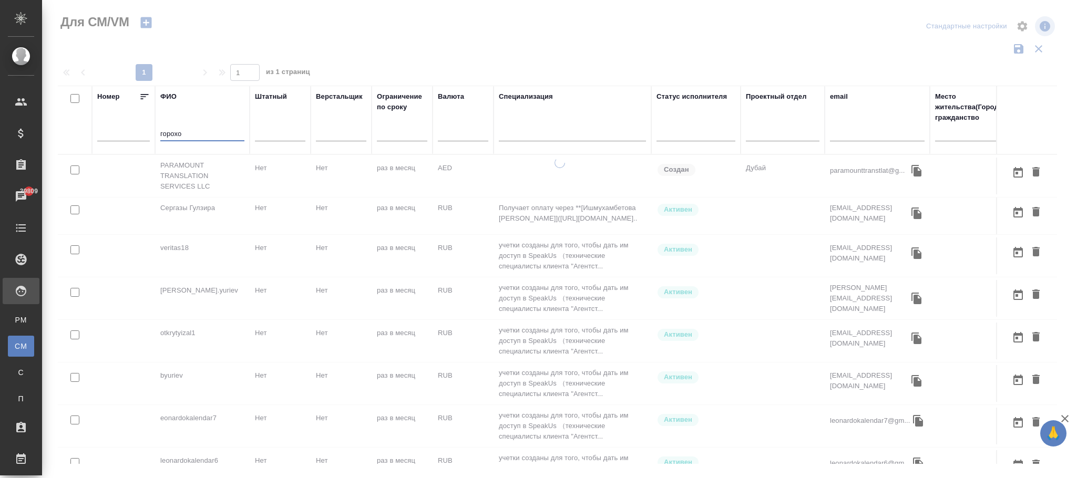
type input "горохо"
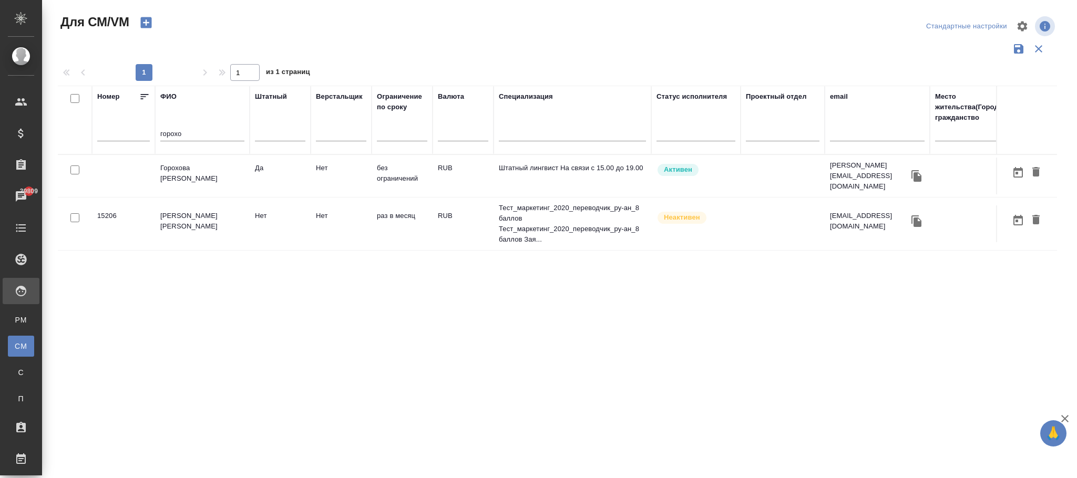
click at [344, 172] on td "Нет" at bounding box center [341, 176] width 61 height 37
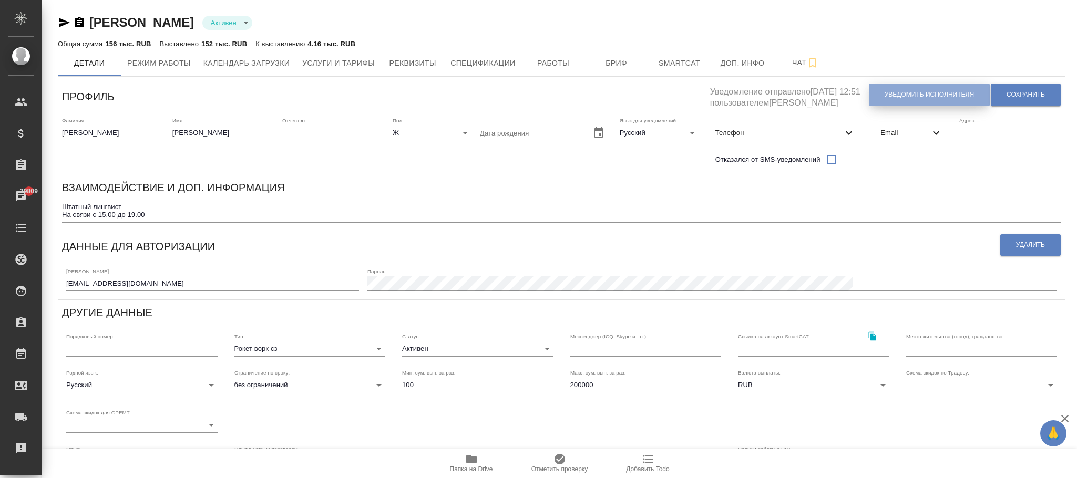
click at [933, 95] on span "Уведомить исполнителя" at bounding box center [929, 94] width 89 height 9
type textarea "Добрый день, Александра! Ознакомиться с подробной информацией по выполненным ра…"
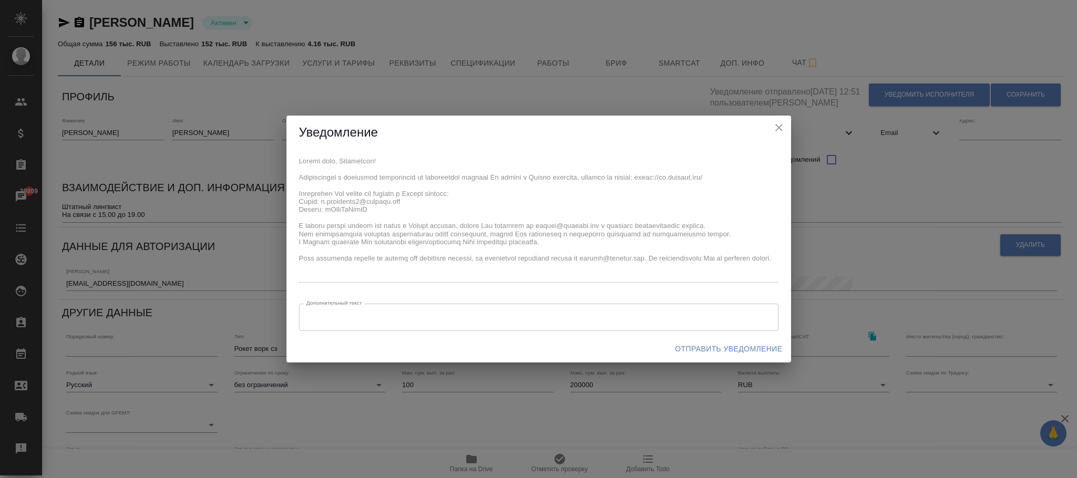
click at [433, 325] on div "x Дополнительный текст" at bounding box center [538, 317] width 479 height 27
click at [696, 344] on span "Отправить уведомление" at bounding box center [728, 349] width 107 height 13
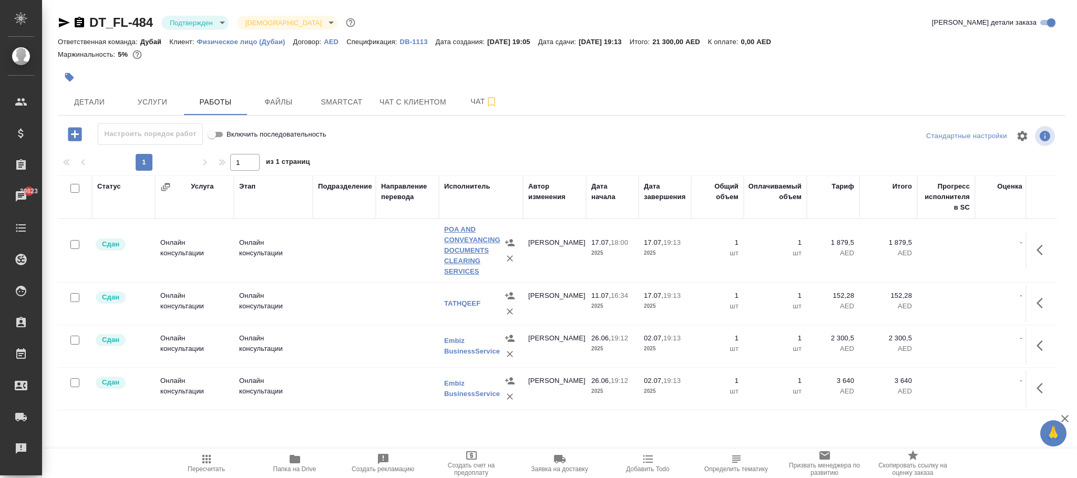
click at [470, 241] on link "POA AND CONVEYANCING DOCUMENTS CLEARING SERVICES" at bounding box center [472, 251] width 56 height 50
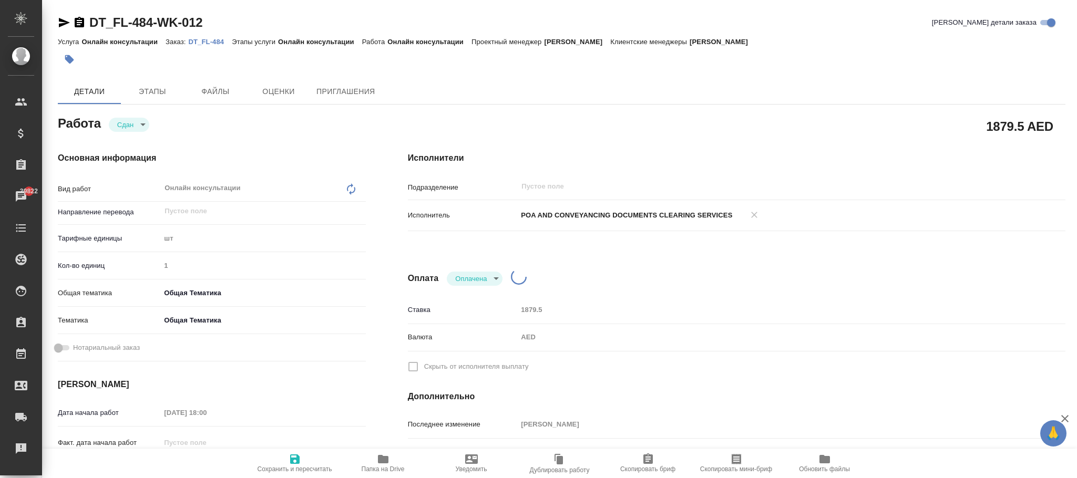
type textarea "x"
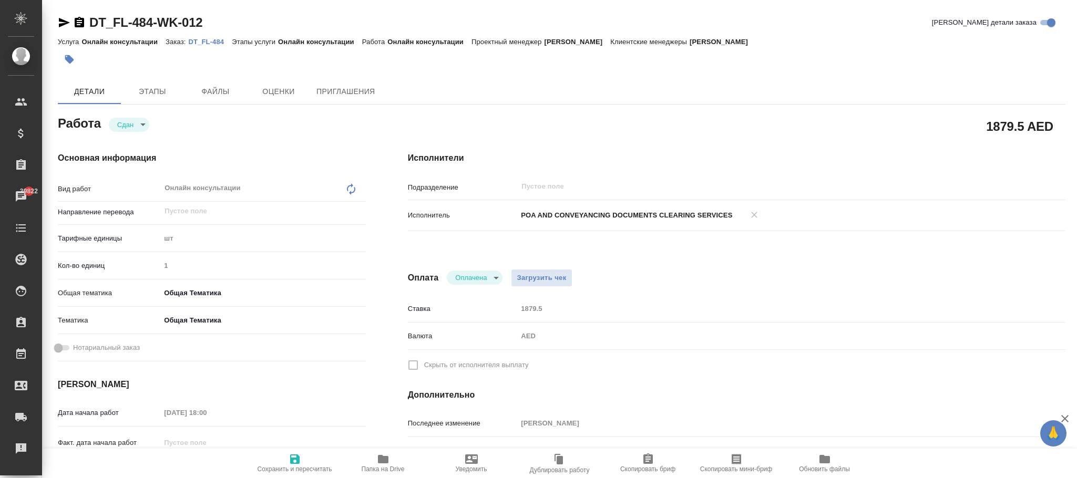
type textarea "x"
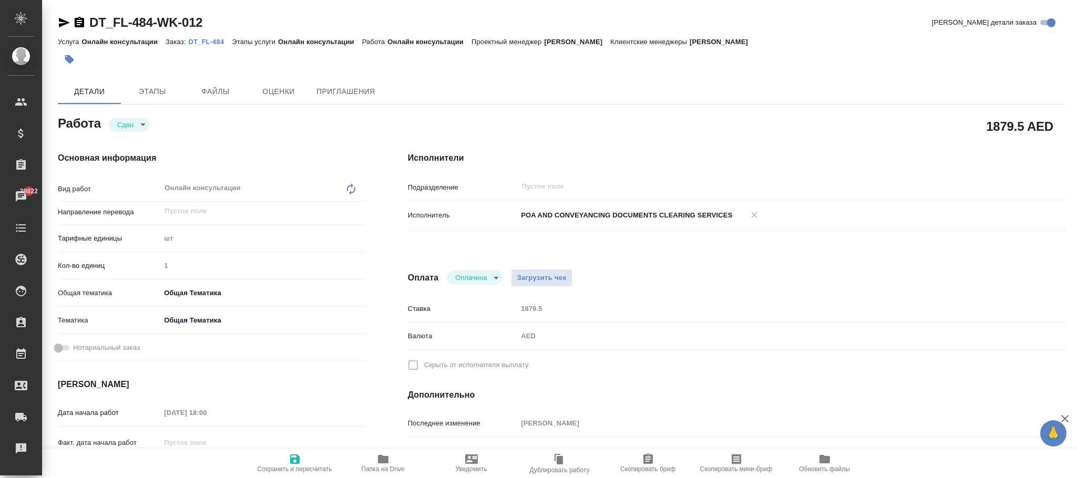
type textarea "x"
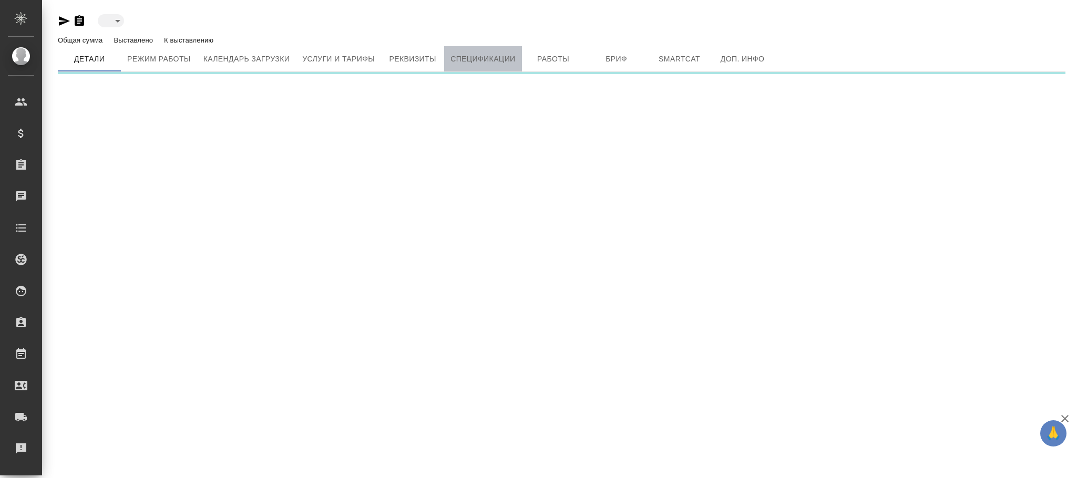
click at [493, 62] on span "Спецификации" at bounding box center [483, 59] width 65 height 13
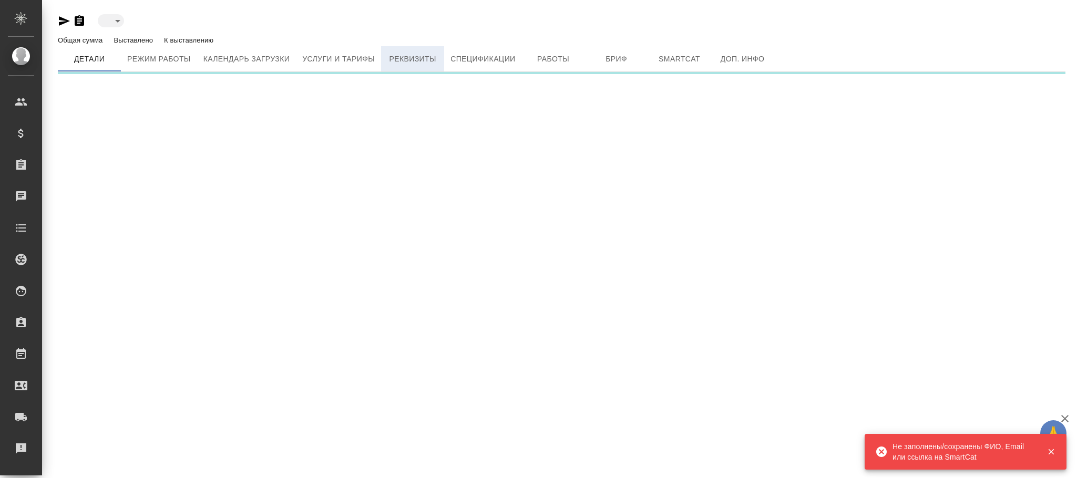
click at [402, 62] on span "Реквизиты" at bounding box center [412, 59] width 50 height 13
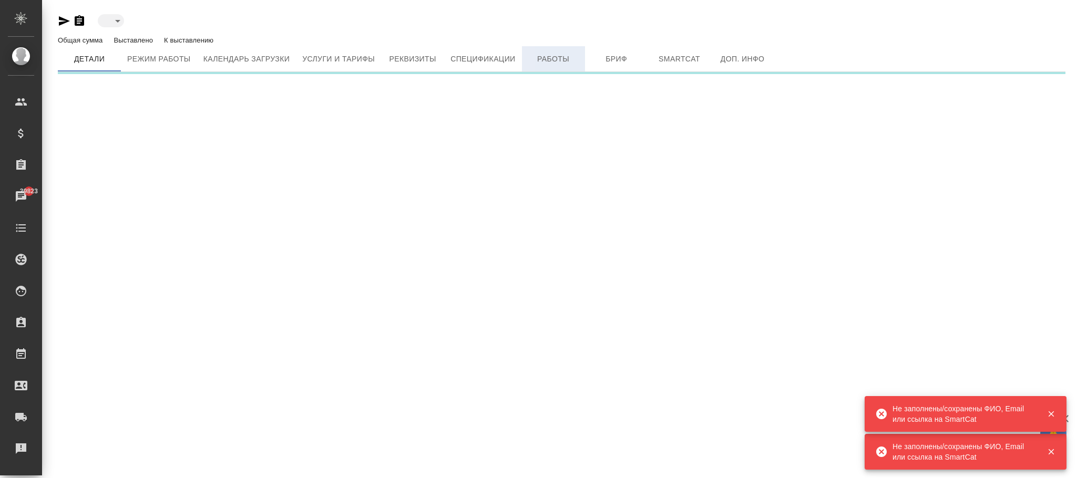
click at [568, 62] on span "Работы" at bounding box center [553, 59] width 50 height 13
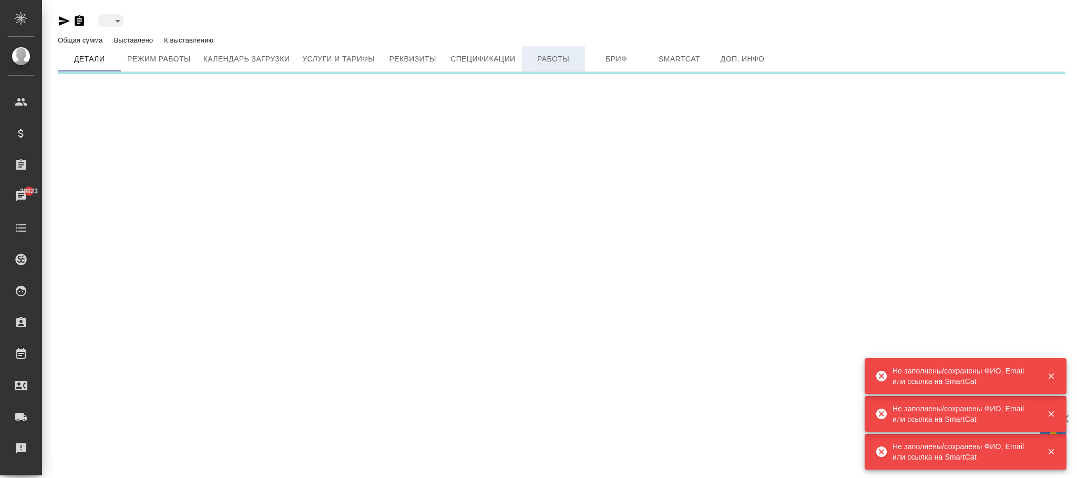
type input "created"
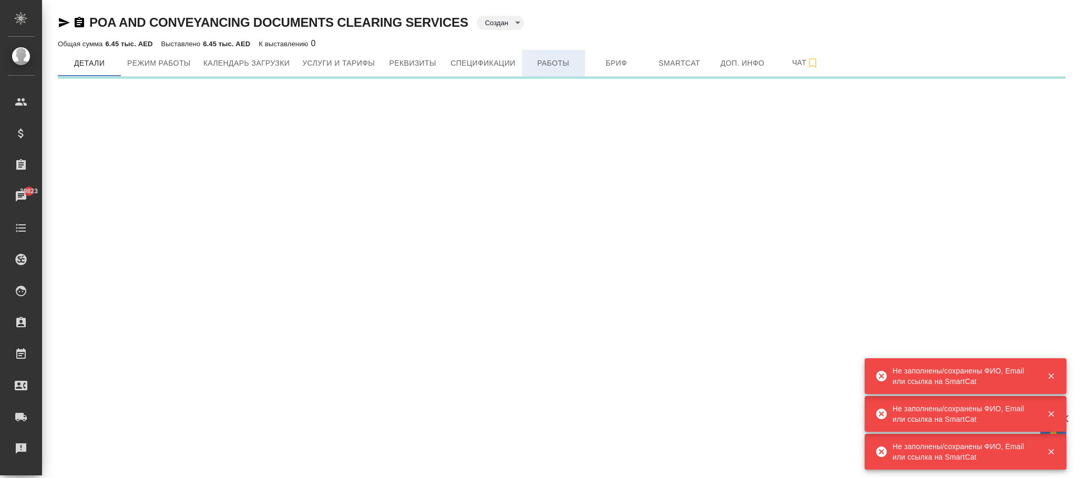
click at [565, 66] on span "Работы" at bounding box center [553, 63] width 50 height 13
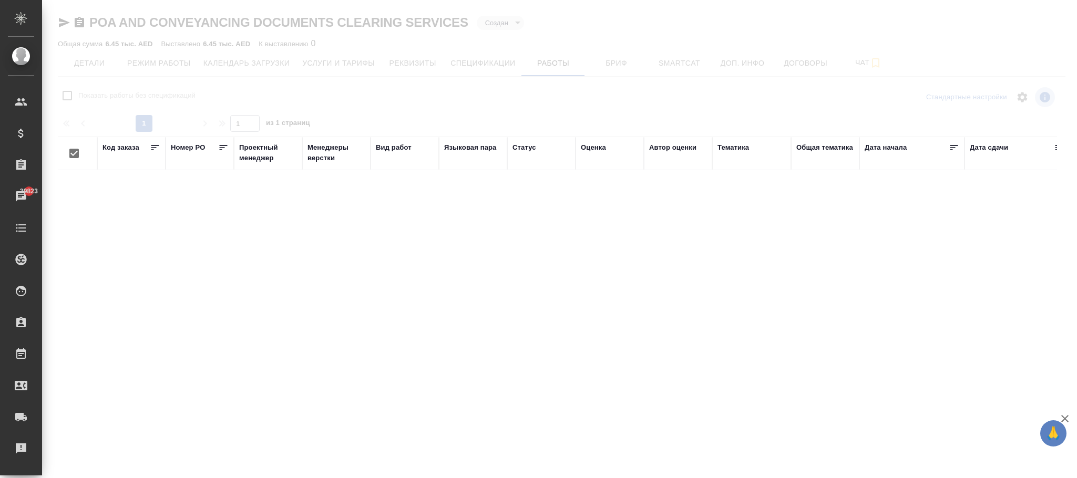
checkbox input "false"
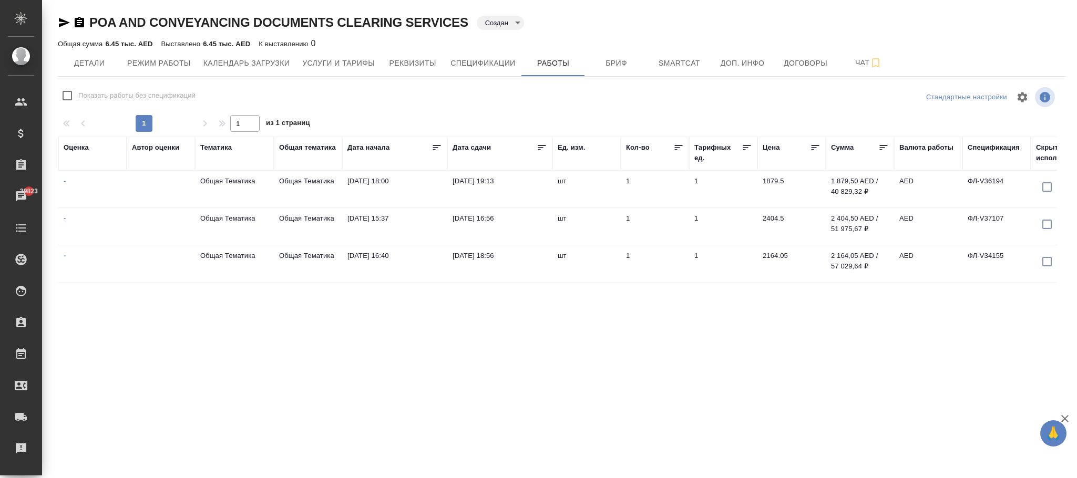
scroll to position [0, 559]
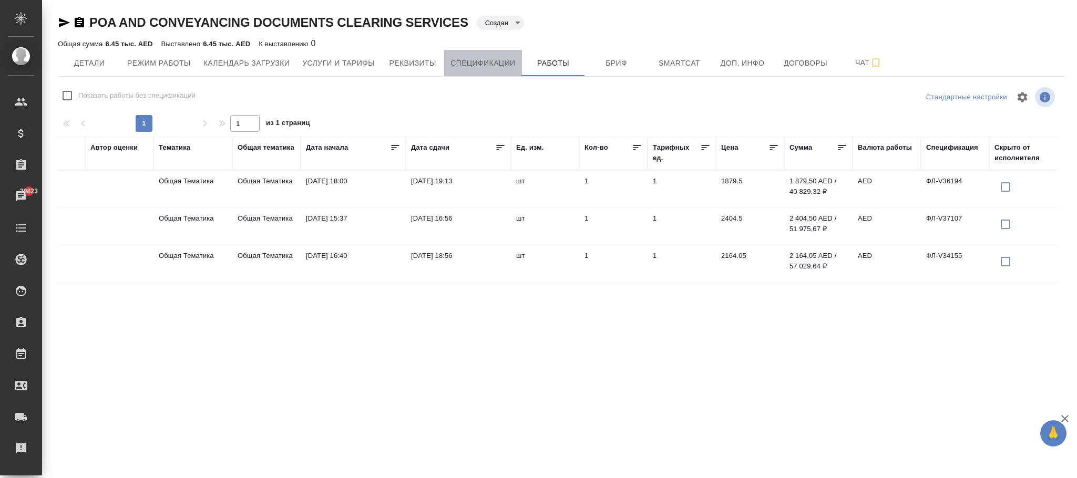
click at [488, 62] on span "Спецификации" at bounding box center [483, 63] width 65 height 13
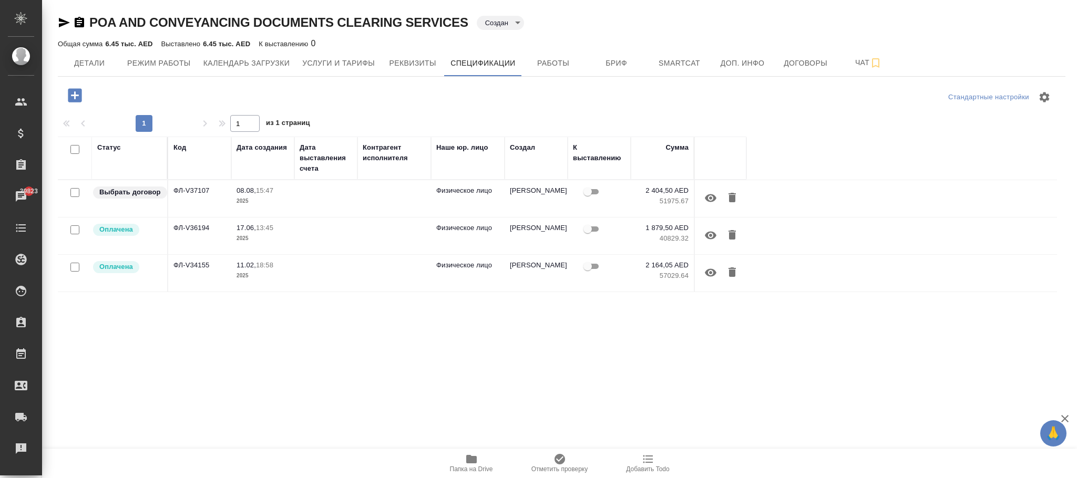
click at [360, 217] on td at bounding box center [394, 198] width 74 height 37
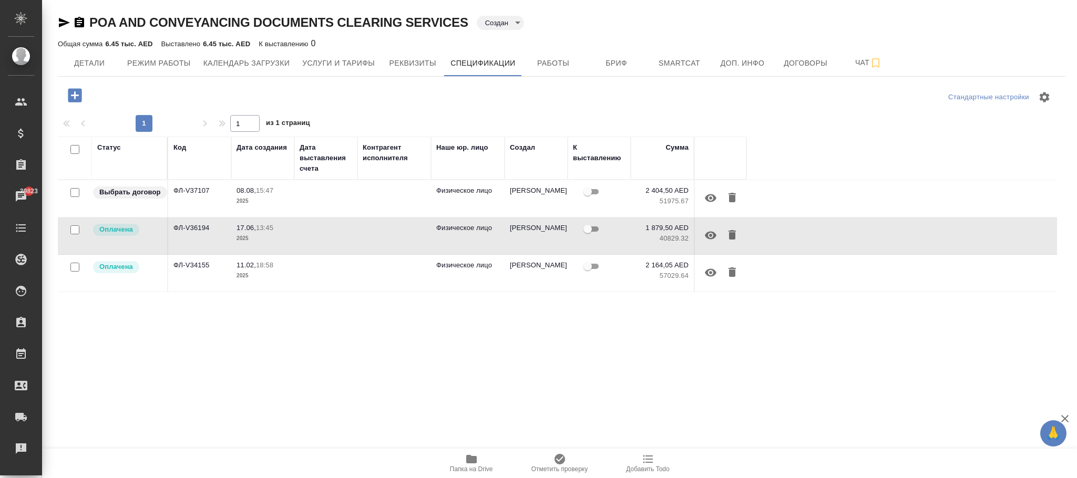
click at [360, 217] on td at bounding box center [394, 198] width 74 height 37
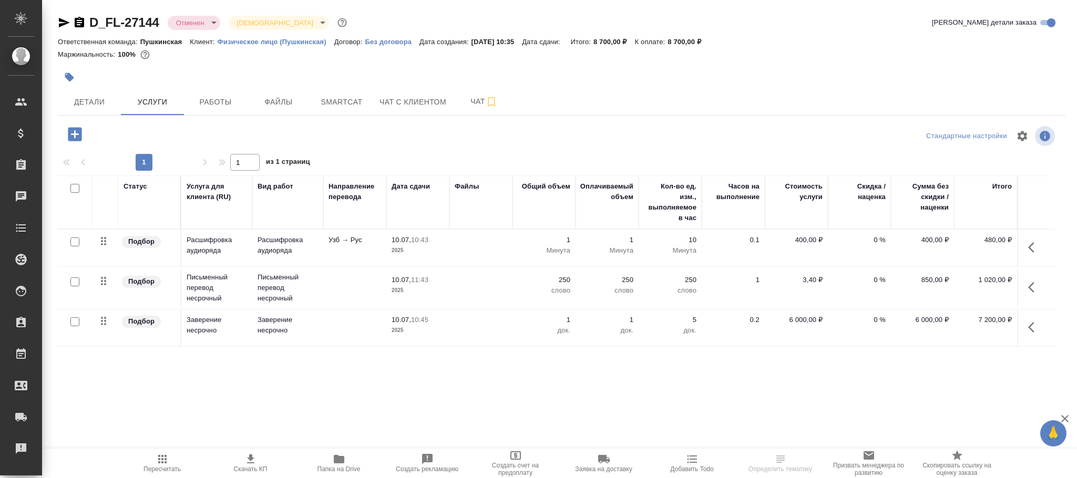
click at [196, 24] on body "🙏 .cls-1 fill:#fff; AWATERA [PERSON_NAME]fokina Клиенты Спецификации Заказы Чат…" at bounding box center [538, 239] width 1077 height 478
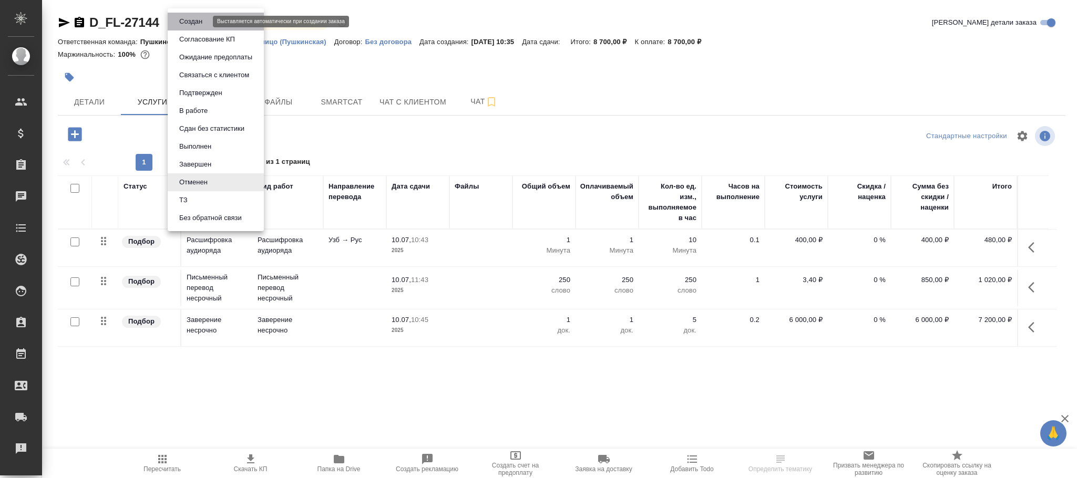
click at [202, 21] on button "Создан" at bounding box center [190, 22] width 29 height 12
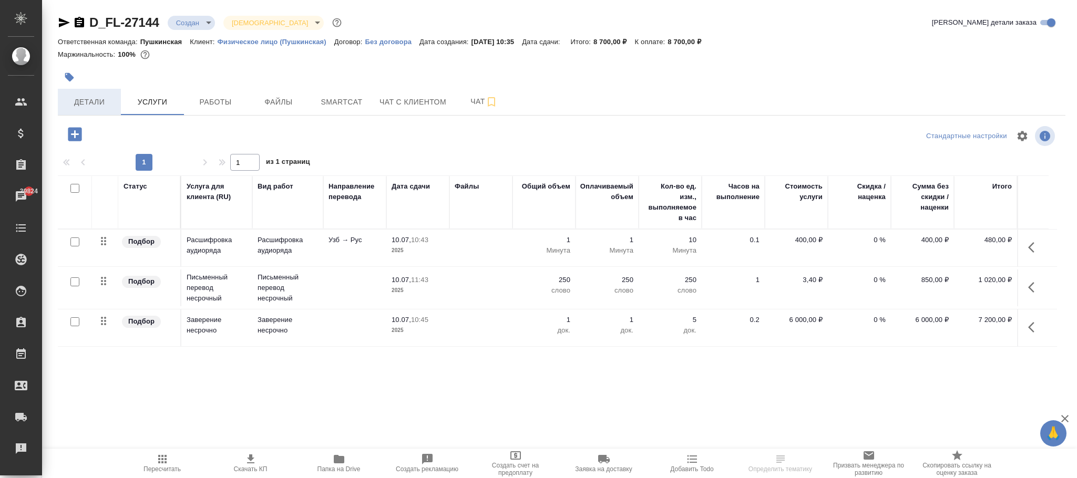
click at [101, 101] on span "Детали" at bounding box center [89, 102] width 50 height 13
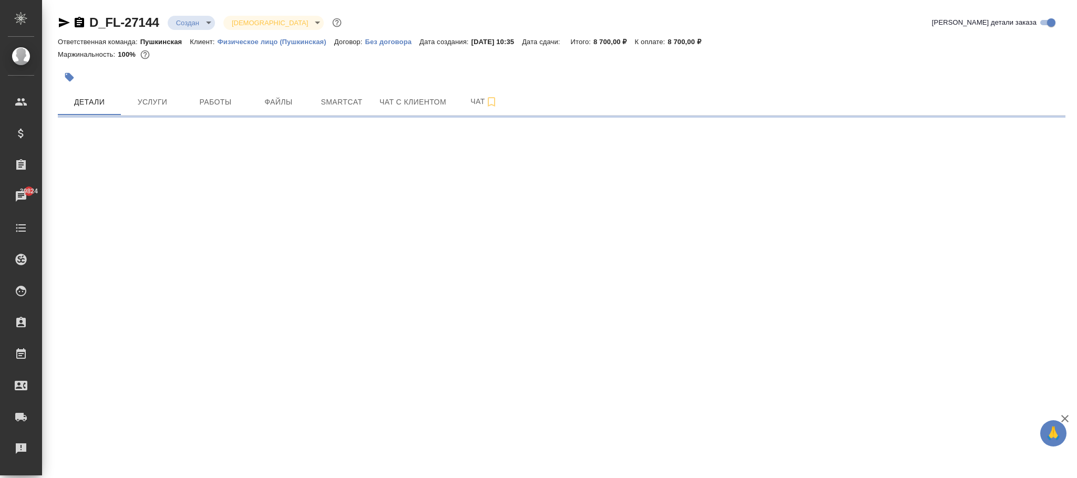
select select "RU"
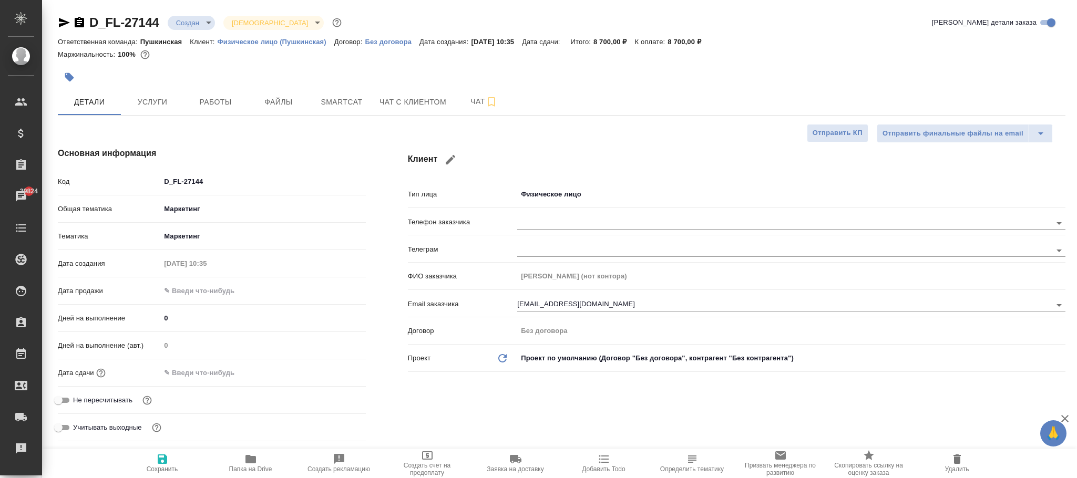
type textarea "x"
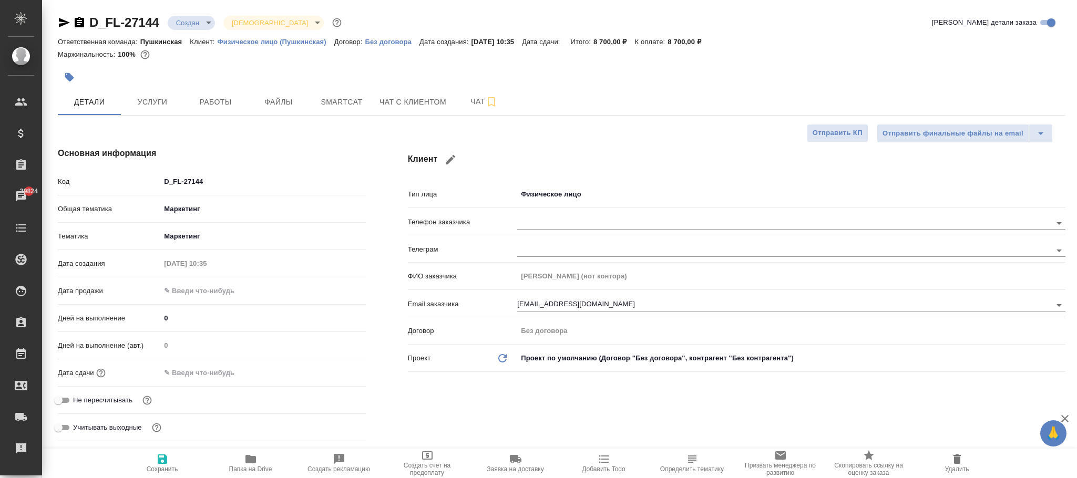
type textarea "x"
drag, startPoint x: 152, startPoint y: 462, endPoint x: 158, endPoint y: 462, distance: 6.3
click at [154, 462] on span "Сохранить" at bounding box center [163, 463] width 76 height 20
type textarea "x"
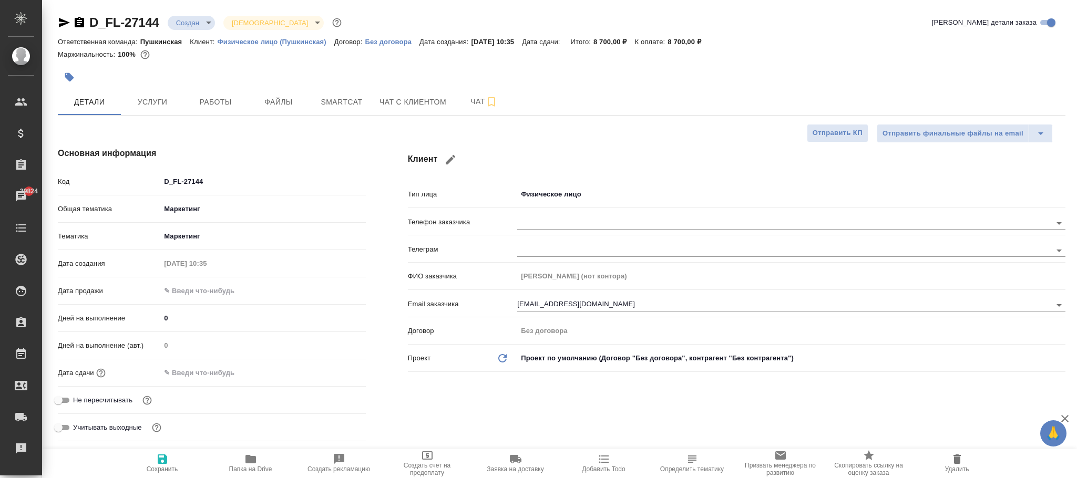
type textarea "x"
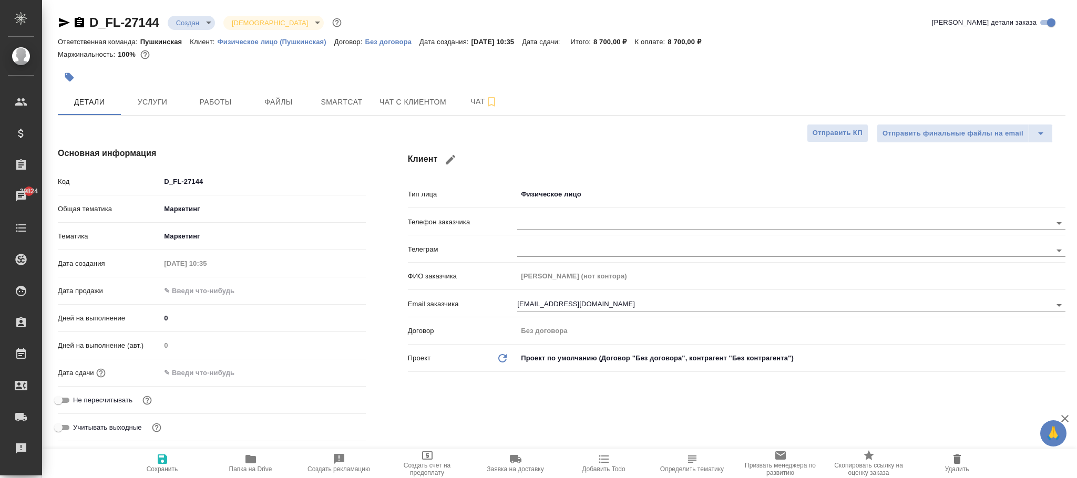
type textarea "x"
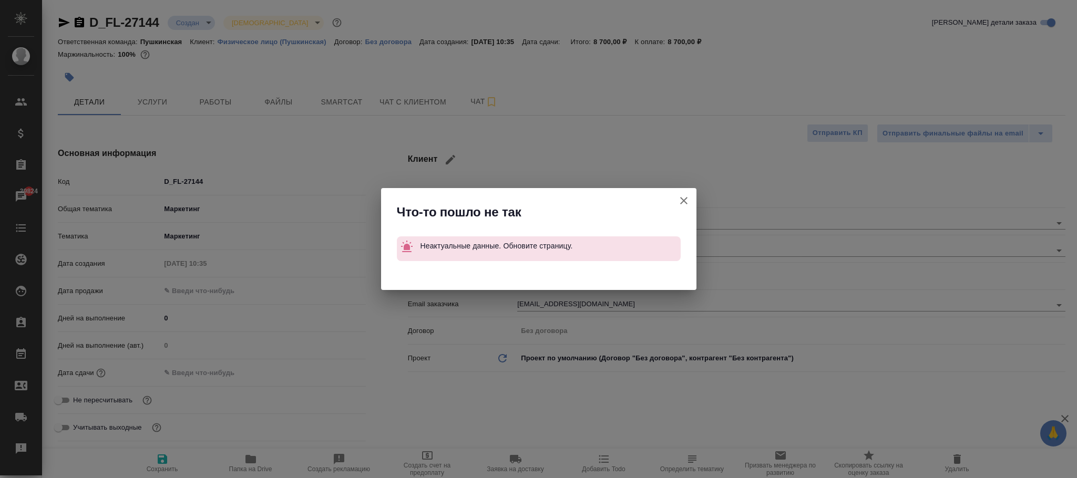
click at [688, 198] on icon "button" at bounding box center [684, 201] width 13 height 13
type textarea "x"
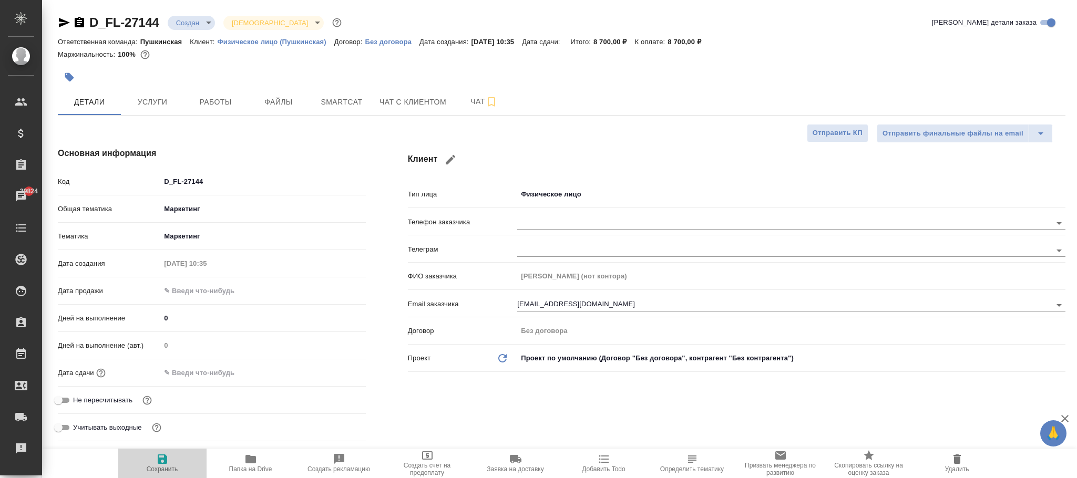
drag, startPoint x: 163, startPoint y: 459, endPoint x: 120, endPoint y: 2, distance: 459.4
click at [163, 457] on icon "button" at bounding box center [162, 459] width 13 height 13
type textarea "x"
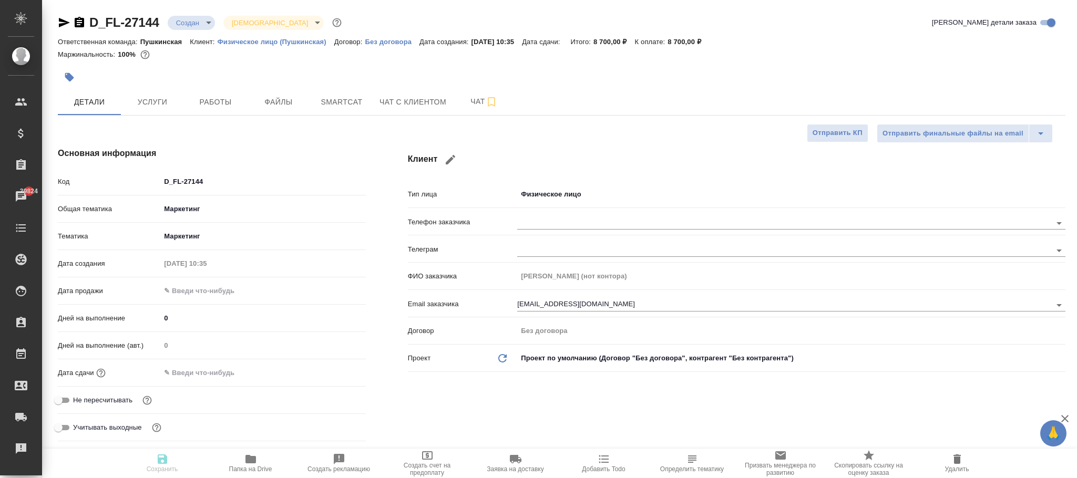
type textarea "x"
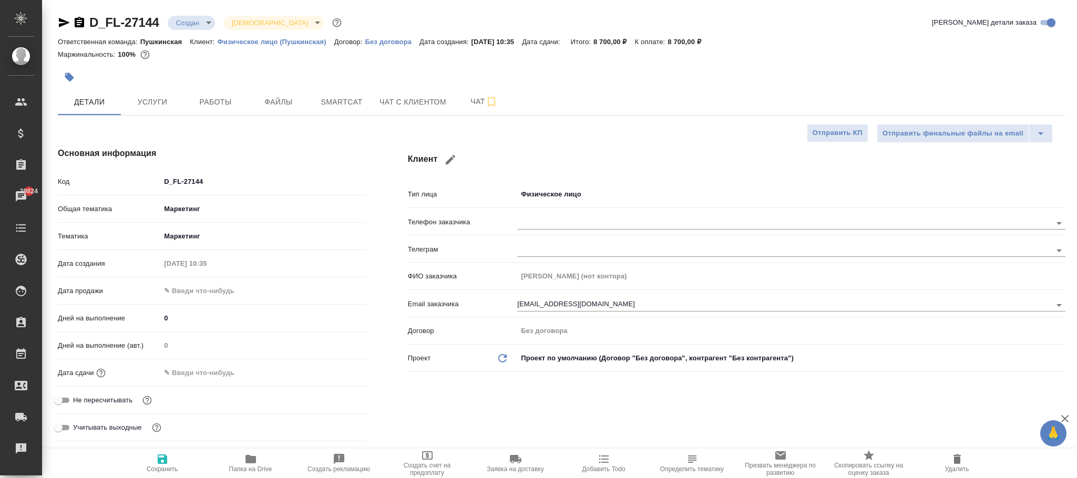
type textarea "x"
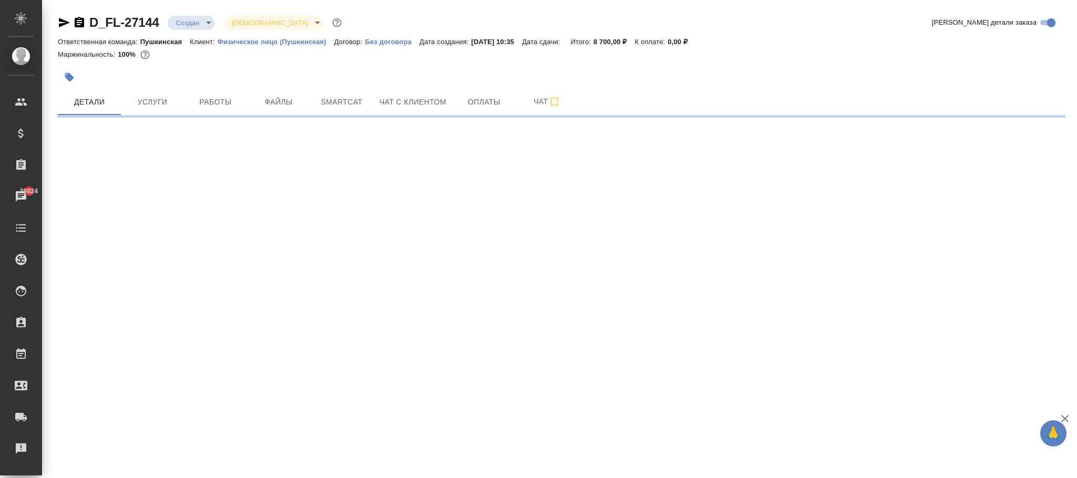
select select "RU"
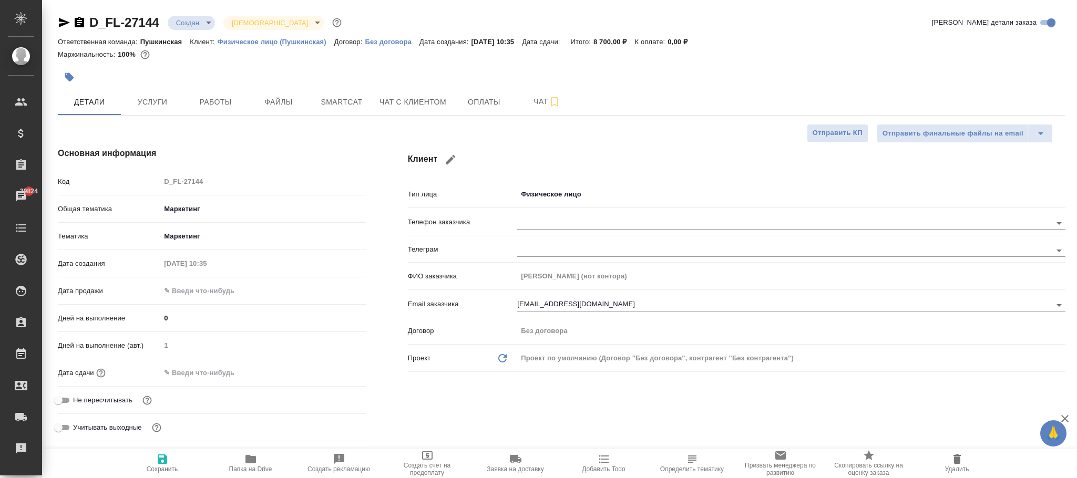
type textarea "x"
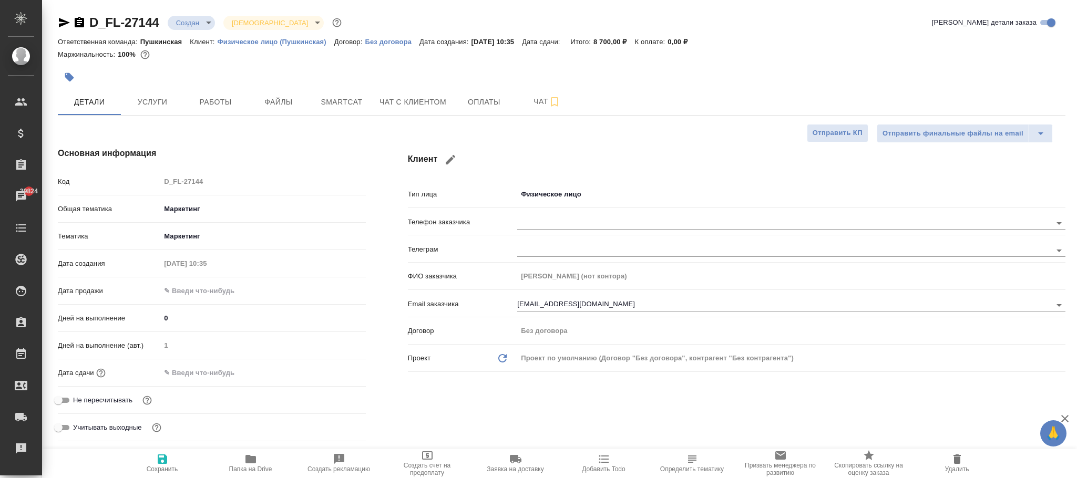
type textarea "x"
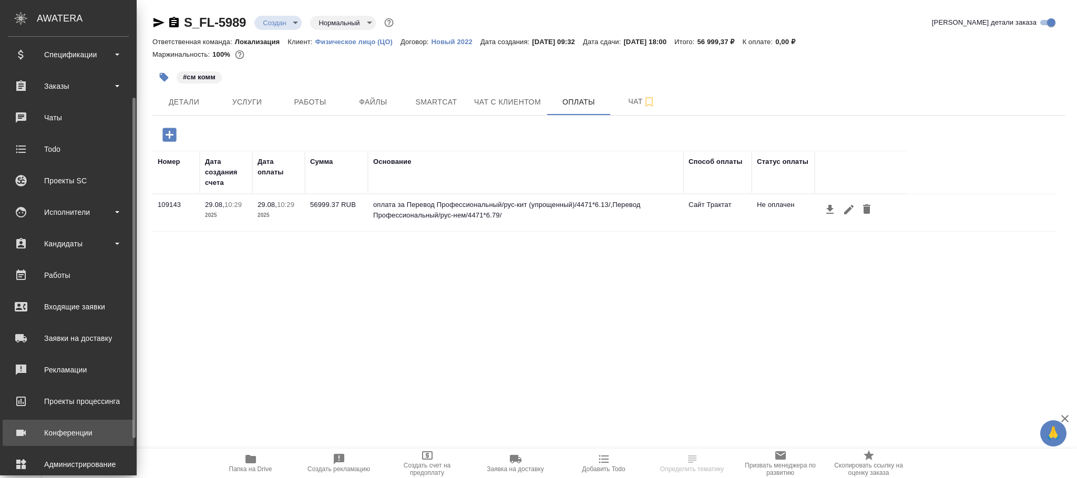
scroll to position [128, 0]
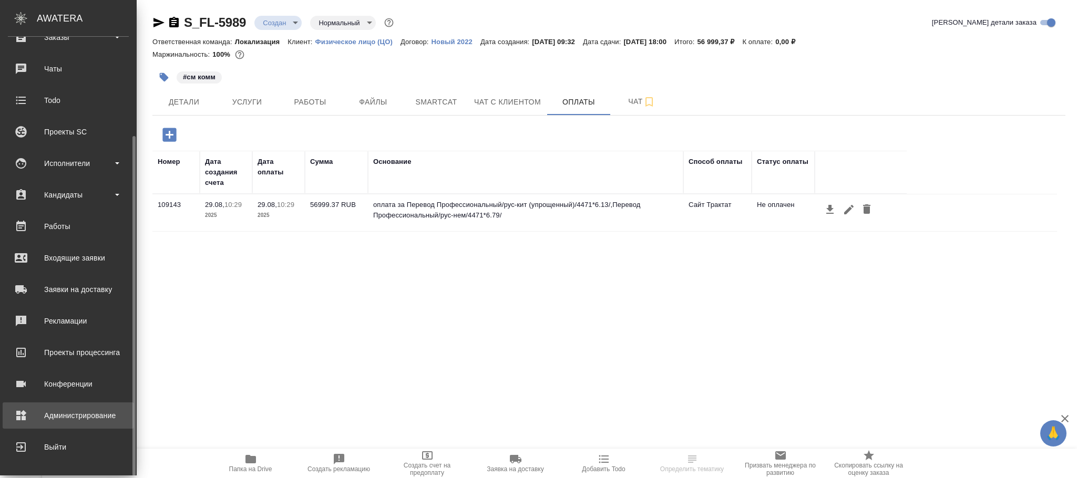
click at [68, 415] on div "Администрирование" at bounding box center [68, 416] width 121 height 16
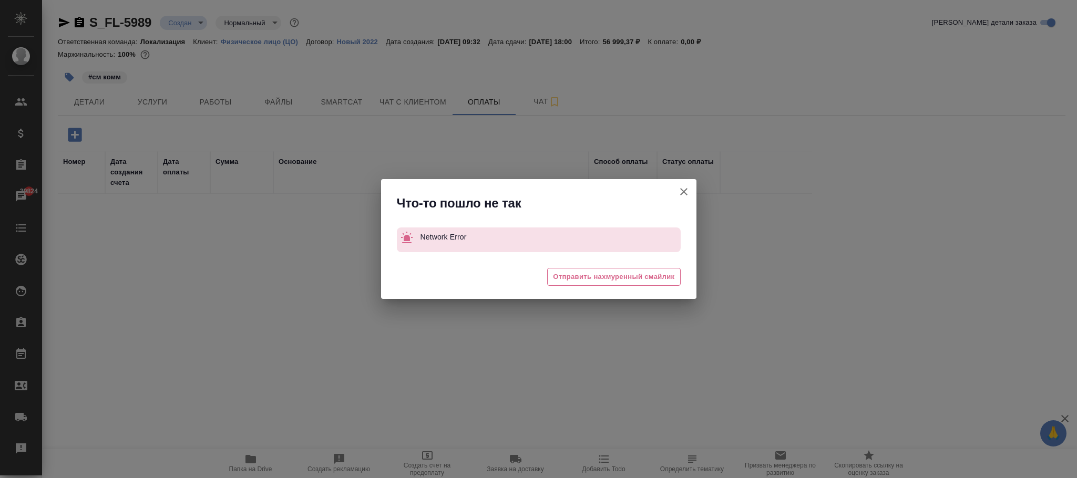
click at [685, 190] on icon "button" at bounding box center [683, 191] width 7 height 7
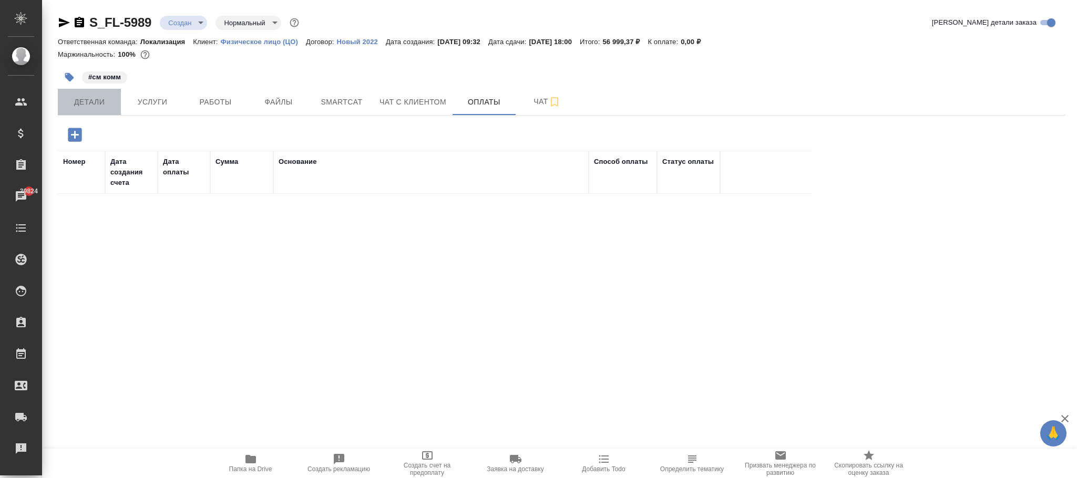
click at [103, 109] on span "Детали" at bounding box center [89, 102] width 50 height 13
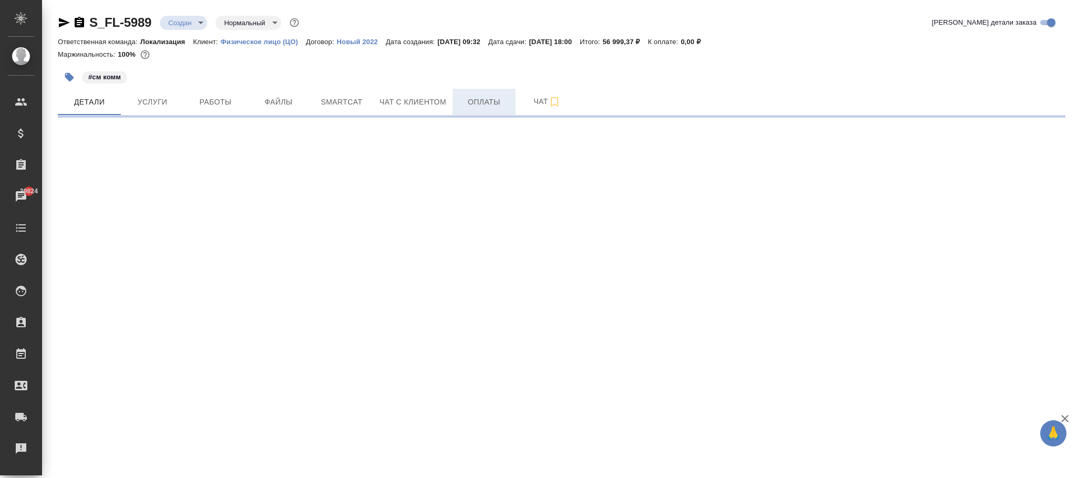
click at [489, 106] on span "Оплаты" at bounding box center [484, 102] width 50 height 13
select select "RU"
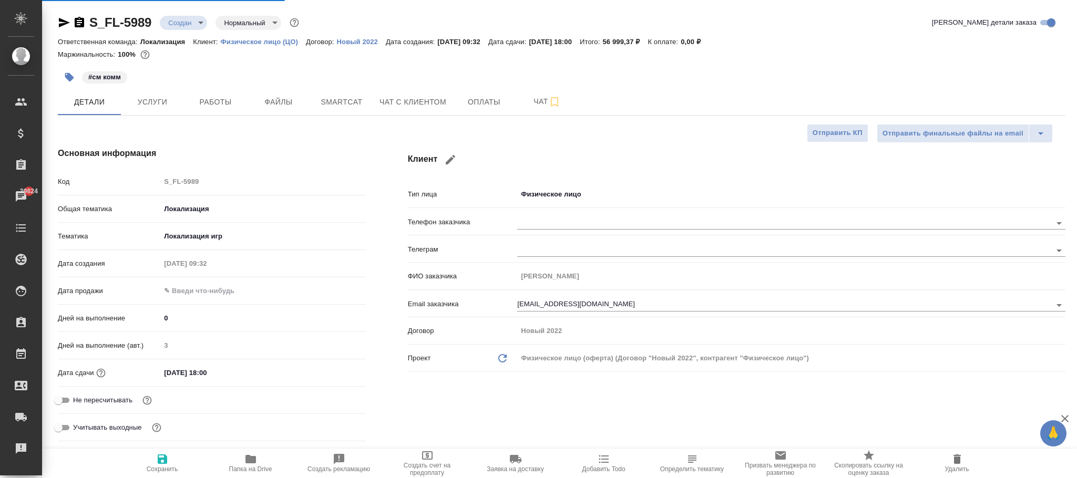
type textarea "x"
click at [473, 108] on span "Оплаты" at bounding box center [484, 102] width 50 height 13
type textarea "x"
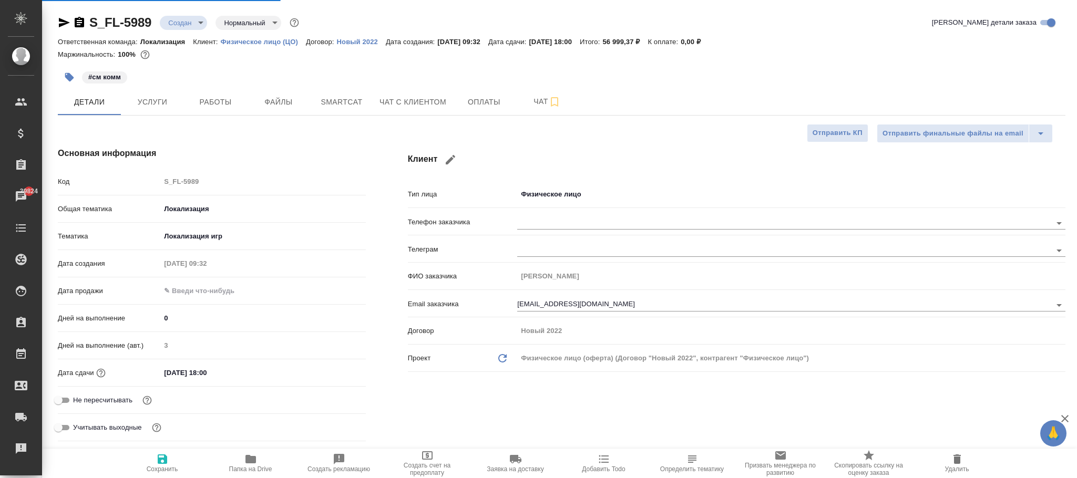
type textarea "x"
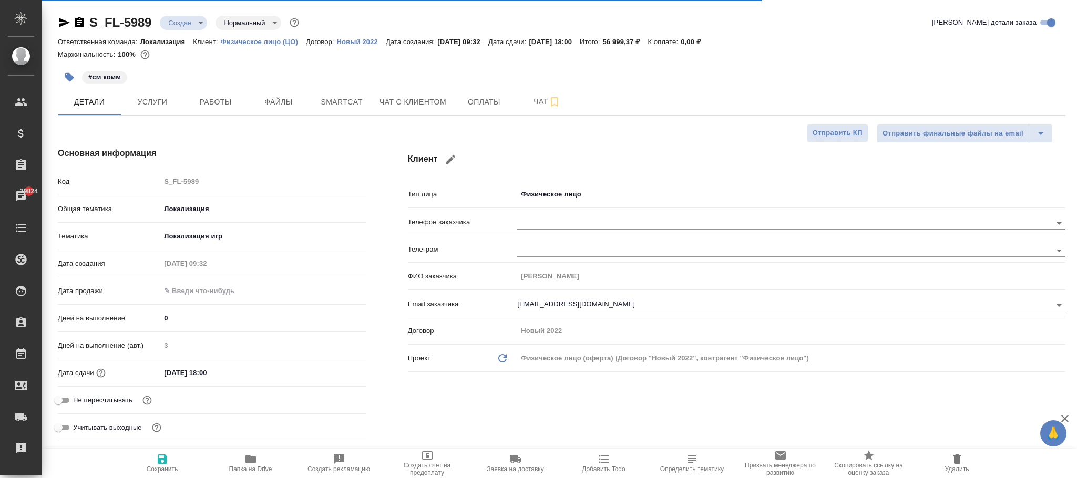
type textarea "x"
click at [483, 106] on span "Оплаты" at bounding box center [484, 102] width 50 height 13
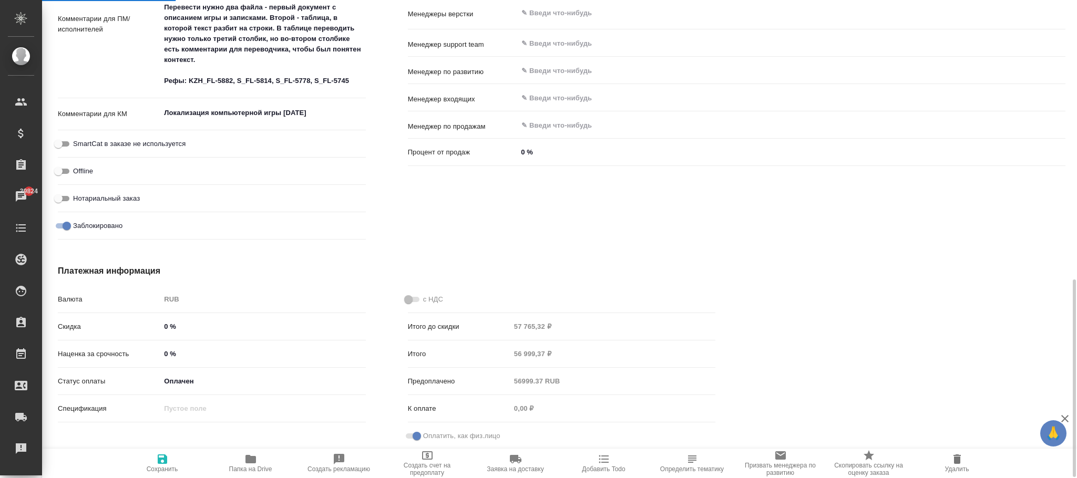
scroll to position [717, 0]
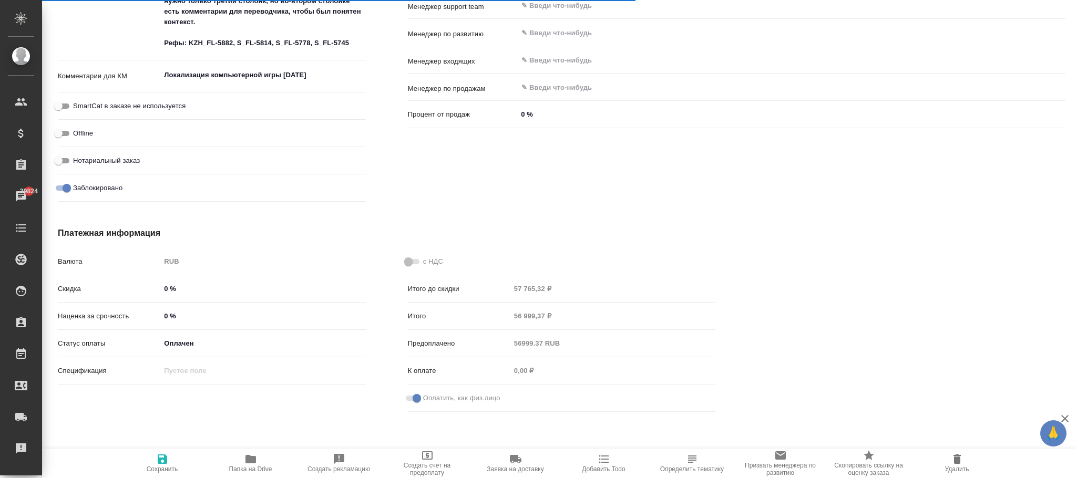
type textarea "x"
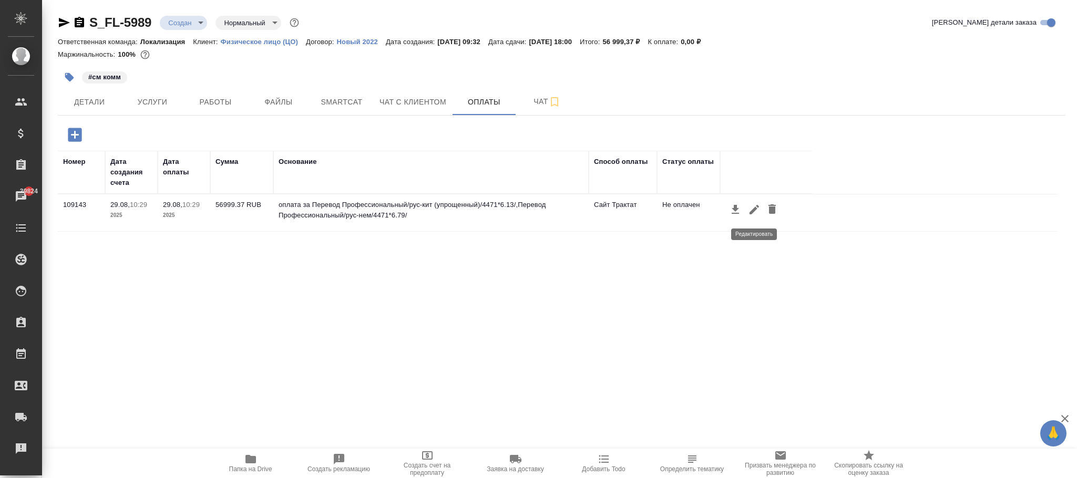
click at [757, 210] on icon "button" at bounding box center [754, 209] width 9 height 9
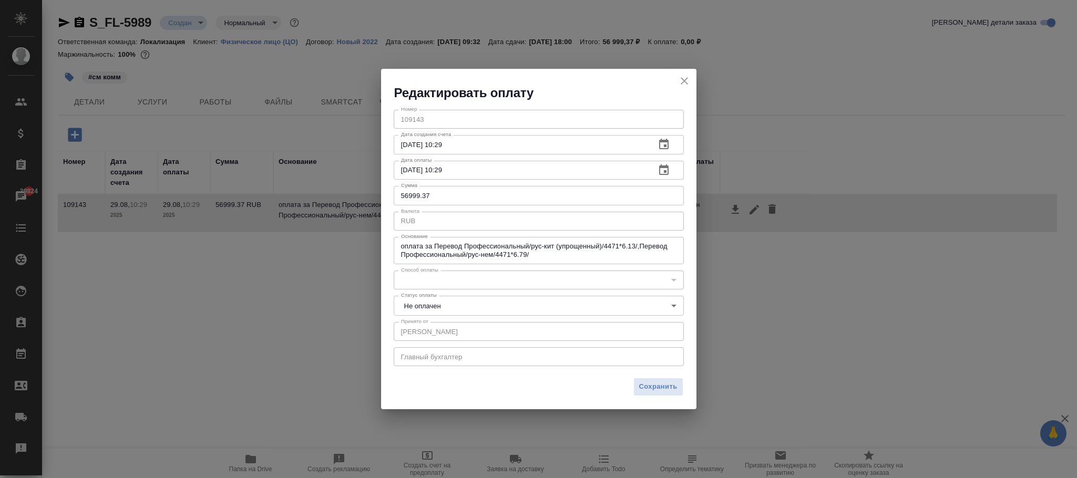
click at [683, 82] on icon "close" at bounding box center [684, 80] width 7 height 7
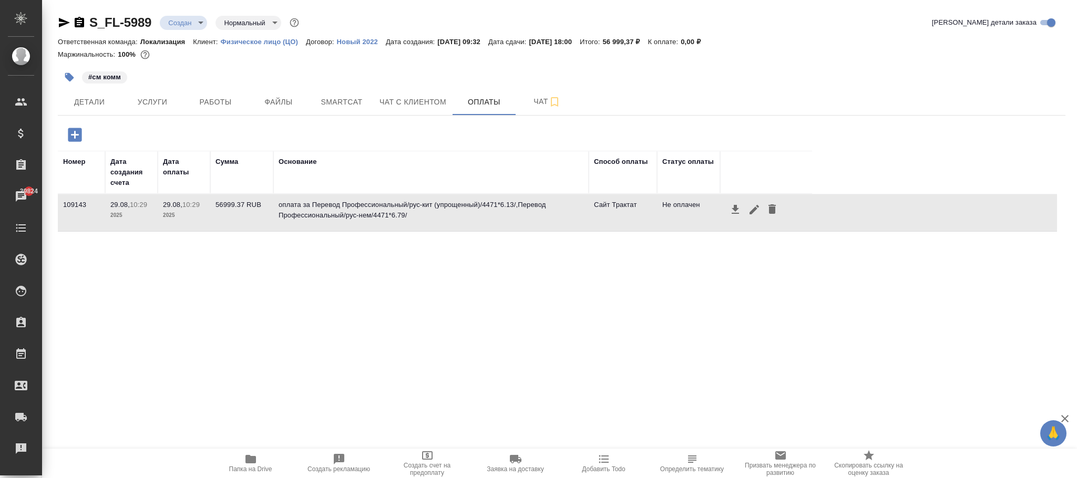
click at [768, 211] on icon "button" at bounding box center [772, 209] width 13 height 13
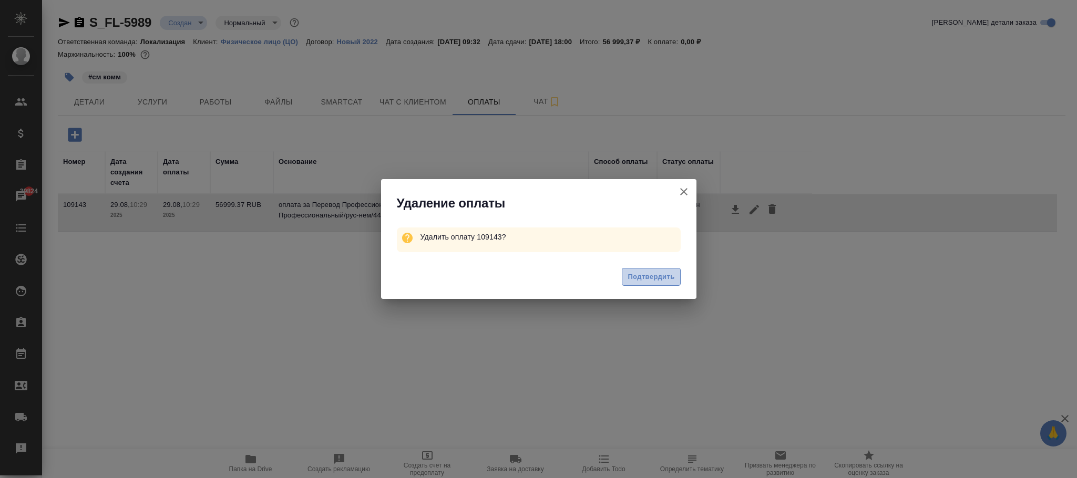
click at [647, 276] on span "Подтвердить" at bounding box center [651, 277] width 47 height 12
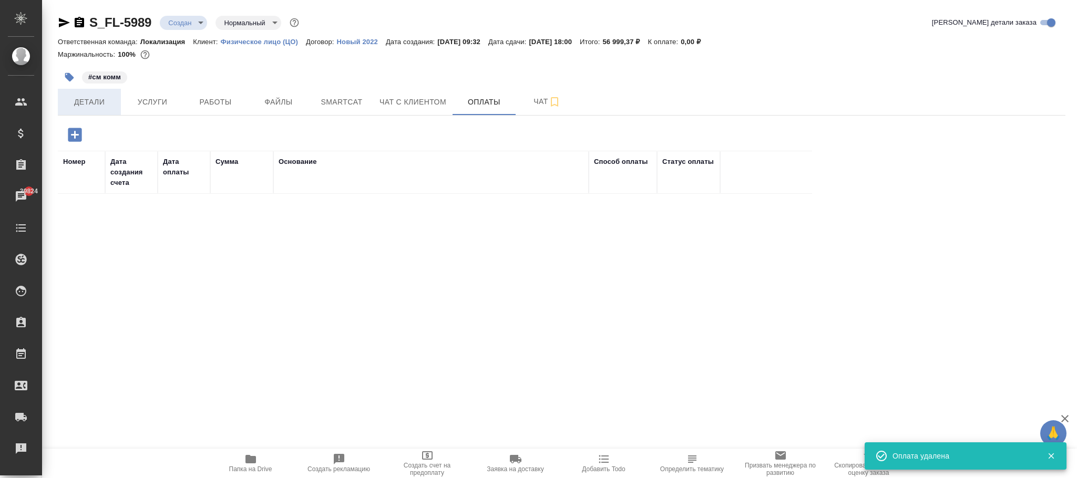
click at [100, 99] on span "Детали" at bounding box center [89, 102] width 50 height 13
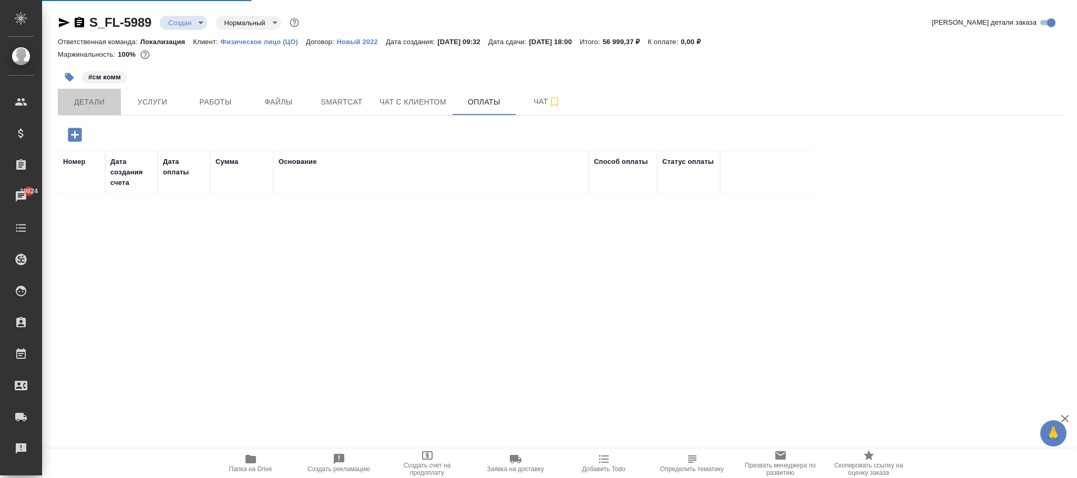
drag, startPoint x: 89, startPoint y: 98, endPoint x: 411, endPoint y: 449, distance: 476.3
click at [90, 99] on span "Детали" at bounding box center [89, 102] width 50 height 13
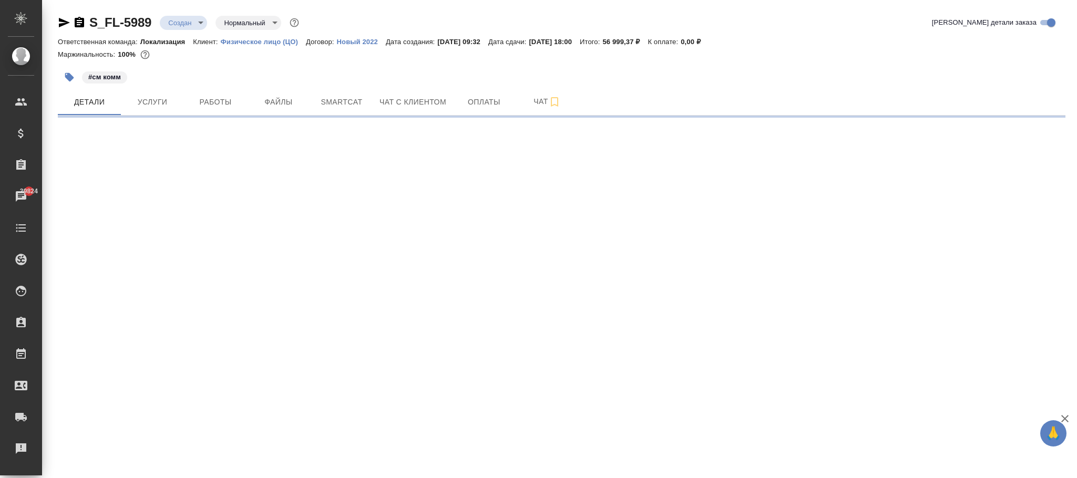
select select "RU"
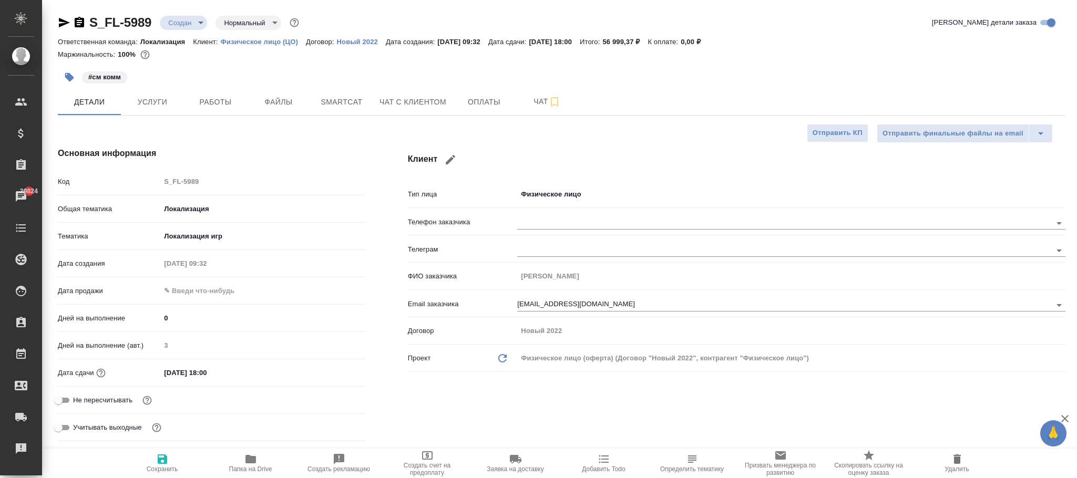
type textarea "x"
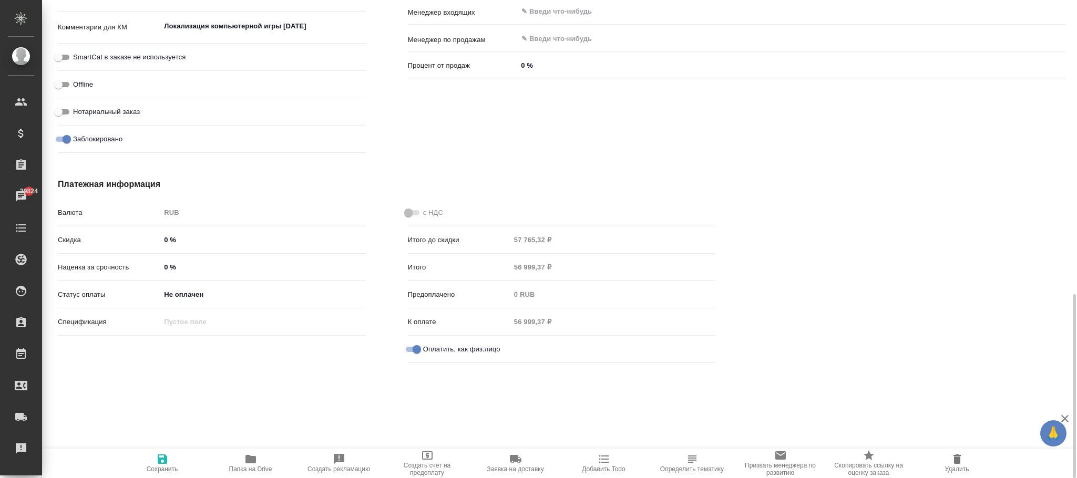
scroll to position [776, 0]
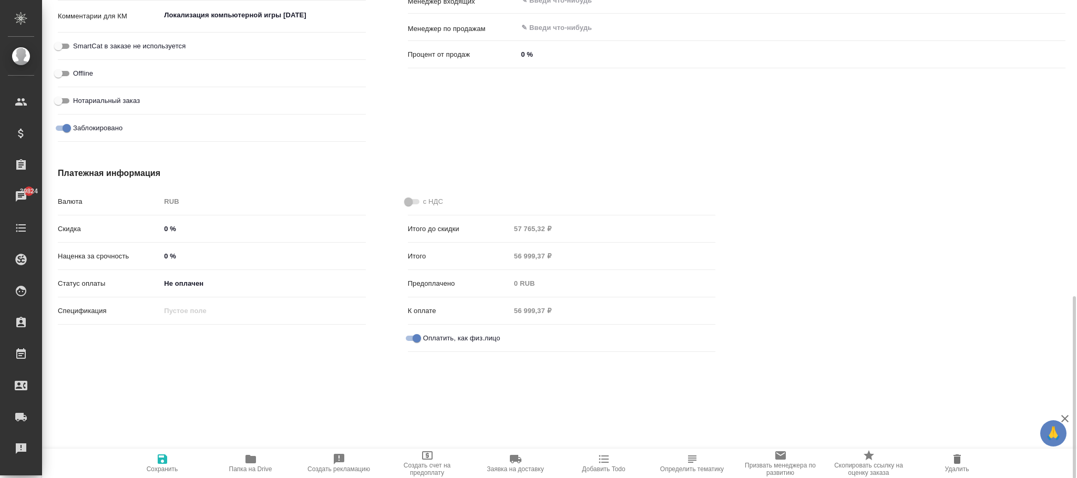
click at [412, 335] on input "Оплатить, как физ.лицо" at bounding box center [417, 338] width 38 height 13
checkbox input "true"
type textarea "x"
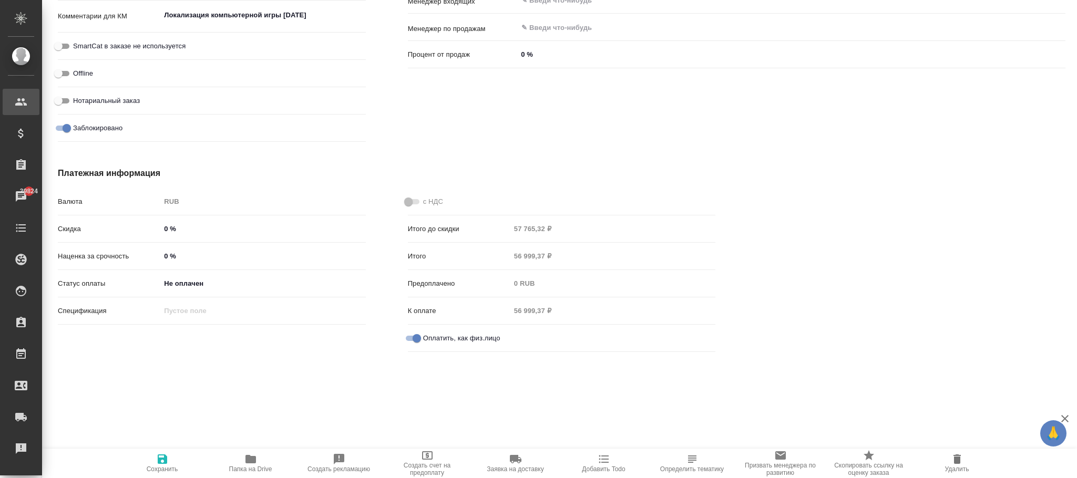
type textarea "x"
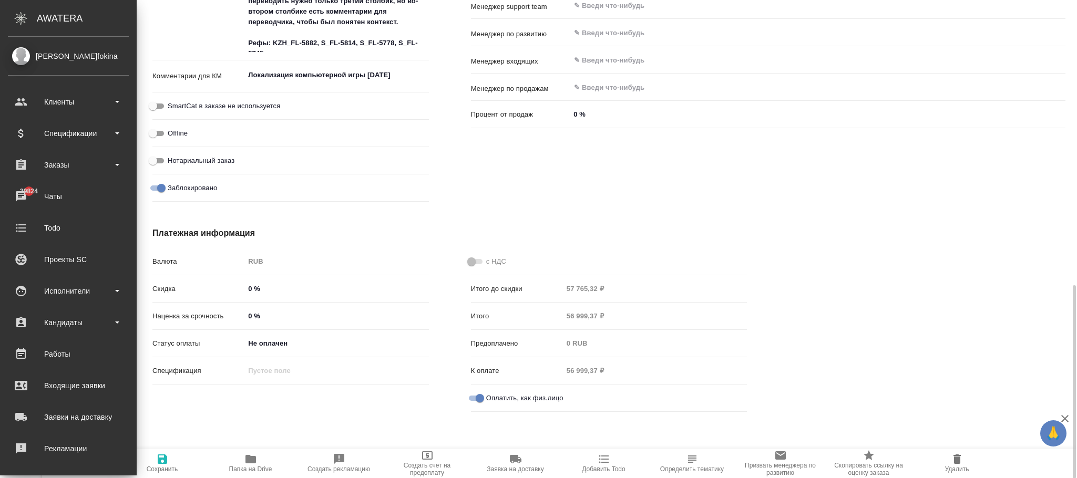
type textarea "x"
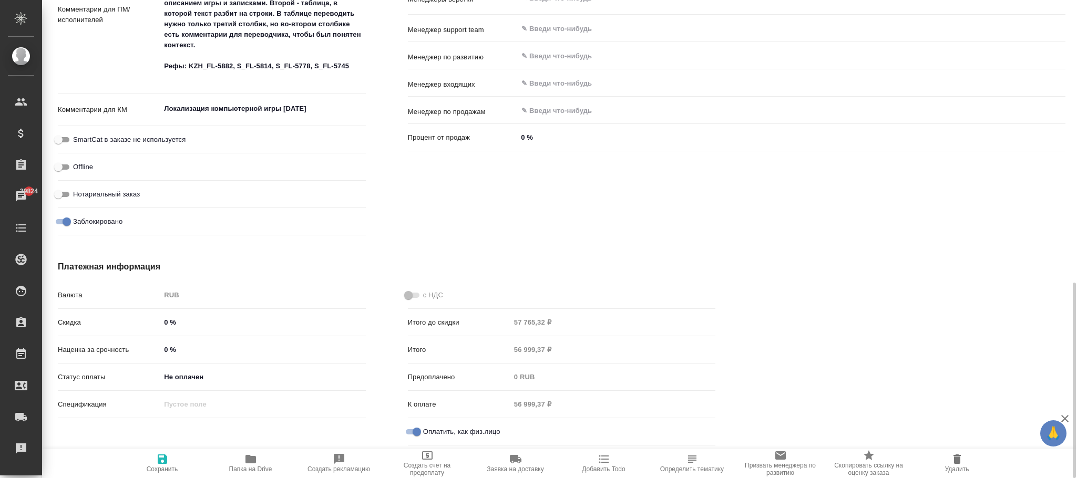
scroll to position [693, 0]
click at [407, 431] on input "Оплатить, как физ.лицо" at bounding box center [417, 432] width 38 height 13
checkbox input "true"
type textarea "x"
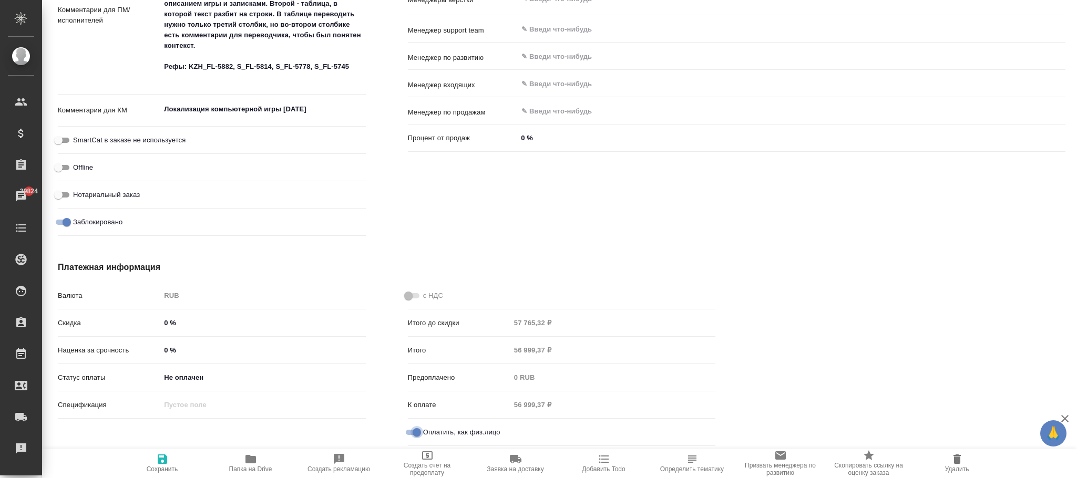
type textarea "x"
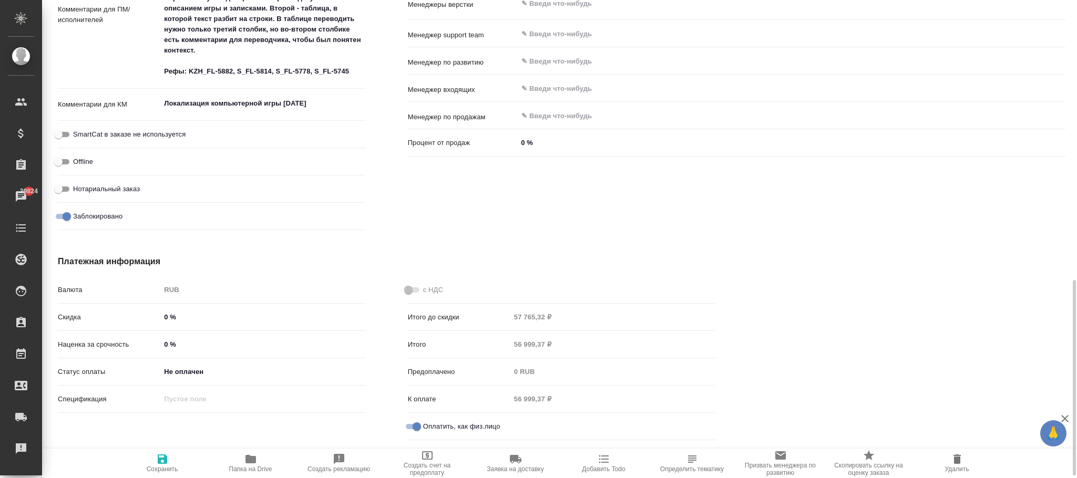
scroll to position [688, 0]
drag, startPoint x: 67, startPoint y: 215, endPoint x: 263, endPoint y: 336, distance: 230.8
click at [68, 213] on input "Заблокировано" at bounding box center [67, 217] width 38 height 13
checkbox input "false"
type textarea "x"
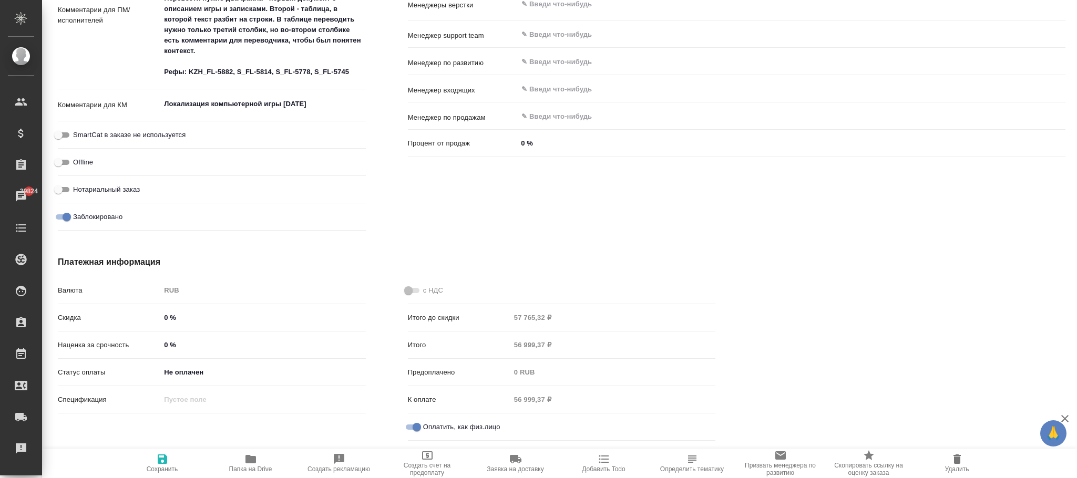
type textarea "x"
click at [413, 423] on input "Оплатить, как физ.лицо" at bounding box center [417, 427] width 38 height 13
checkbox input "true"
type textarea "x"
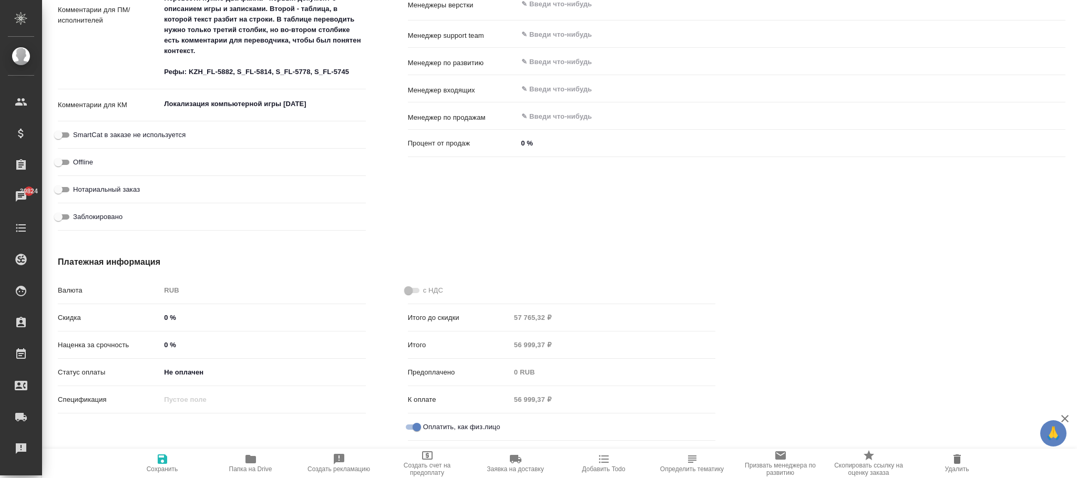
type textarea "x"
click at [164, 466] on span "Сохранить" at bounding box center [163, 469] width 32 height 7
type textarea "x"
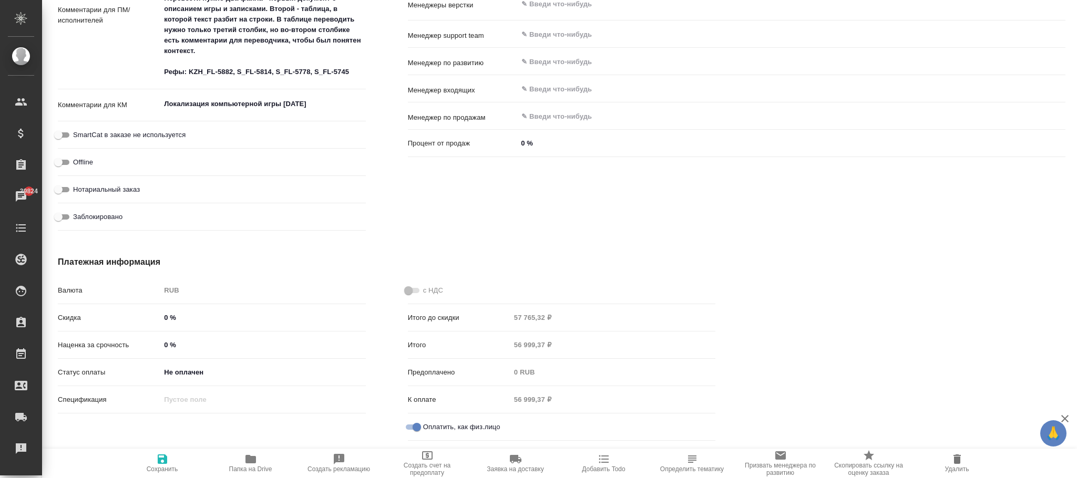
type textarea "x"
click at [408, 428] on input "Оплатить, как физ.лицо" at bounding box center [417, 427] width 38 height 13
checkbox input "true"
type textarea "x"
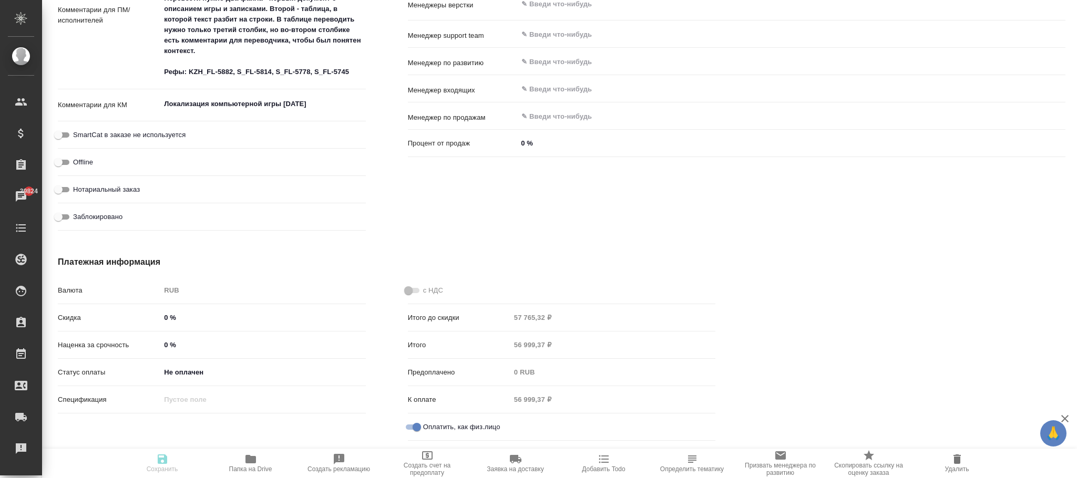
type textarea "x"
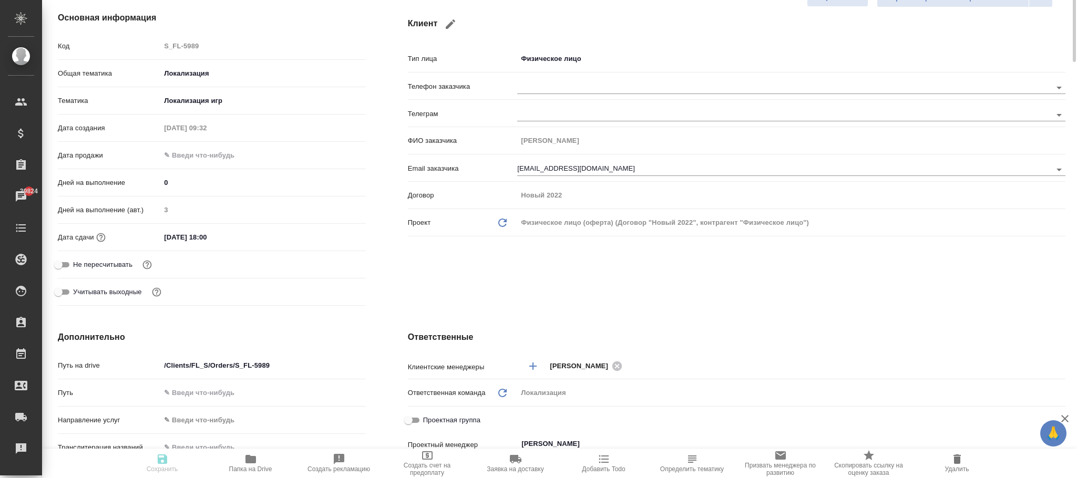
scroll to position [0, 0]
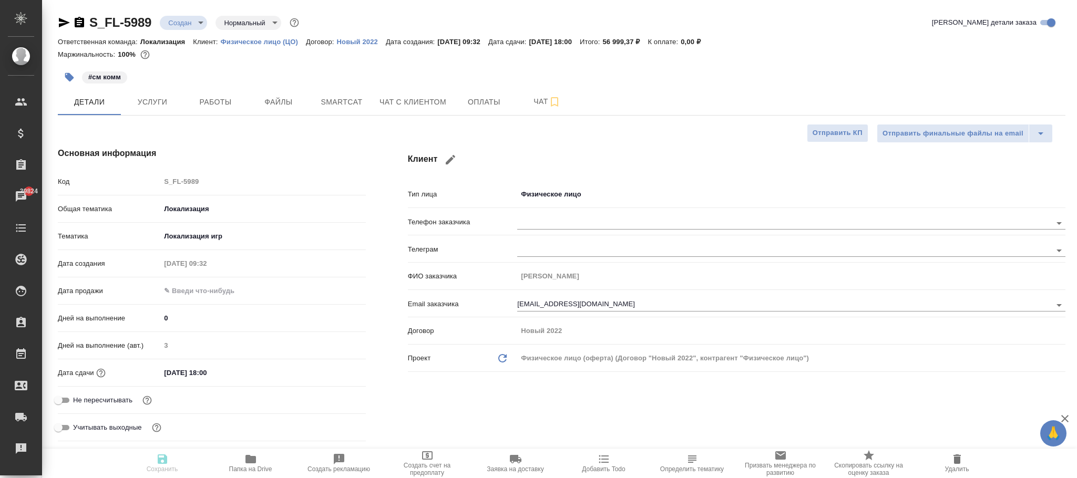
type textarea "x"
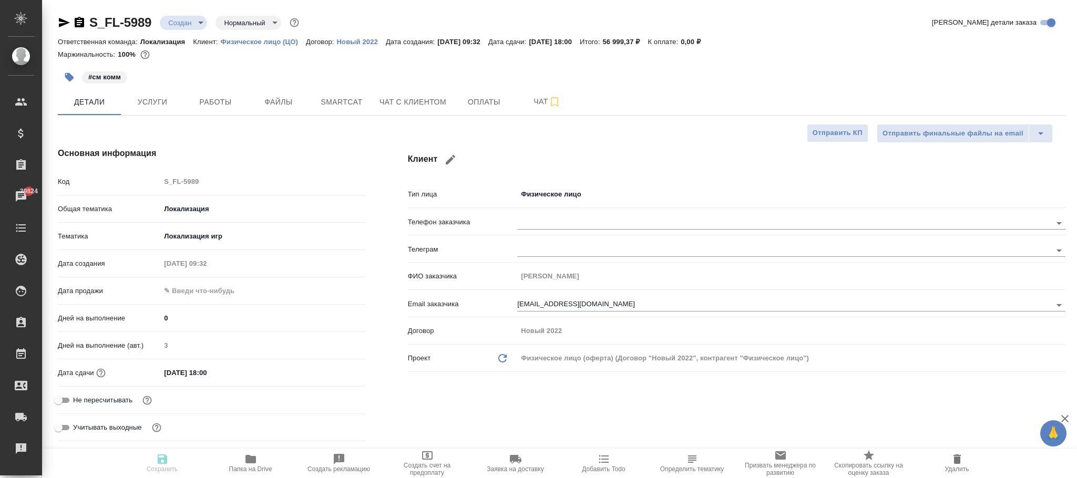
type textarea "x"
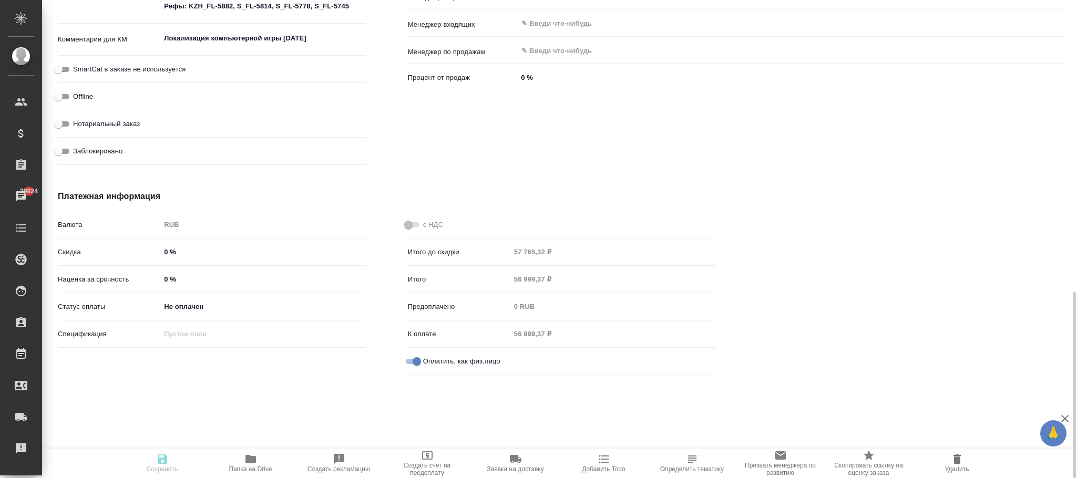
scroll to position [776, 0]
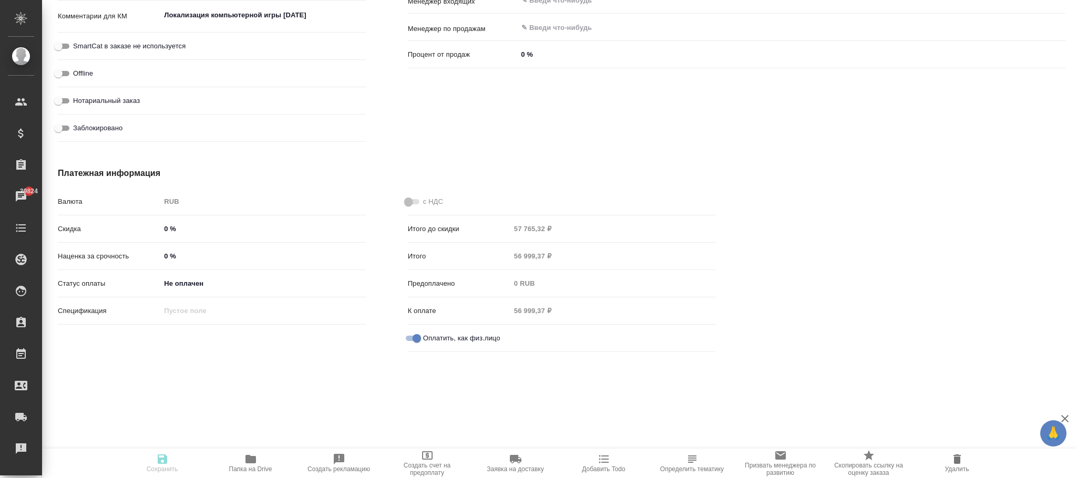
click at [291, 355] on div "Валюта RUB RUB Скидка 0 % Наценка за срочность 0 % Статус оплаты Не оплачен not…" at bounding box center [212, 274] width 350 height 206
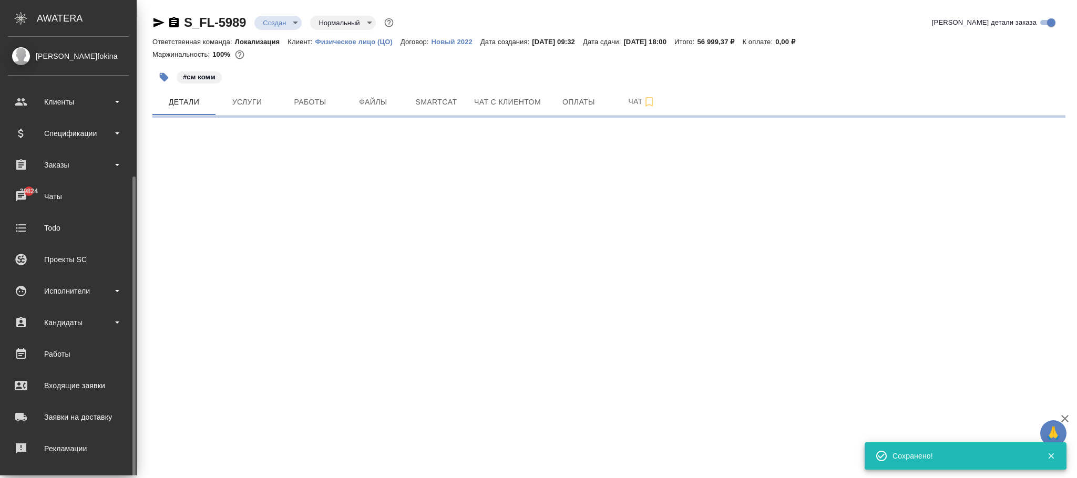
scroll to position [128, 0]
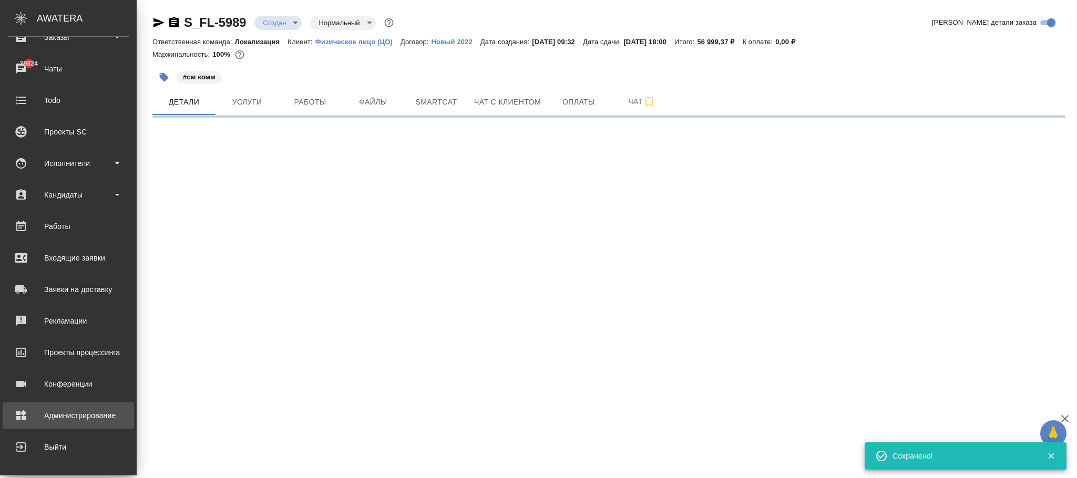
click at [88, 413] on div "Администрирование" at bounding box center [68, 416] width 121 height 16
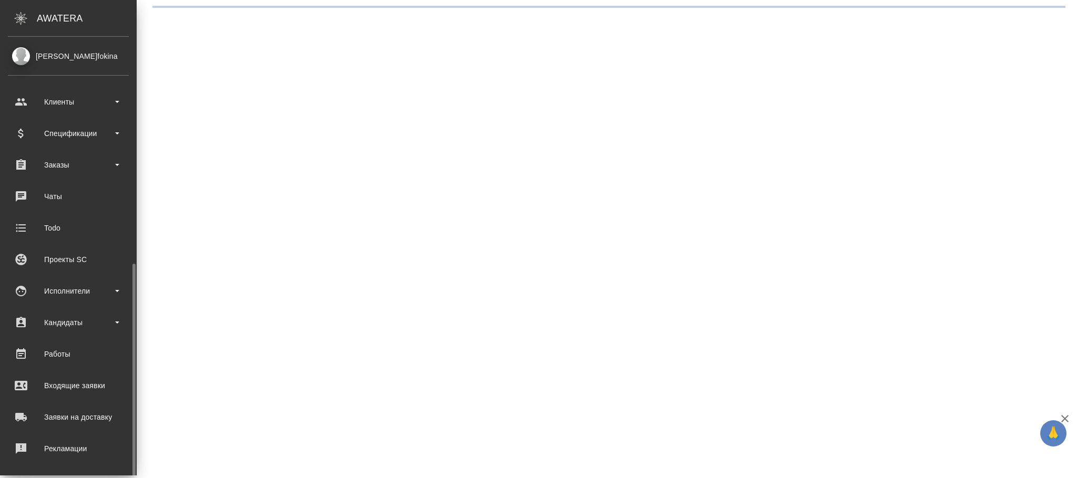
scroll to position [128, 0]
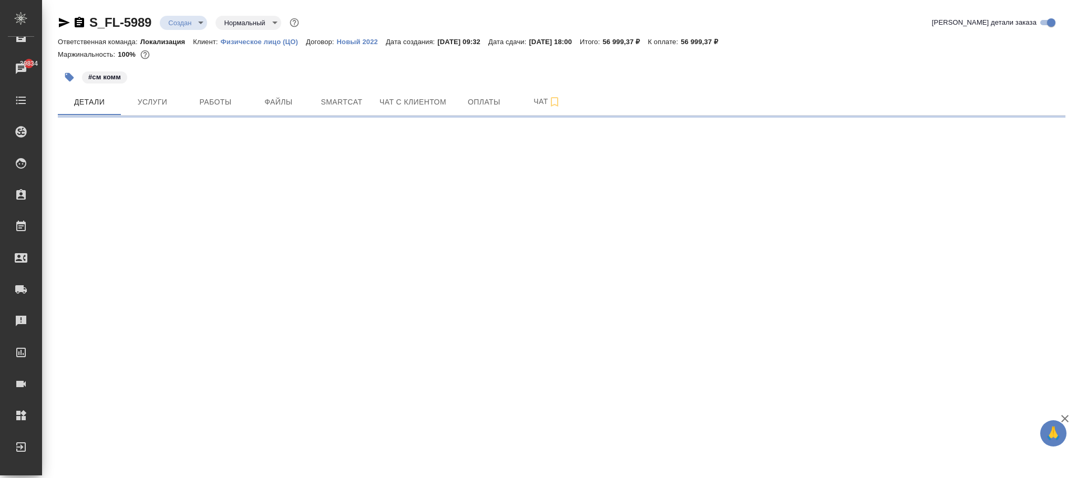
select select "RU"
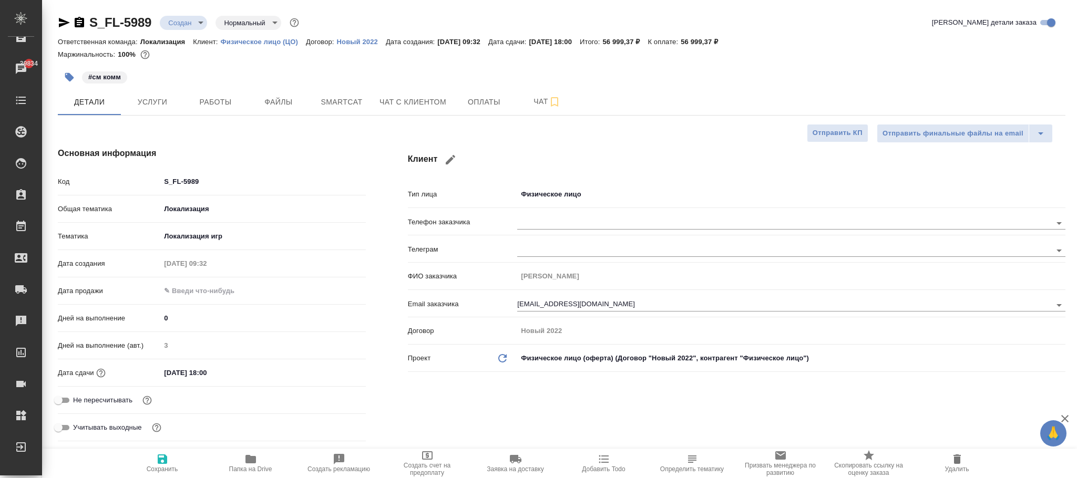
type textarea "x"
type input "Локализация"
type textarea "x"
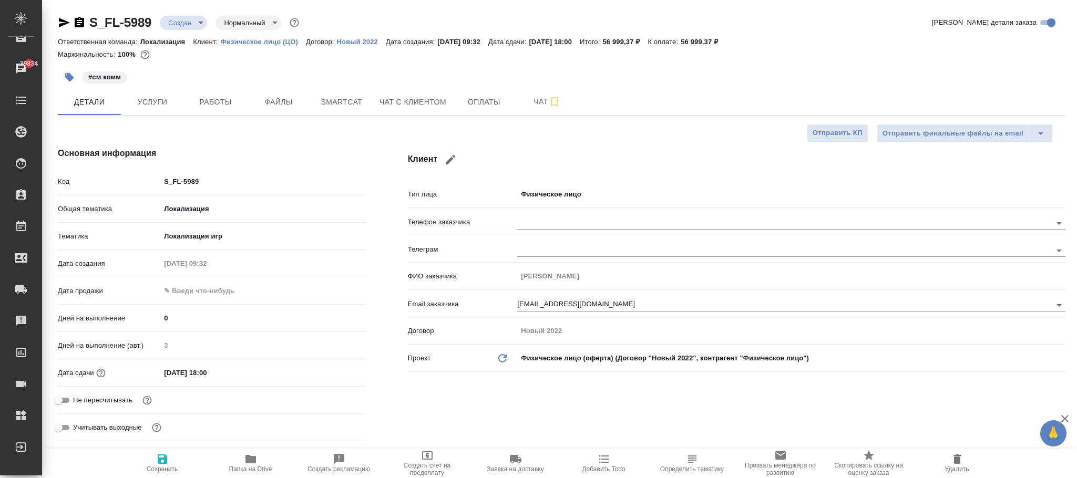
type textarea "x"
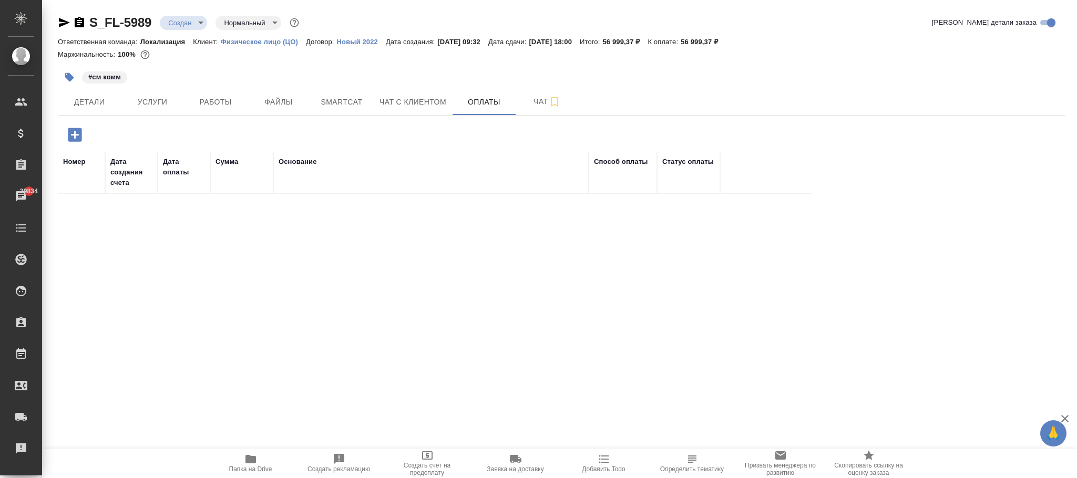
scroll to position [15, 0]
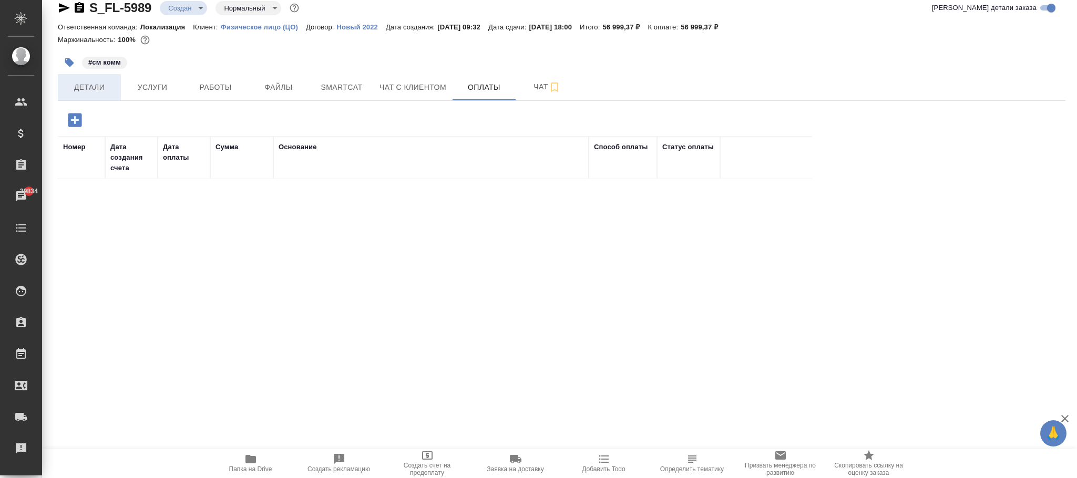
click at [84, 87] on span "Детали" at bounding box center [89, 87] width 50 height 13
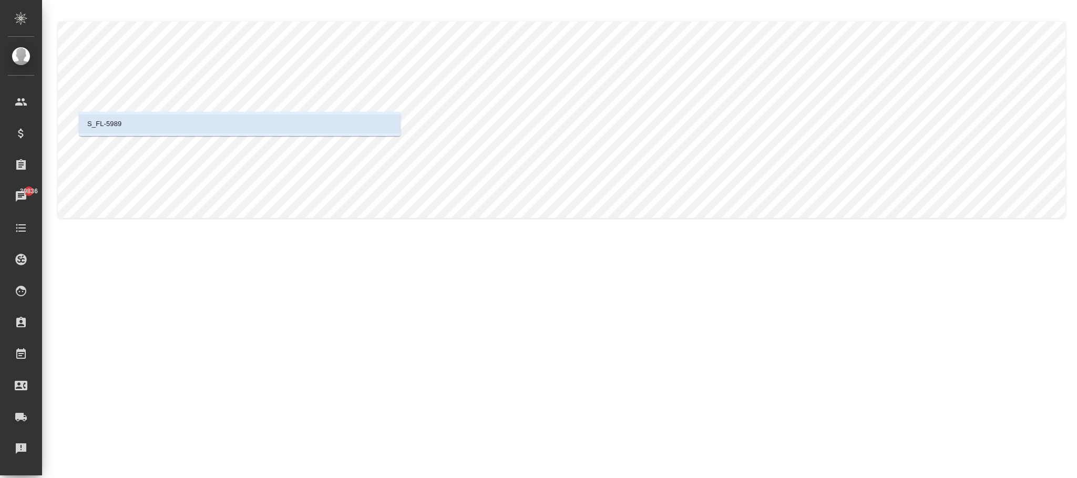
click at [240, 121] on li "S_FL-5989" at bounding box center [240, 124] width 322 height 19
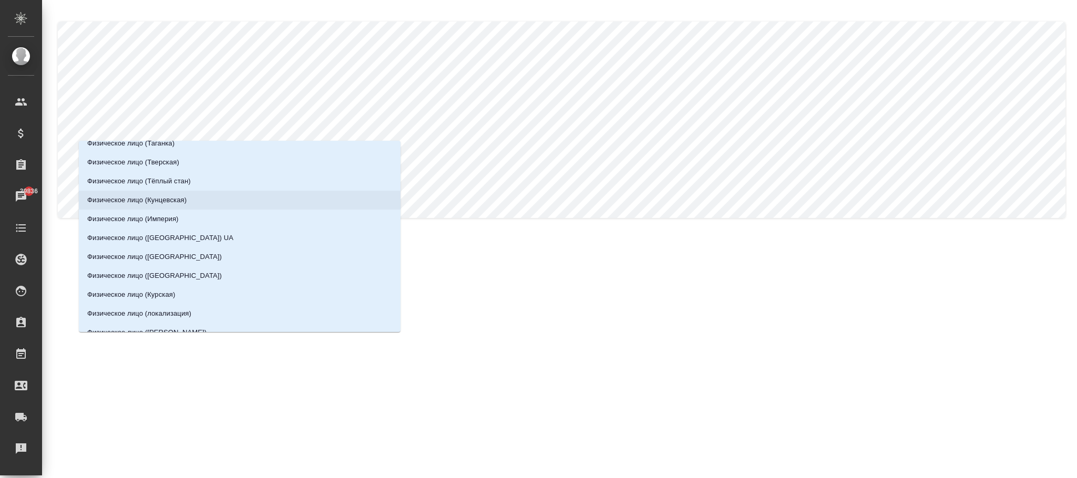
scroll to position [315, 0]
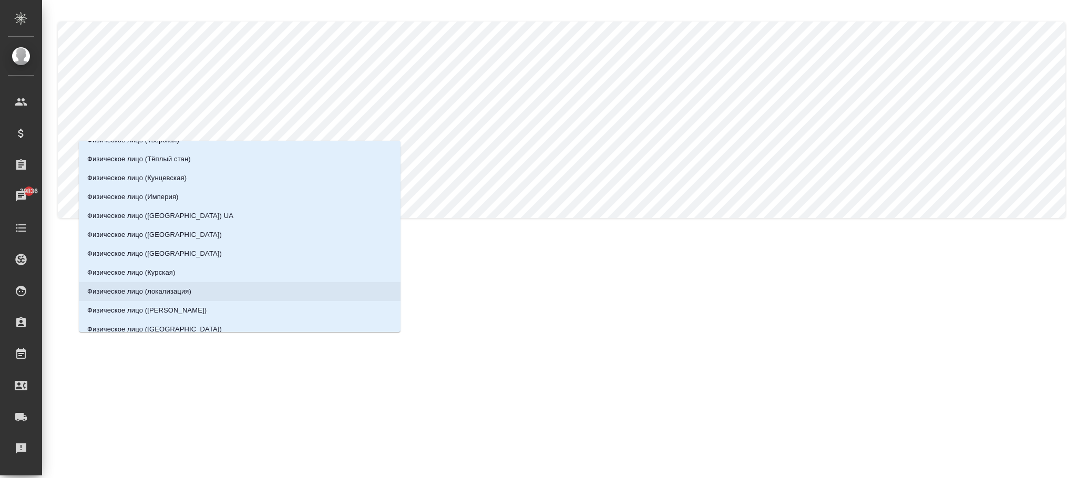
click at [227, 286] on li "Физическое лицо (локализация)" at bounding box center [240, 291] width 322 height 19
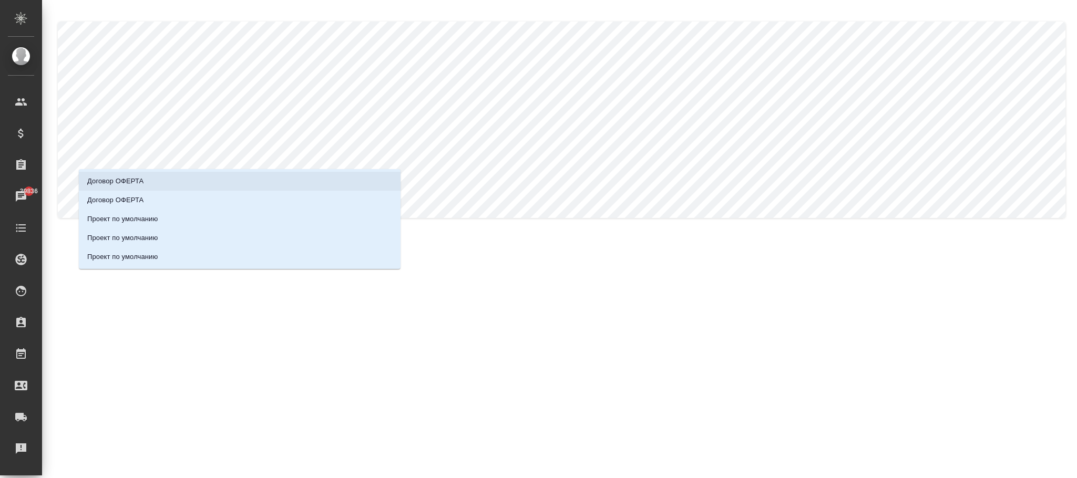
click at [159, 172] on li "Договор ОФЕРТА" at bounding box center [240, 181] width 322 height 19
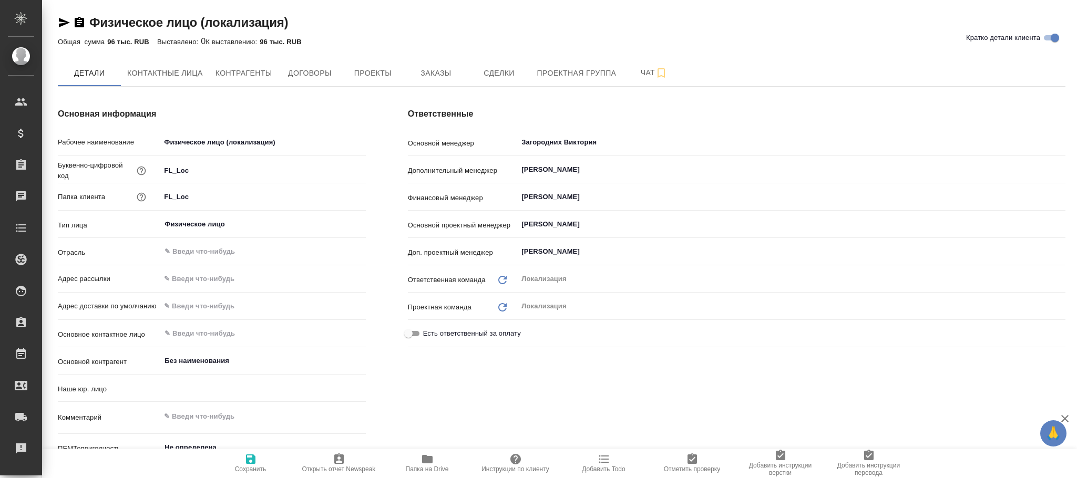
type input "(OP) Общество с ограниченной ответственностью «Онлайн переводы»"
type textarea "x"
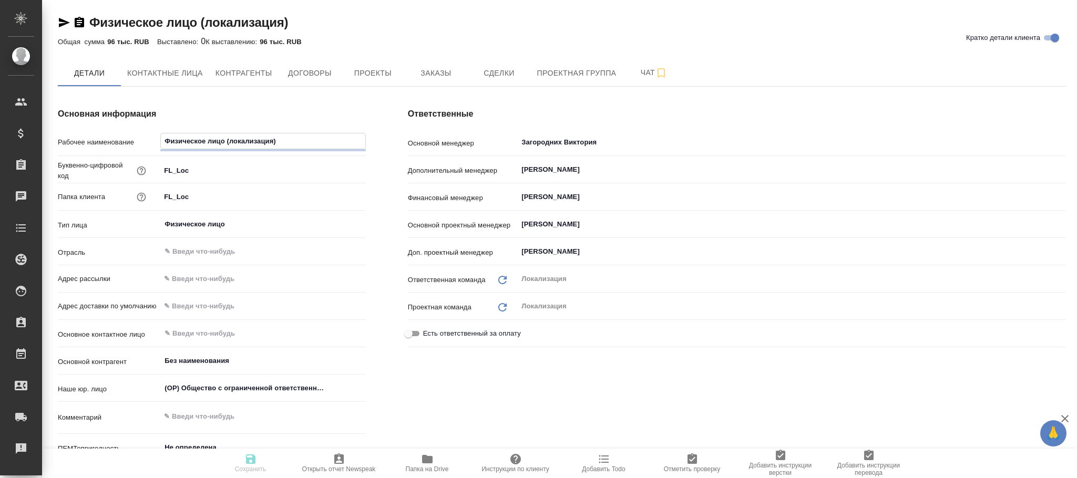
type textarea "x"
drag, startPoint x: 306, startPoint y: 146, endPoint x: 189, endPoint y: 150, distance: 117.3
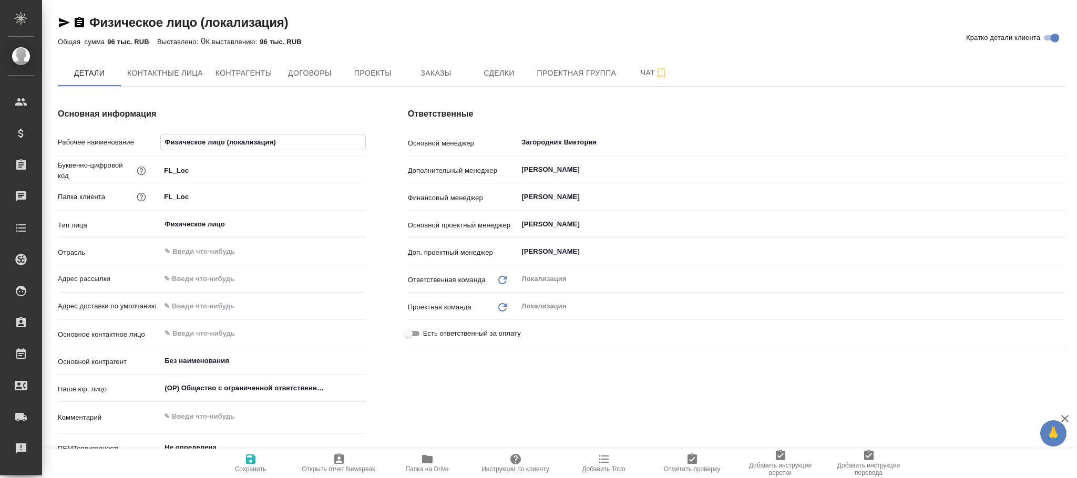
click at [152, 147] on div "Рабочее наименование Физическое лицо (локализация)" at bounding box center [212, 142] width 308 height 18
drag, startPoint x: 189, startPoint y: 150, endPoint x: 216, endPoint y: 95, distance: 61.8
click at [207, 95] on div "Основная информация Рабочее наименование Физическое лицо (локализация) Буквенно…" at bounding box center [212, 303] width 350 height 432
drag, startPoint x: 289, startPoint y: 139, endPoint x: 155, endPoint y: 139, distance: 134.1
click at [154, 139] on div "Рабочее наименование Физическое лицо (локализация)" at bounding box center [212, 142] width 308 height 18
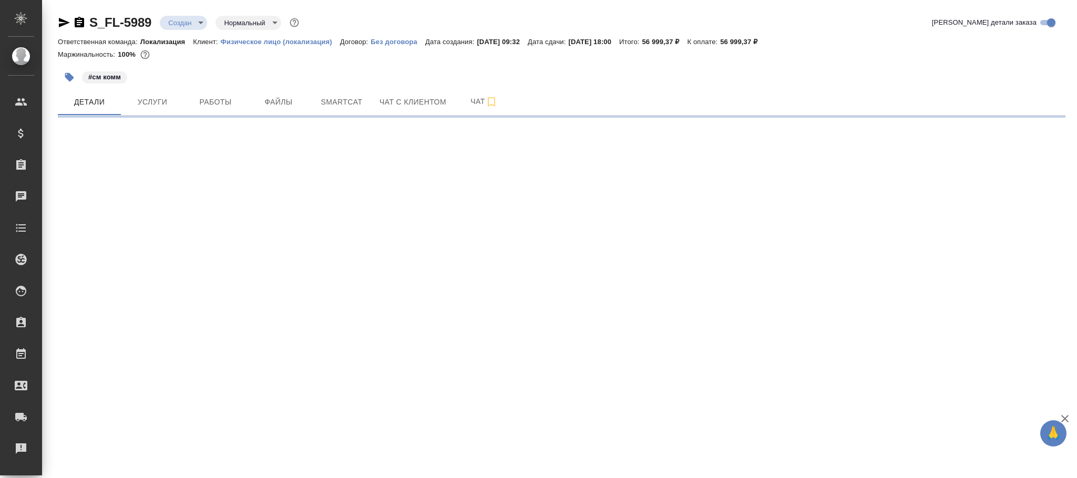
select select "RU"
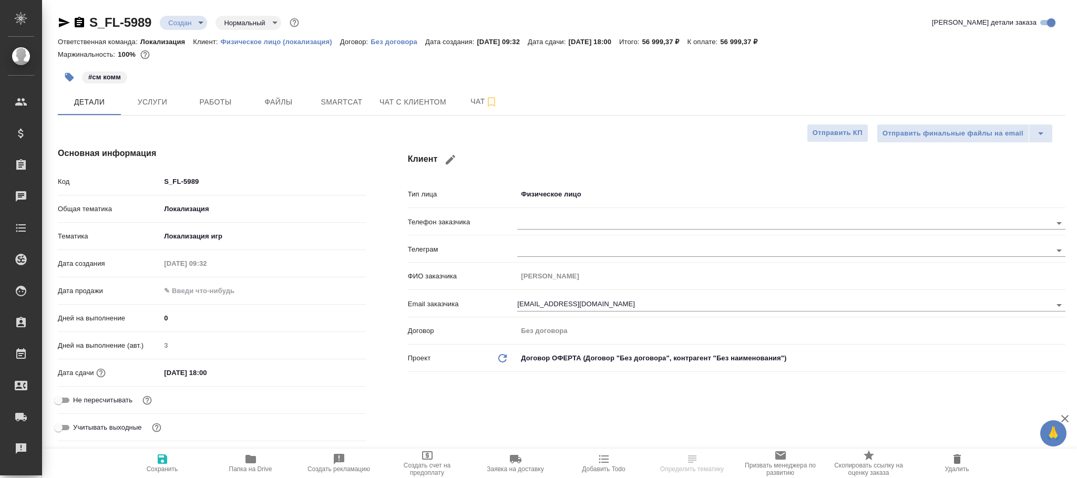
type textarea "x"
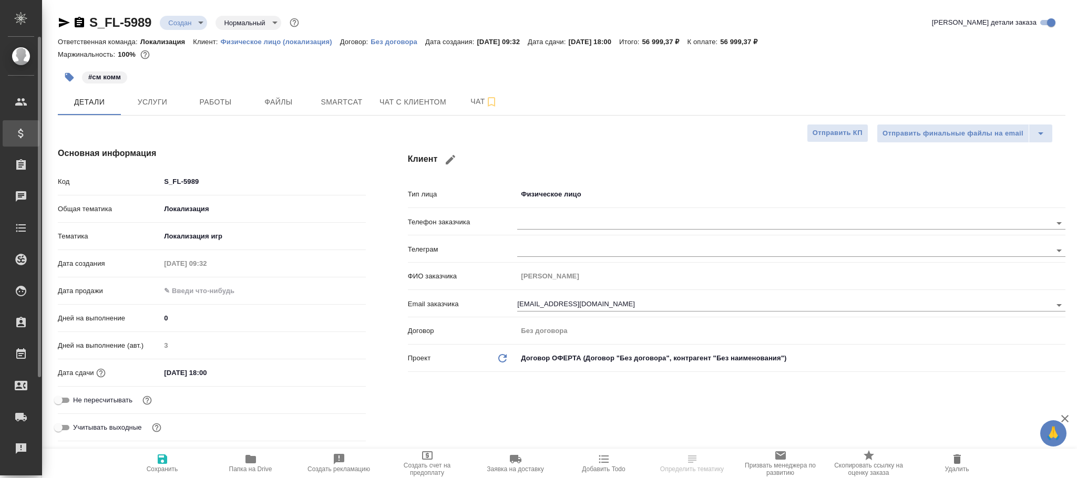
type textarea "x"
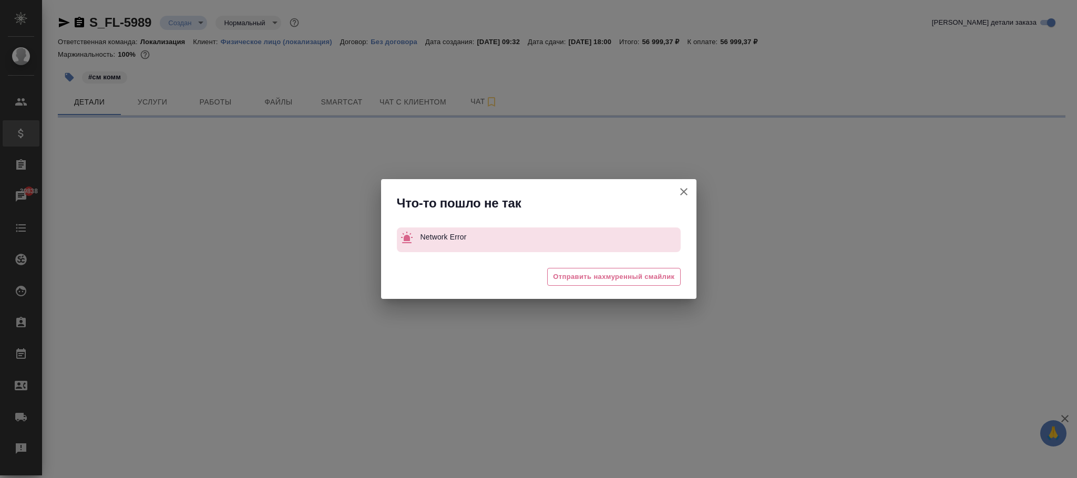
select select "RU"
